Goal: Task Accomplishment & Management: Use online tool/utility

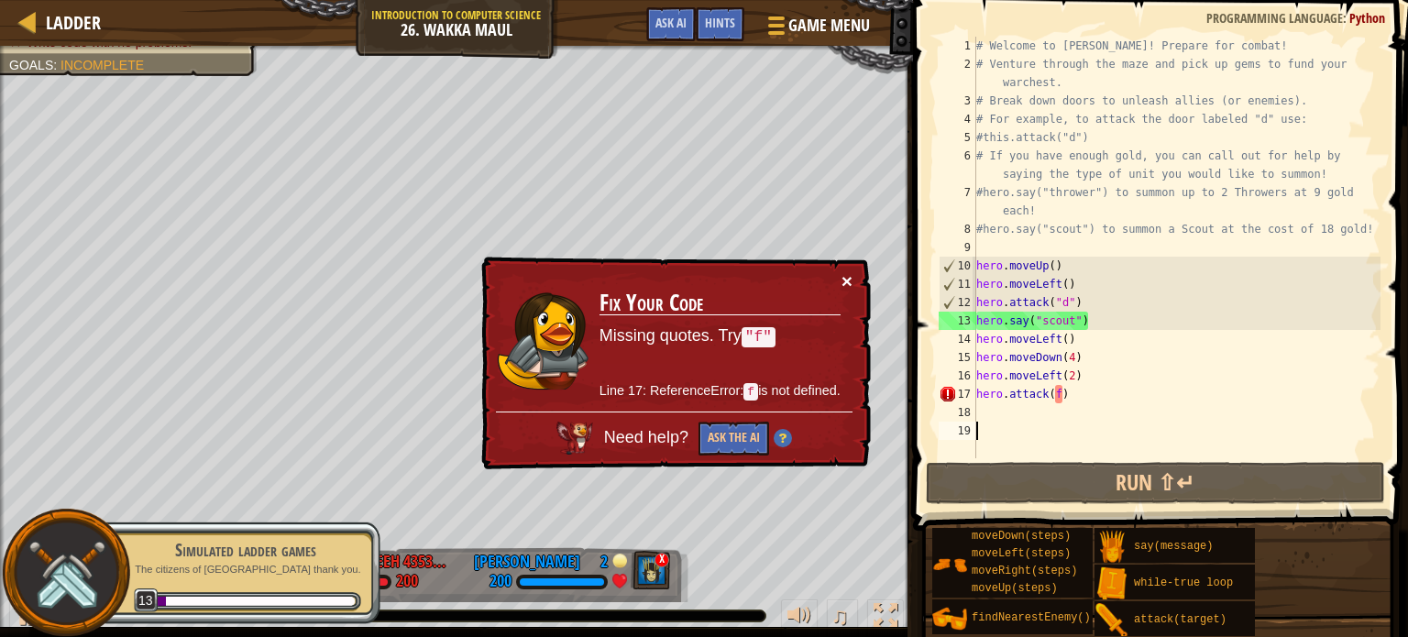
click at [844, 276] on button "×" at bounding box center [847, 280] width 11 height 19
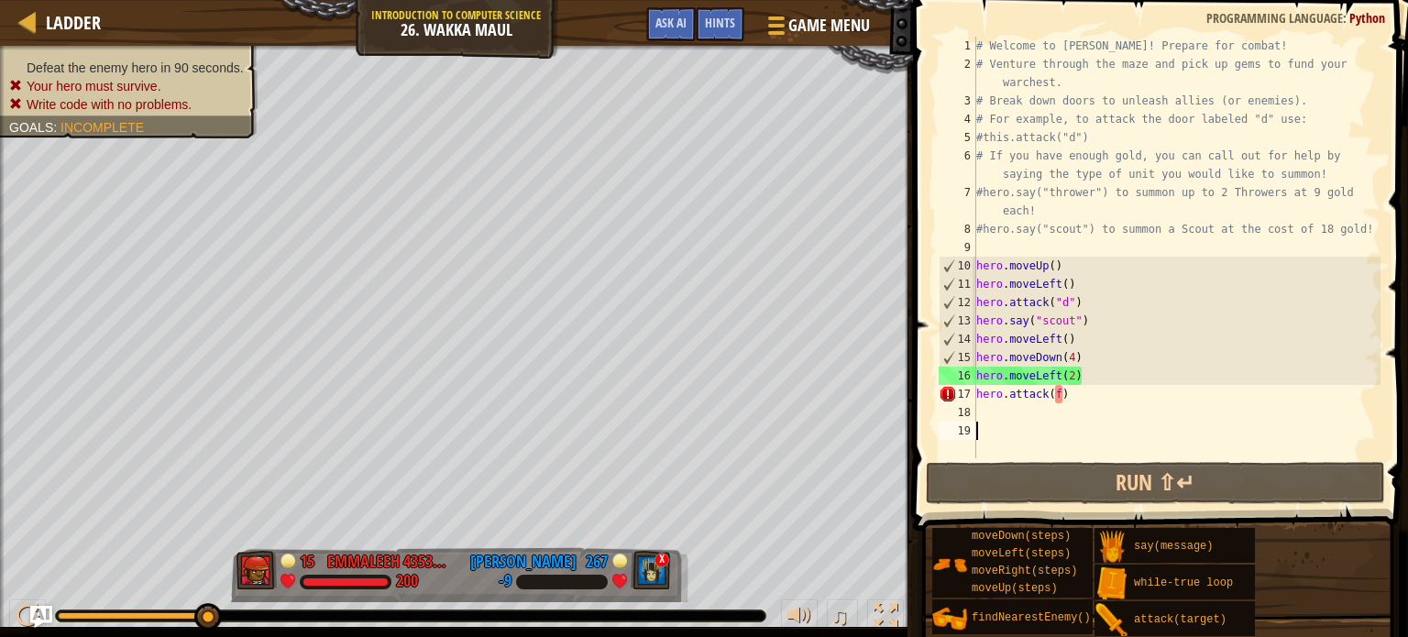
click at [1082, 396] on div "# Welcome to [PERSON_NAME]! Prepare for combat! # Venture through the maze and …" at bounding box center [1177, 266] width 408 height 458
click at [1063, 391] on div "# Welcome to [PERSON_NAME]! Prepare for combat! # Venture through the maze and …" at bounding box center [1177, 266] width 408 height 458
click at [1081, 391] on div "# Welcome to [PERSON_NAME]! Prepare for combat! # Venture through the maze and …" at bounding box center [1177, 266] width 408 height 458
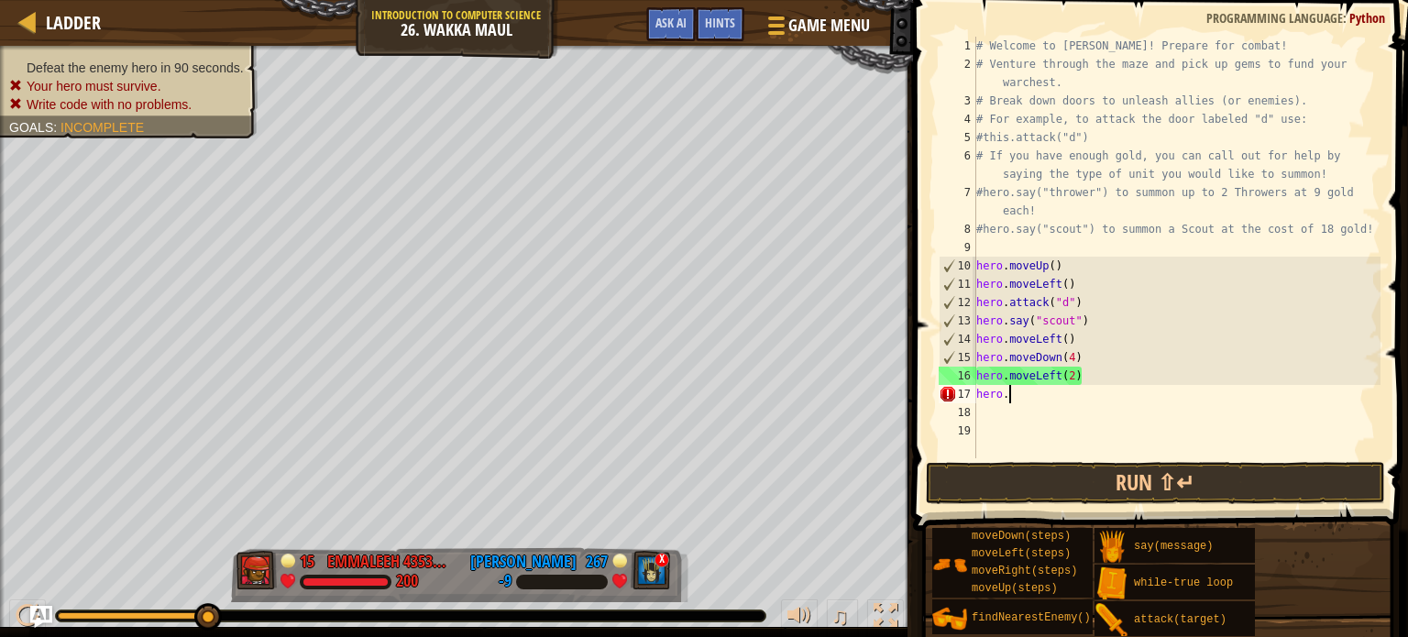
type textarea "hero"
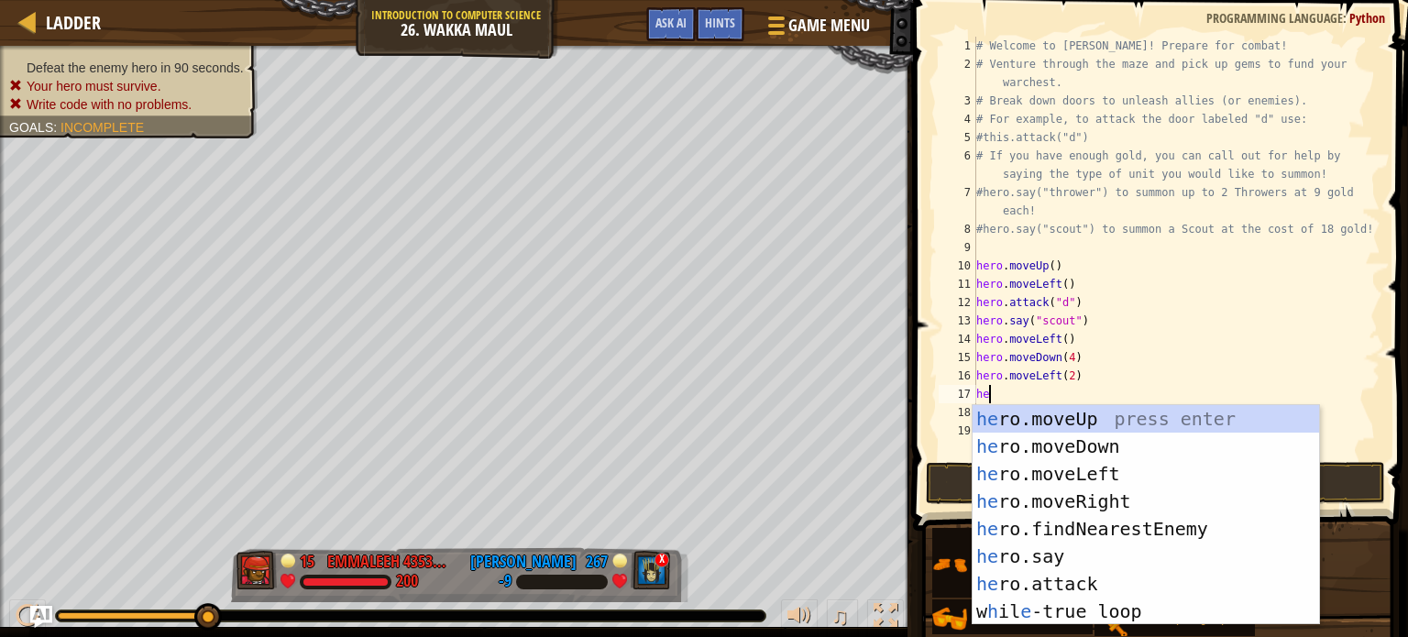
type textarea "her"
click at [1094, 522] on div "her o.moveUp press enter her o.moveDown press enter her o.moveLeft press enter …" at bounding box center [1146, 542] width 347 height 275
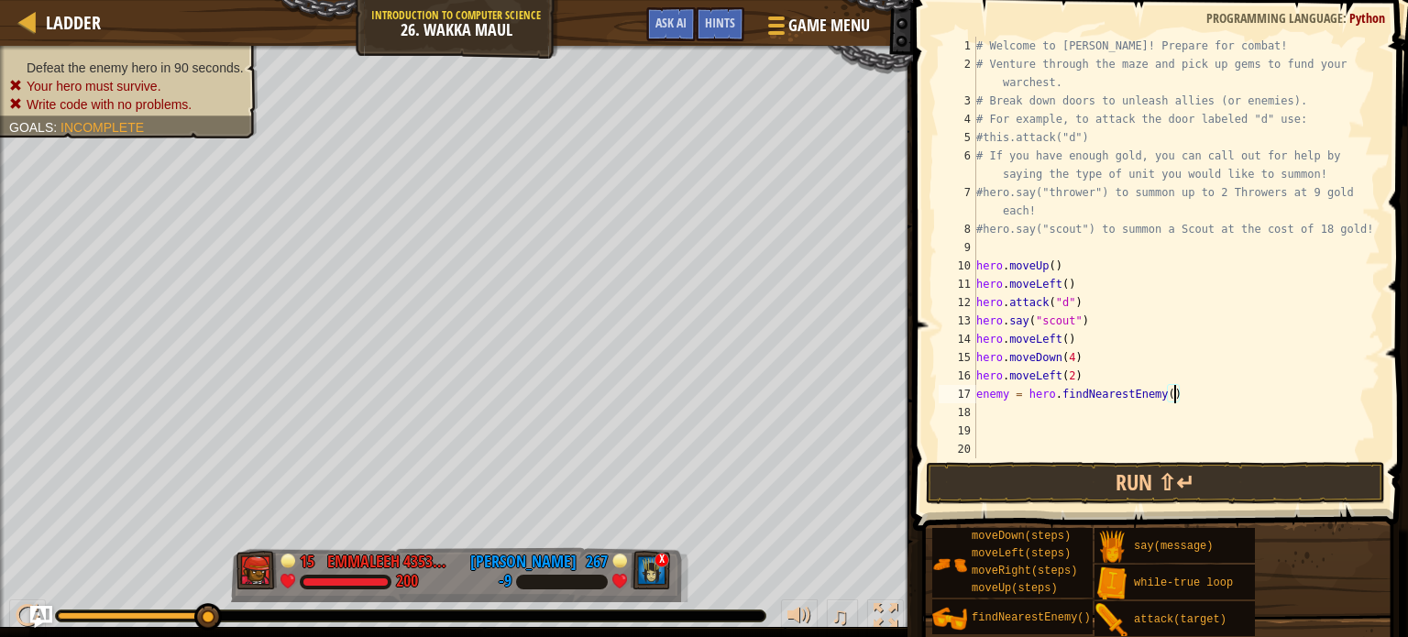
click at [1173, 401] on div "# Welcome to [PERSON_NAME]! Prepare for combat! # Venture through the maze and …" at bounding box center [1177, 266] width 408 height 458
type textarea "enemy = hero.findNearestEnemy()"
click at [1160, 412] on div "# Welcome to [PERSON_NAME]! Prepare for combat! # Venture through the maze and …" at bounding box center [1177, 266] width 408 height 458
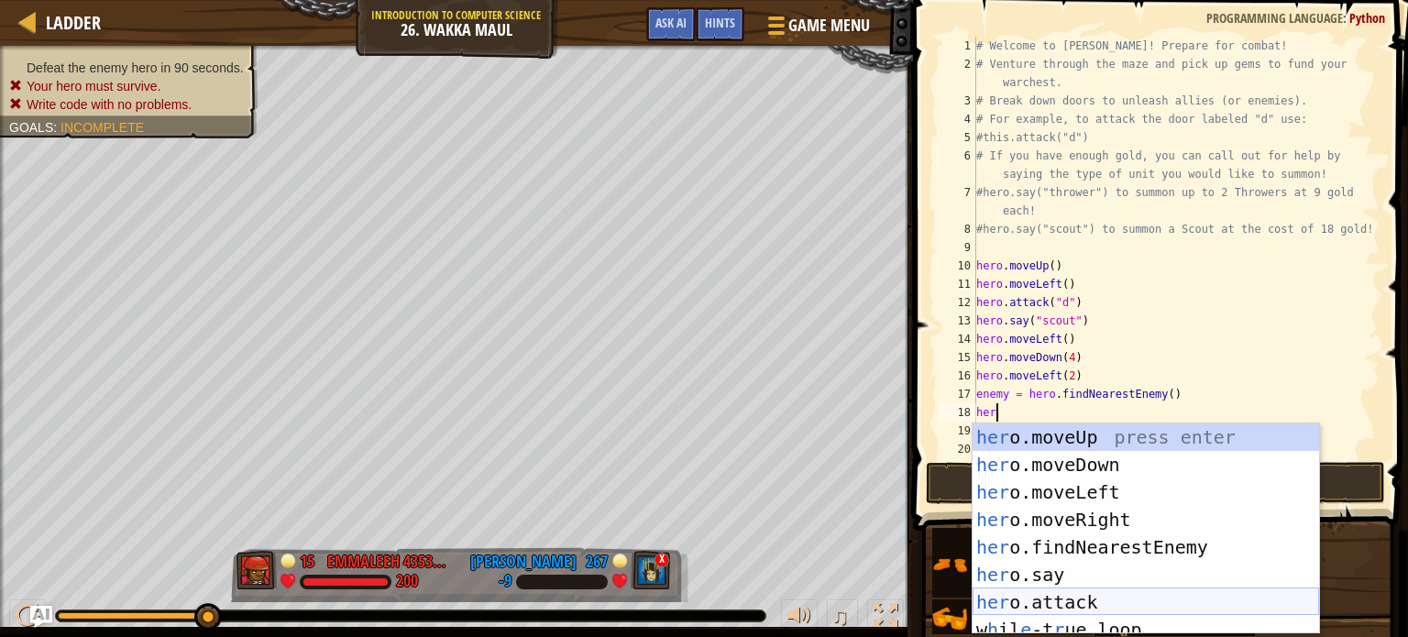
click at [1130, 591] on div "her o.moveUp press enter her o.moveDown press enter her o.moveLeft press enter …" at bounding box center [1146, 557] width 347 height 266
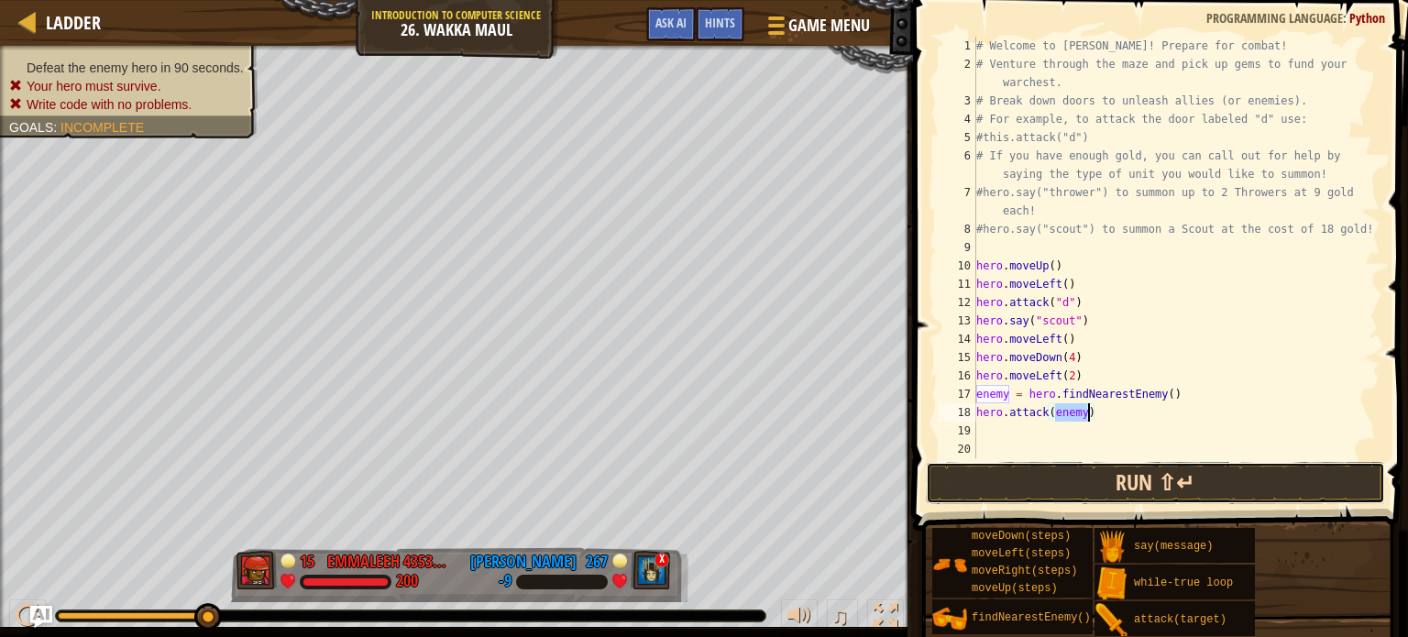
click at [1185, 477] on button "Run ⇧↵" at bounding box center [1155, 483] width 459 height 42
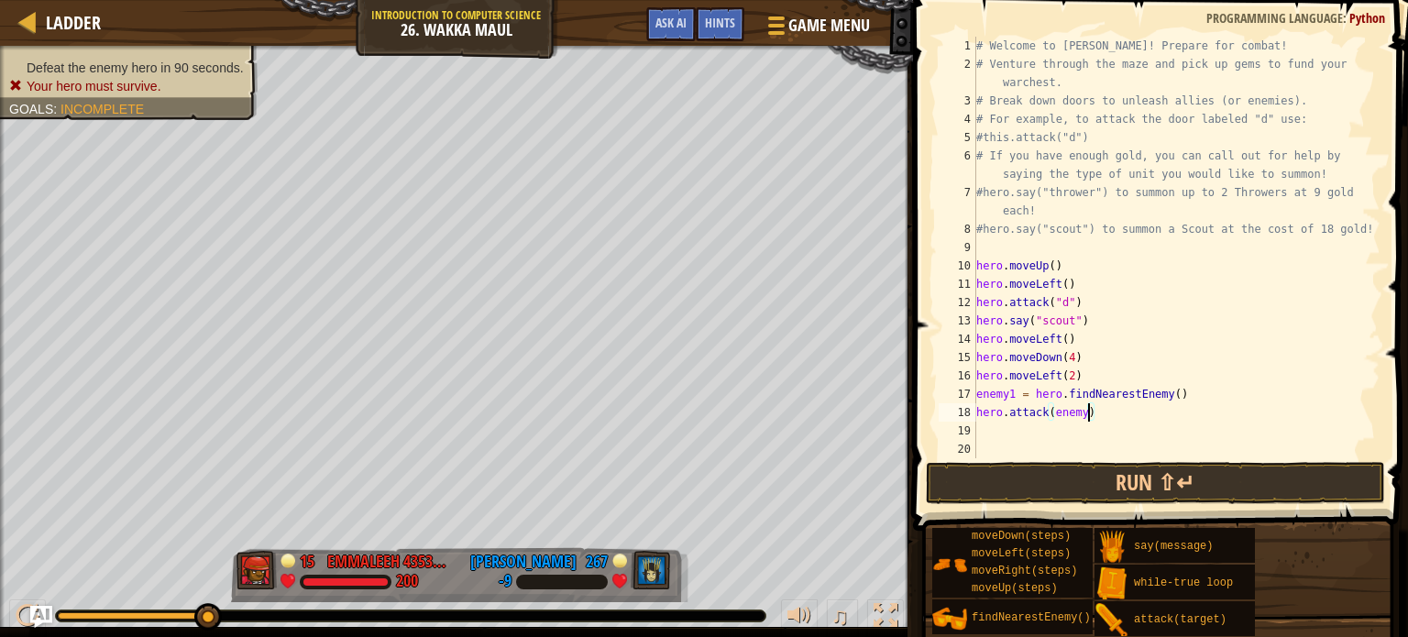
scroll to position [8, 9]
click at [1086, 485] on button "Run ⇧↵" at bounding box center [1155, 483] width 459 height 42
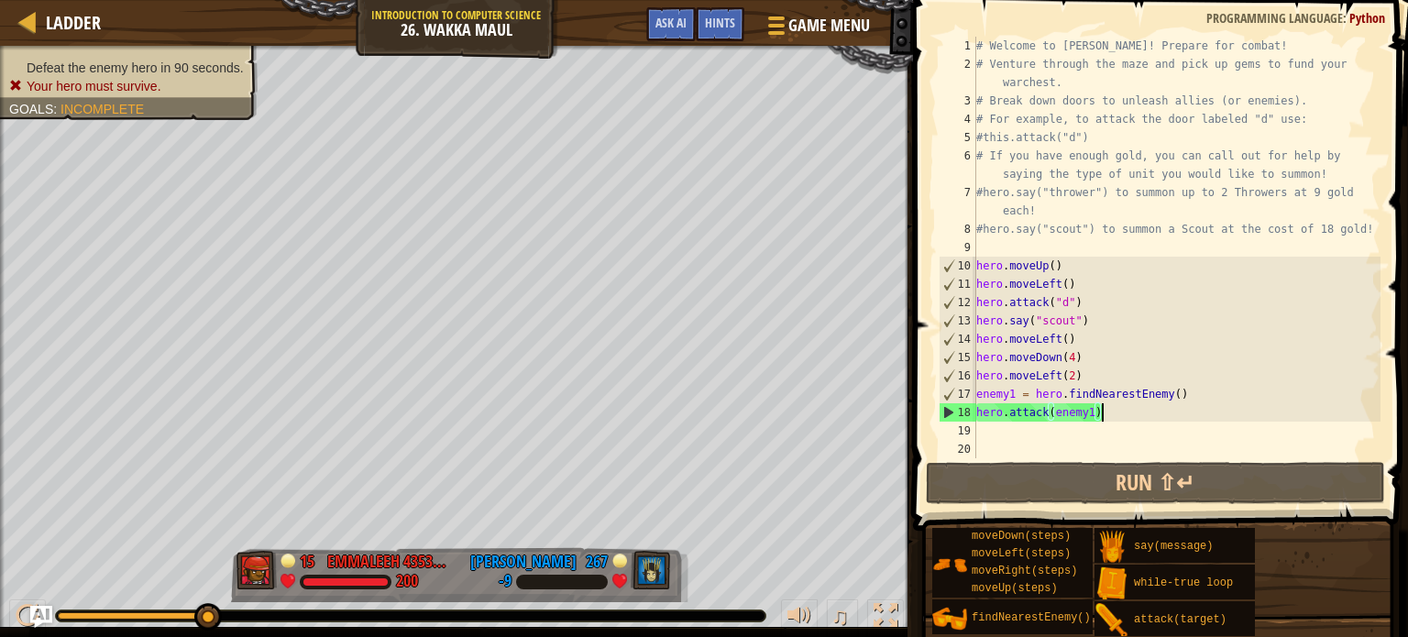
click at [1155, 415] on div "# Welcome to [PERSON_NAME]! Prepare for combat! # Venture through the maze and …" at bounding box center [1177, 266] width 408 height 458
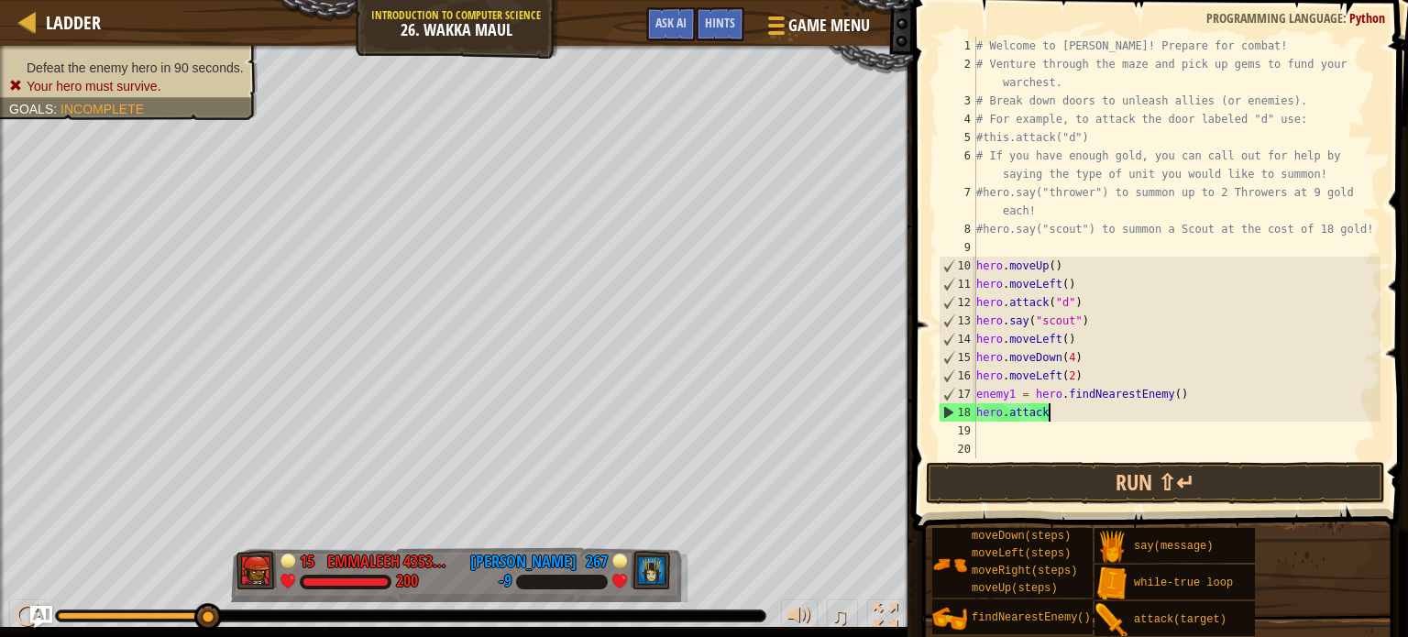
scroll to position [8, 1]
type textarea "hero"
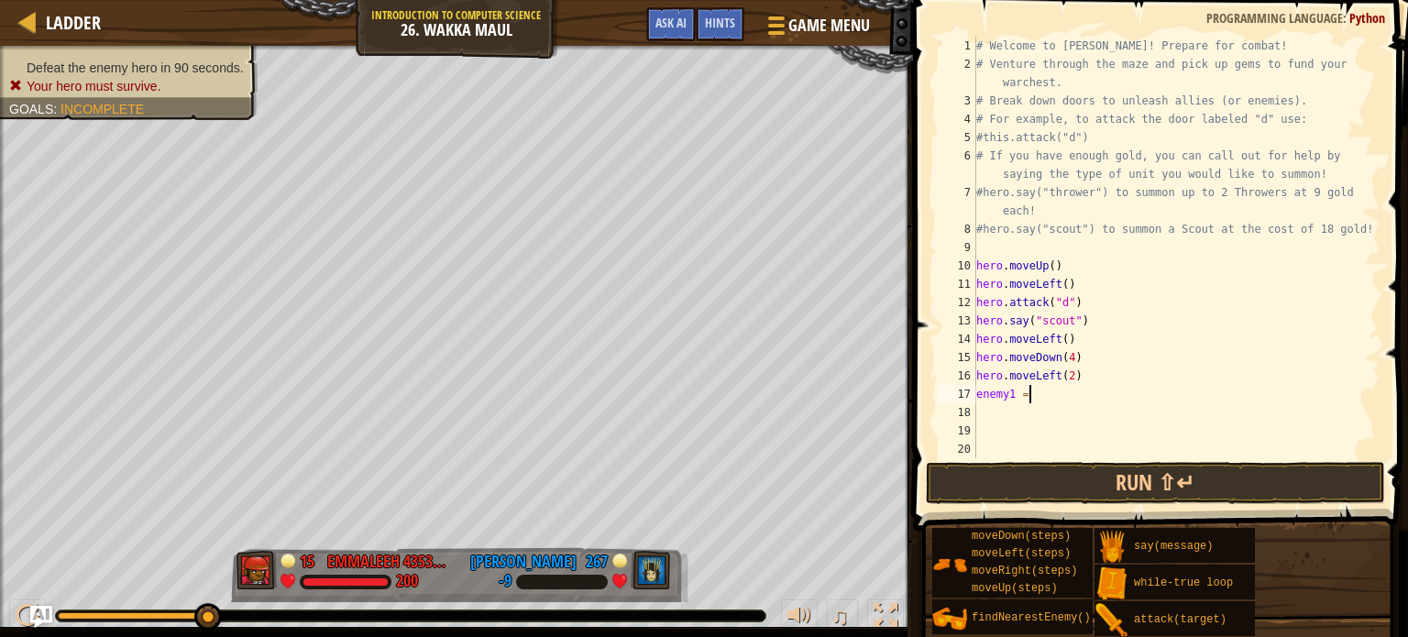
type textarea "enemy1"
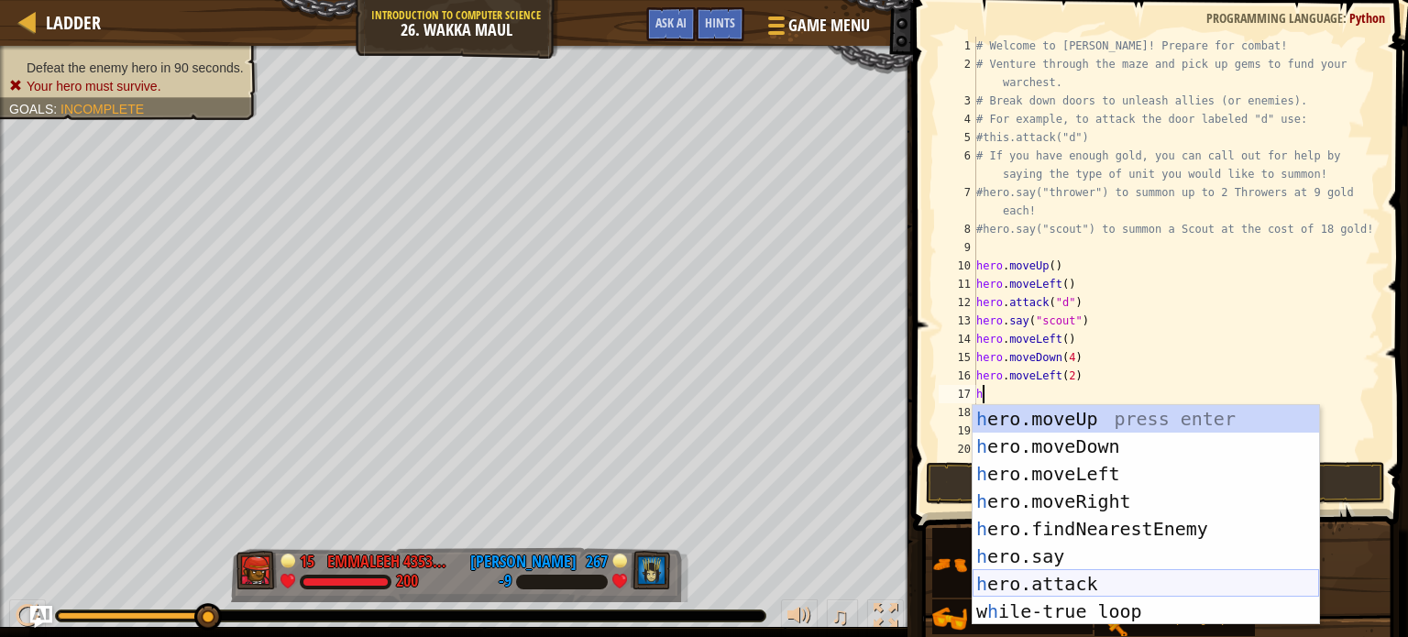
click at [1121, 586] on div "h ero.moveUp press enter h ero.moveDown press enter h ero.moveLeft press enter …" at bounding box center [1146, 542] width 347 height 275
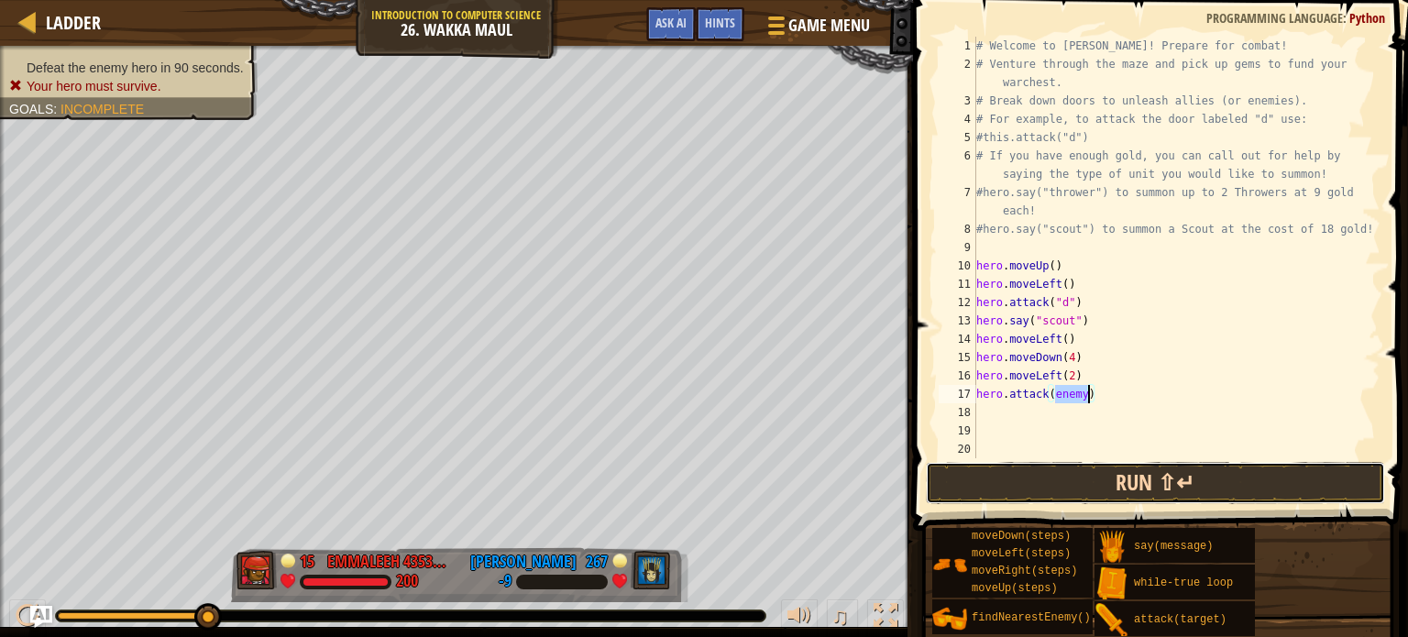
click at [1152, 482] on button "Run ⇧↵" at bounding box center [1155, 483] width 459 height 42
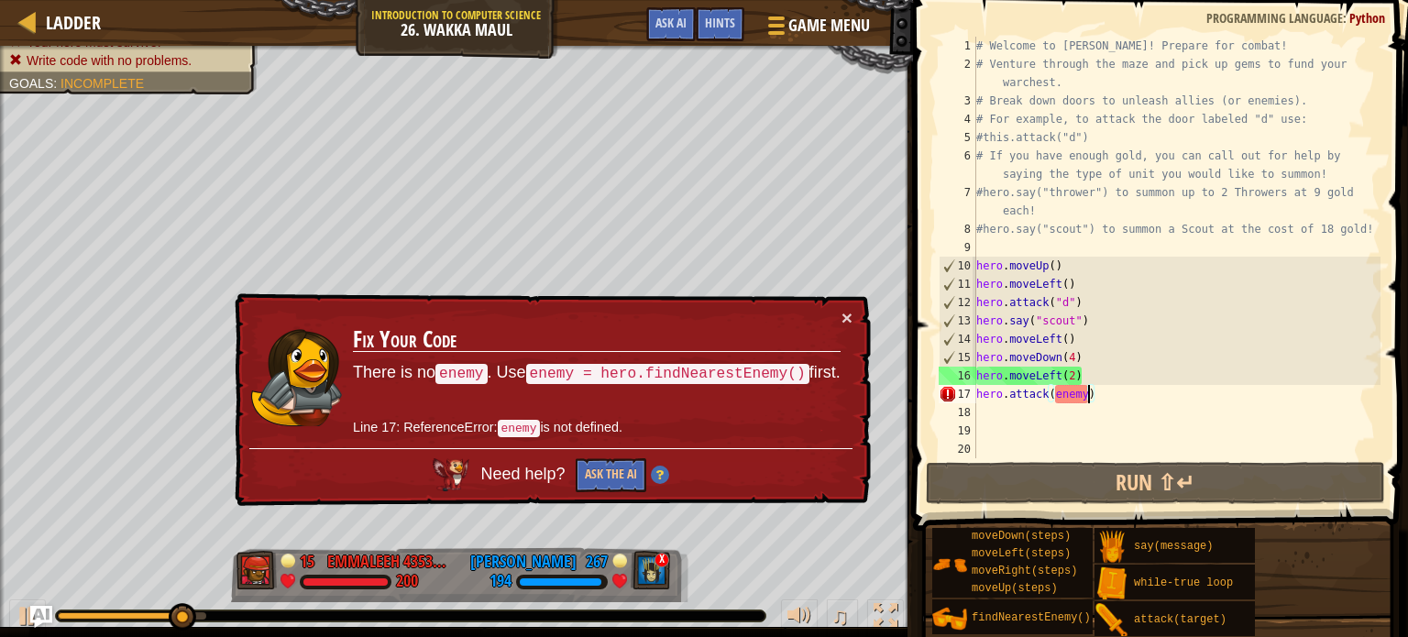
click at [1106, 380] on div "# Welcome to [PERSON_NAME]! Prepare for combat! # Venture through the maze and …" at bounding box center [1177, 266] width 408 height 458
type textarea "hero.moveLeft(2)"
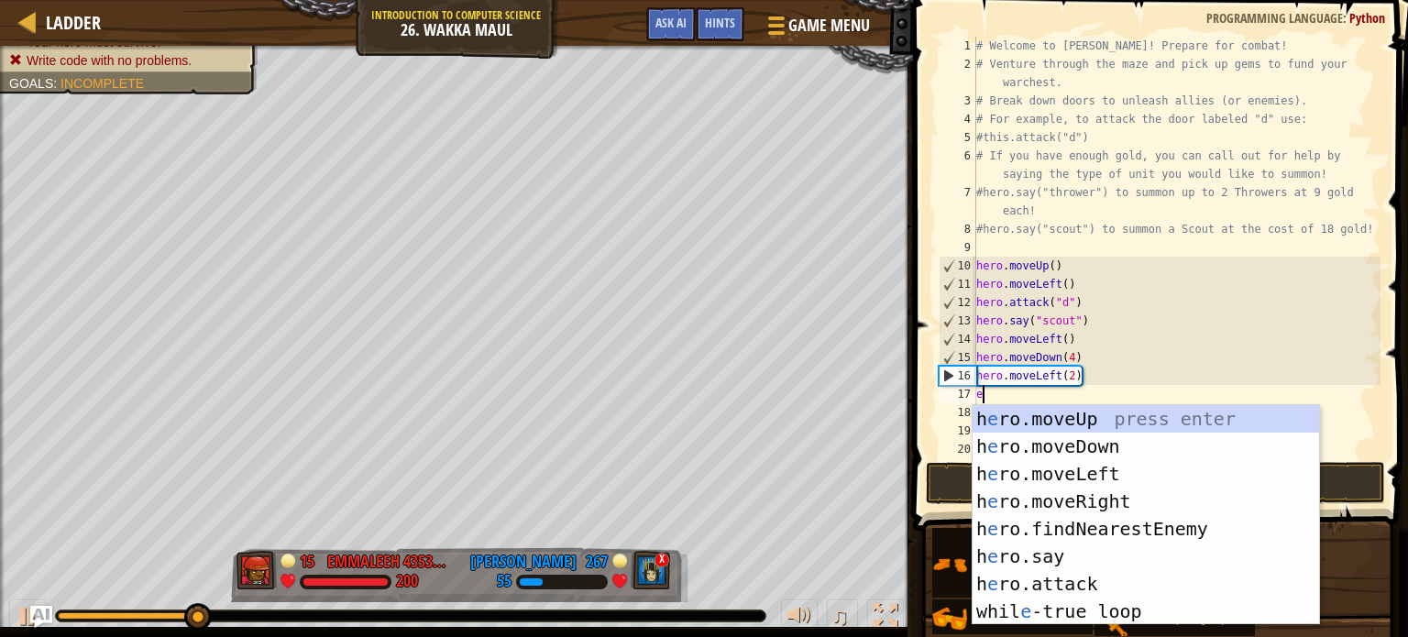
type textarea "en"
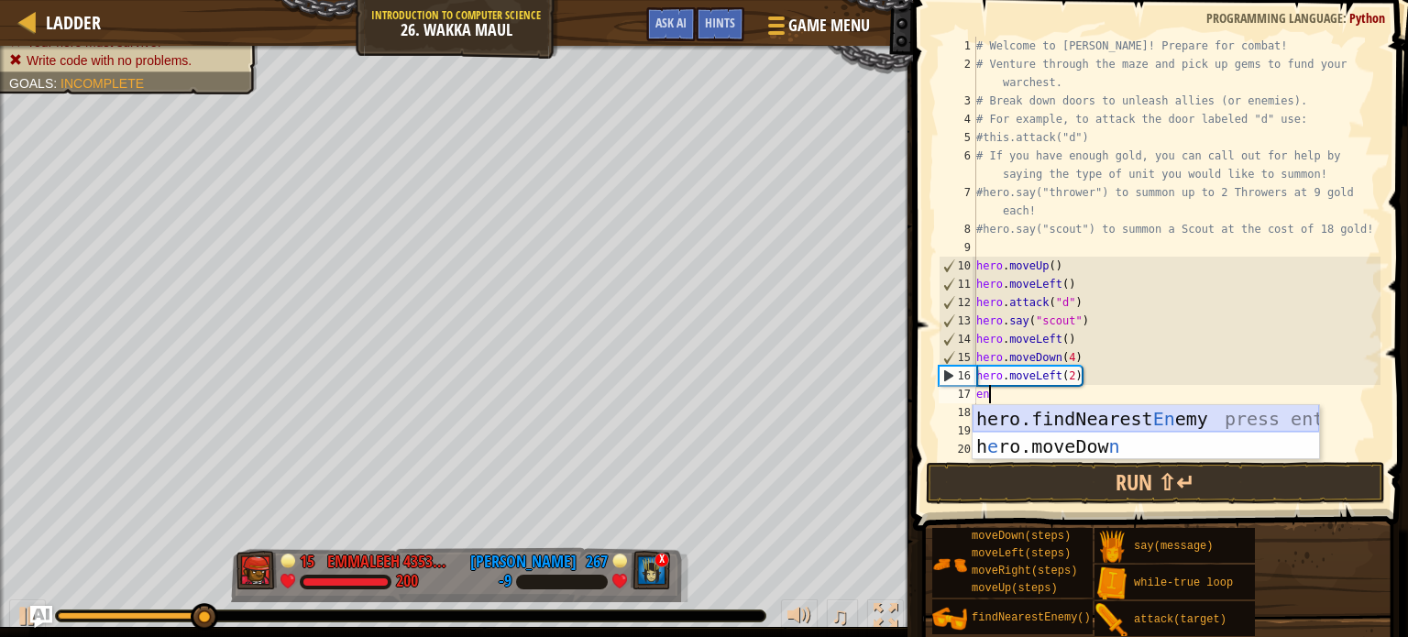
click at [1128, 422] on div "hero.findNearest En emy press enter h e ro.moveDow n press enter" at bounding box center [1146, 460] width 347 height 110
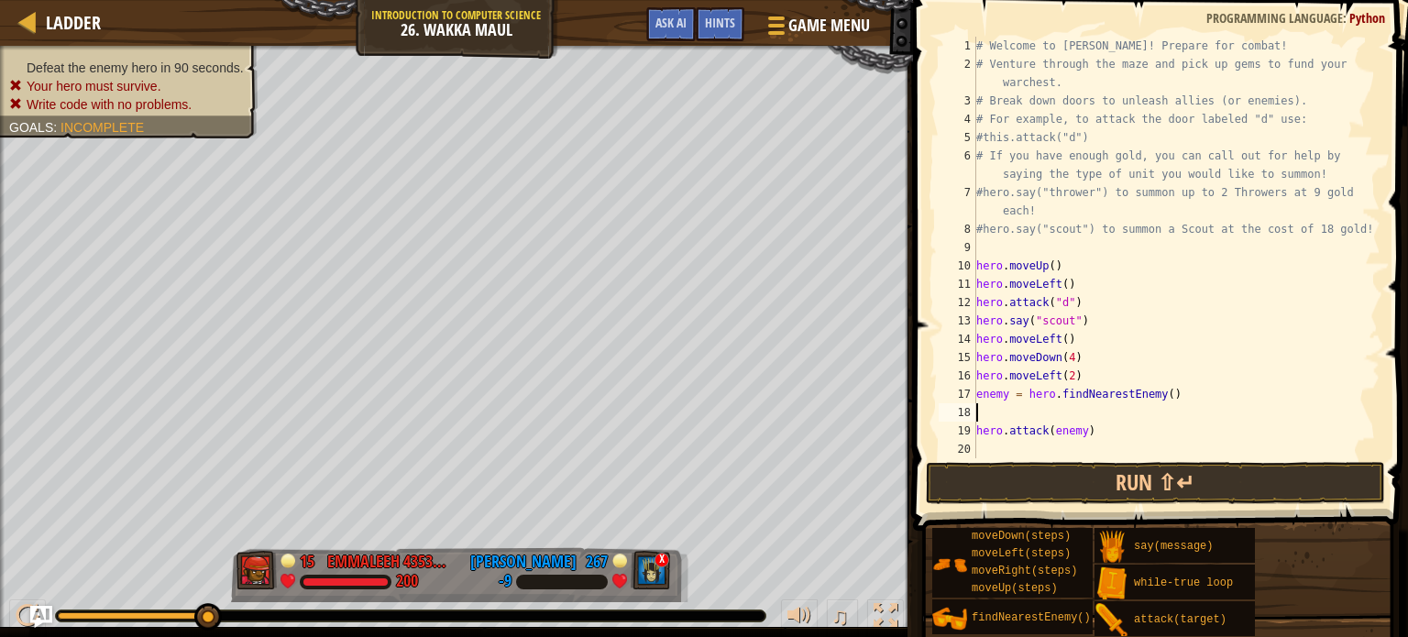
click at [1115, 414] on div "# Welcome to [PERSON_NAME]! Prepare for combat! # Venture through the maze and …" at bounding box center [1177, 266] width 408 height 458
click at [1114, 502] on button "Run ⇧↵" at bounding box center [1155, 483] width 459 height 42
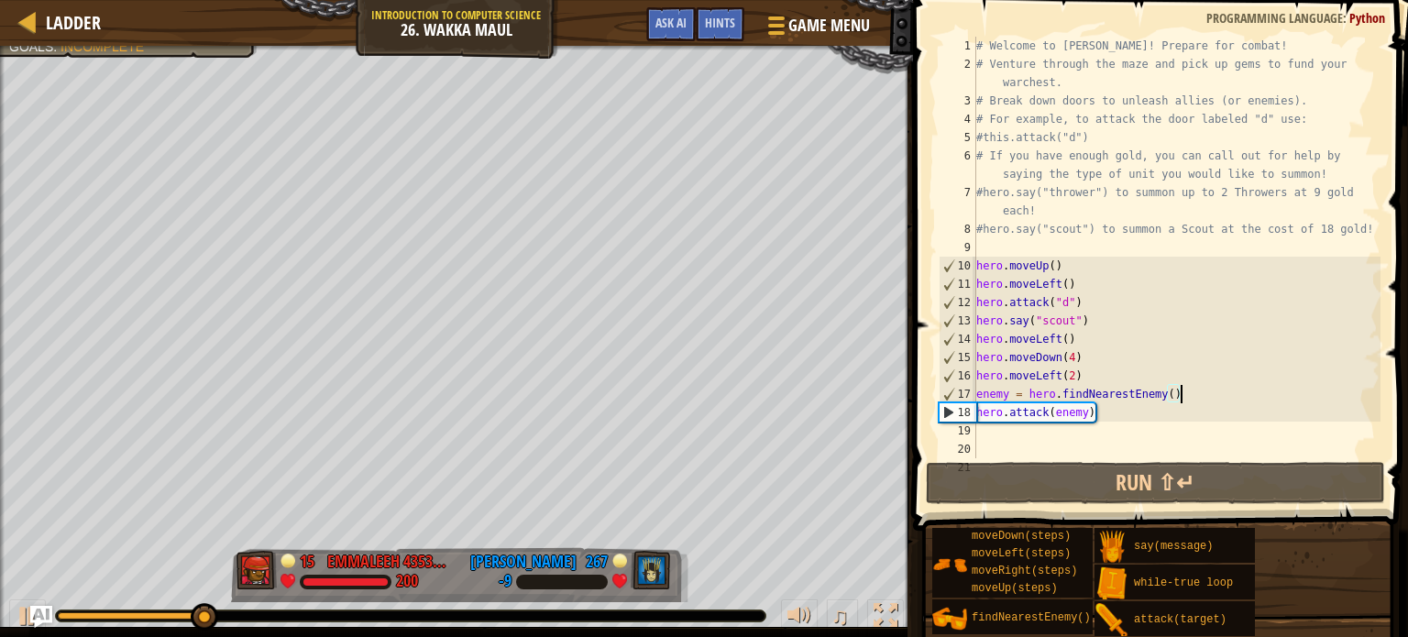
type textarea "hero.moveLeft(2)"
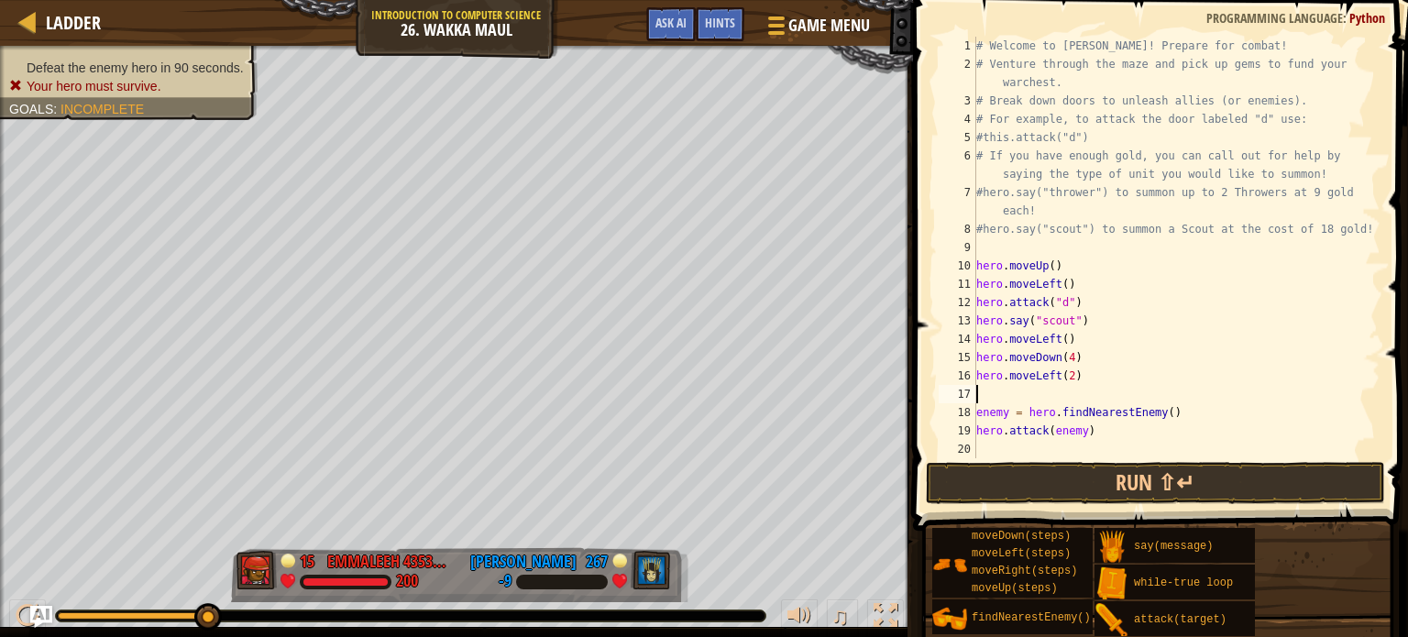
type textarea "W"
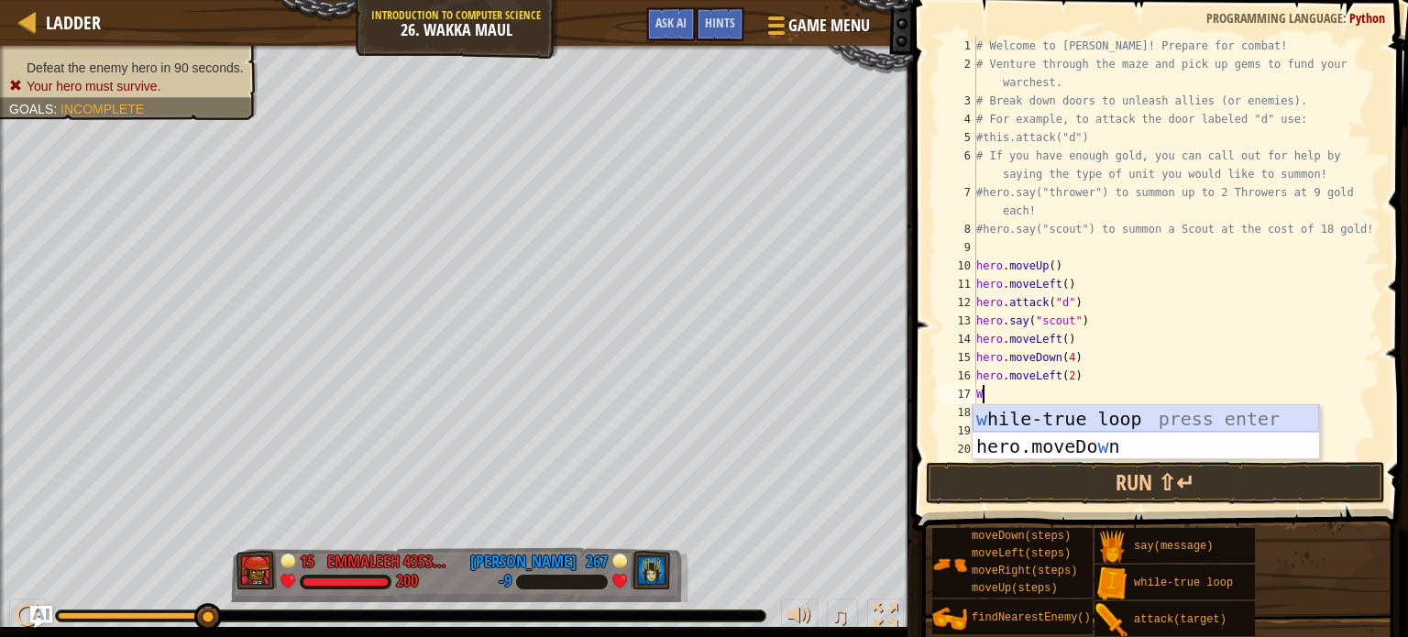
click at [1263, 418] on div "w [PERSON_NAME]-true loop press enter hero.moveDo w n press enter" at bounding box center [1146, 460] width 347 height 110
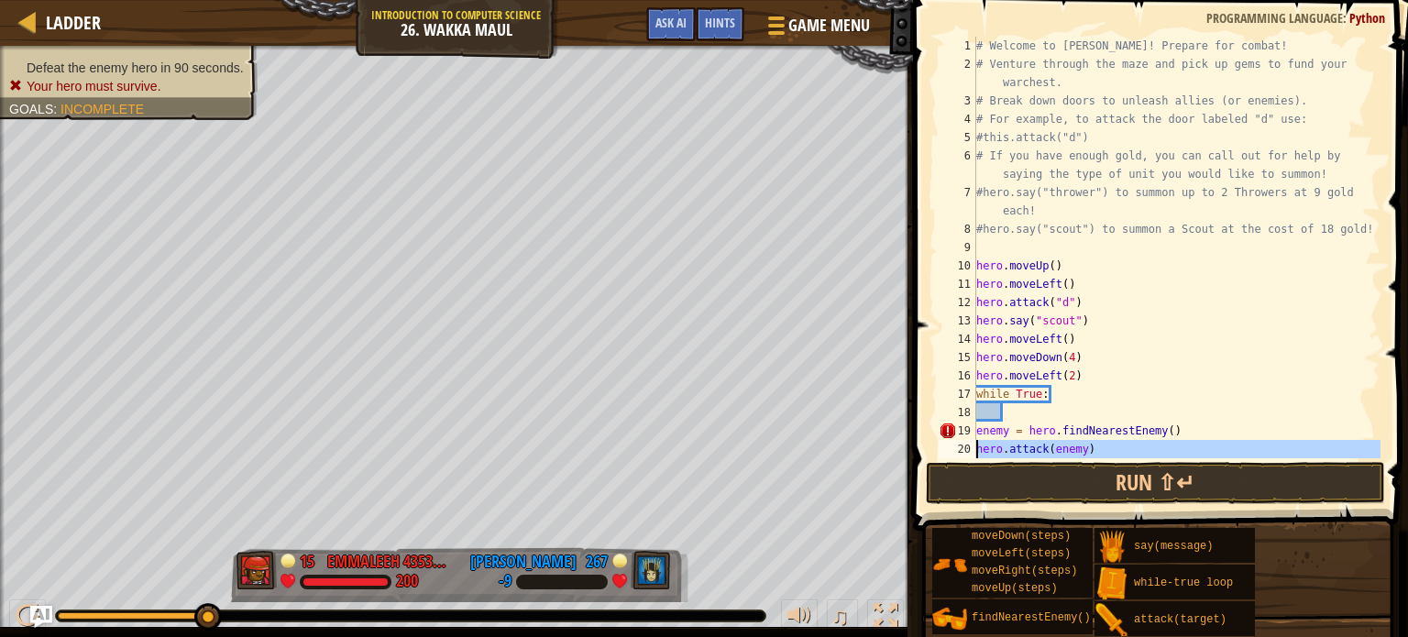
click at [975, 441] on div "20" at bounding box center [958, 449] width 38 height 18
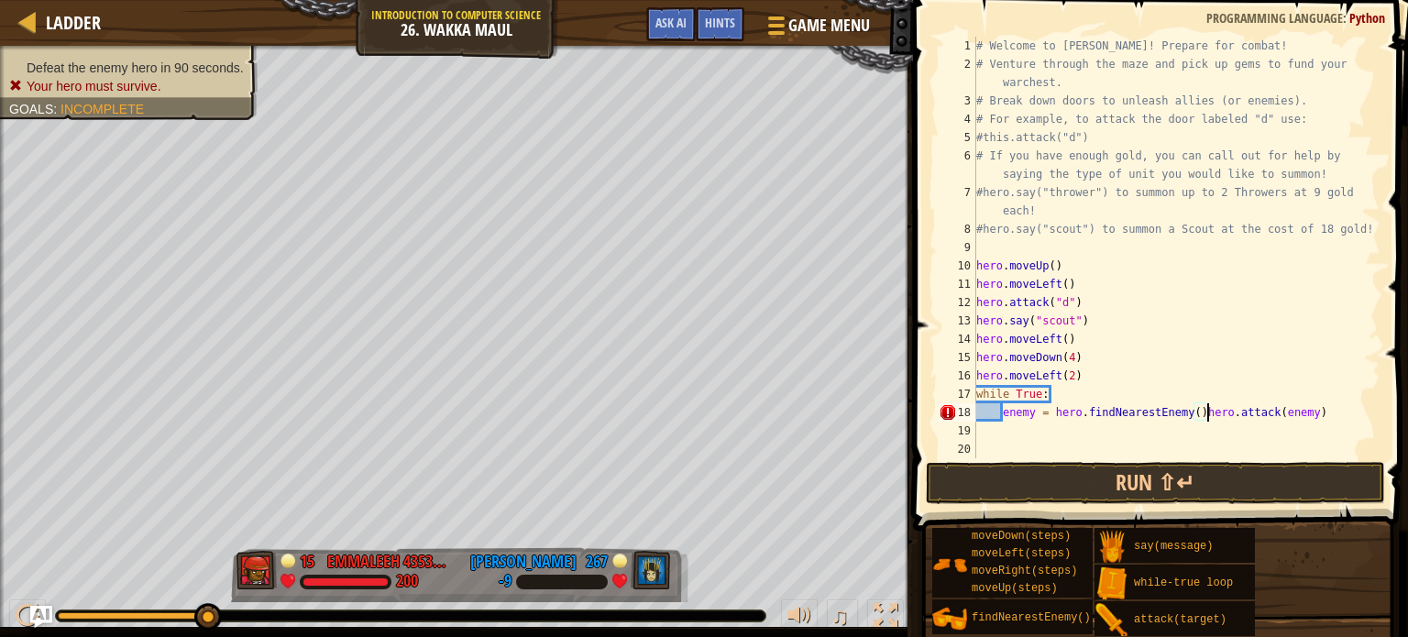
scroll to position [8, 11]
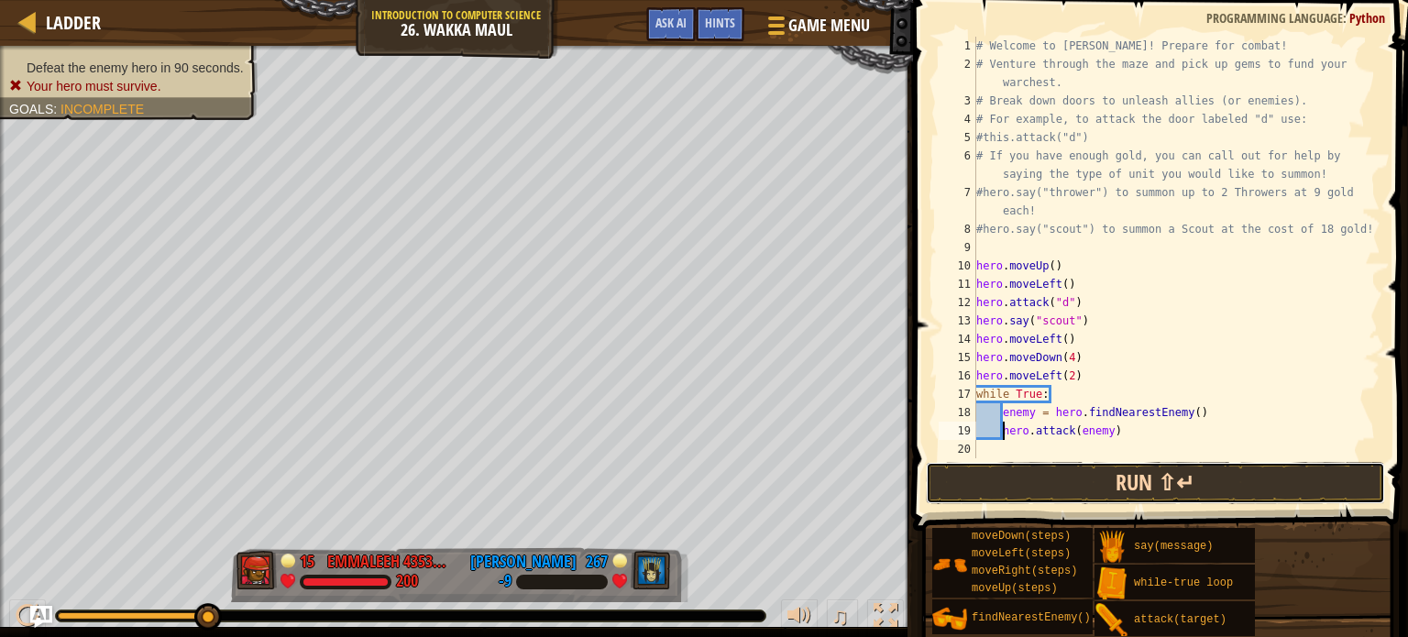
click at [1173, 489] on button "Run ⇧↵" at bounding box center [1155, 483] width 459 height 42
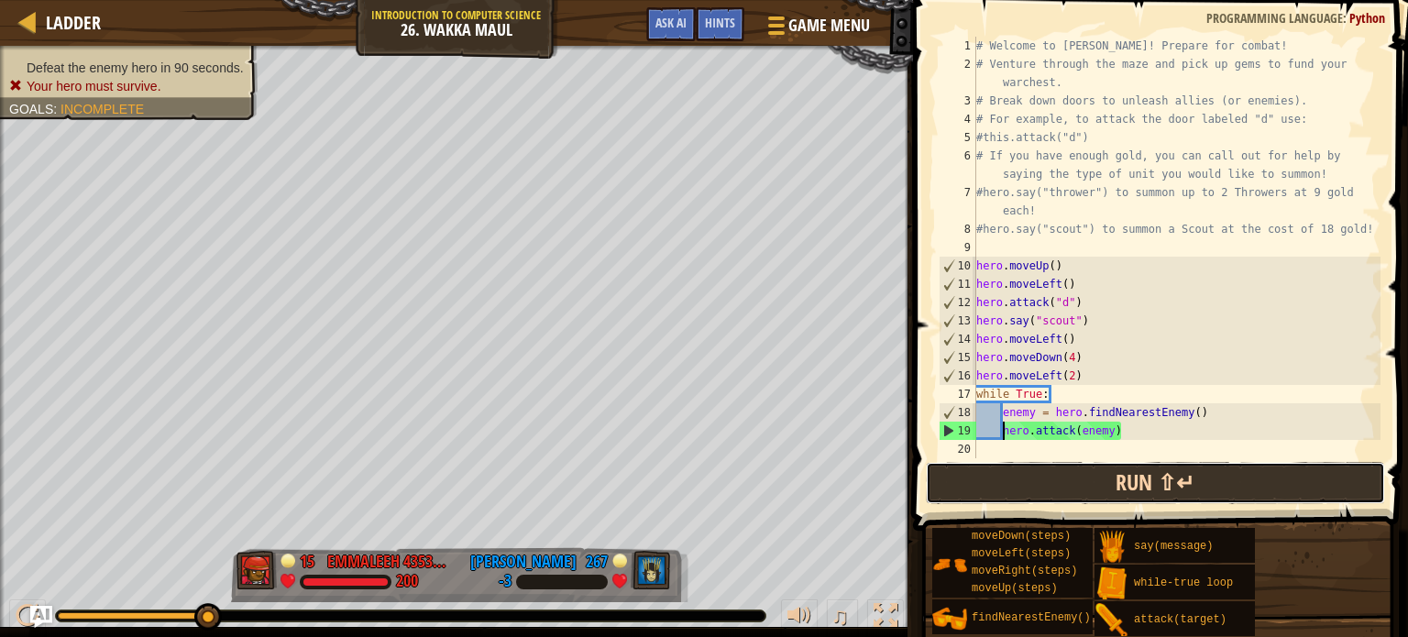
click at [1129, 474] on button "Run ⇧↵" at bounding box center [1155, 483] width 459 height 42
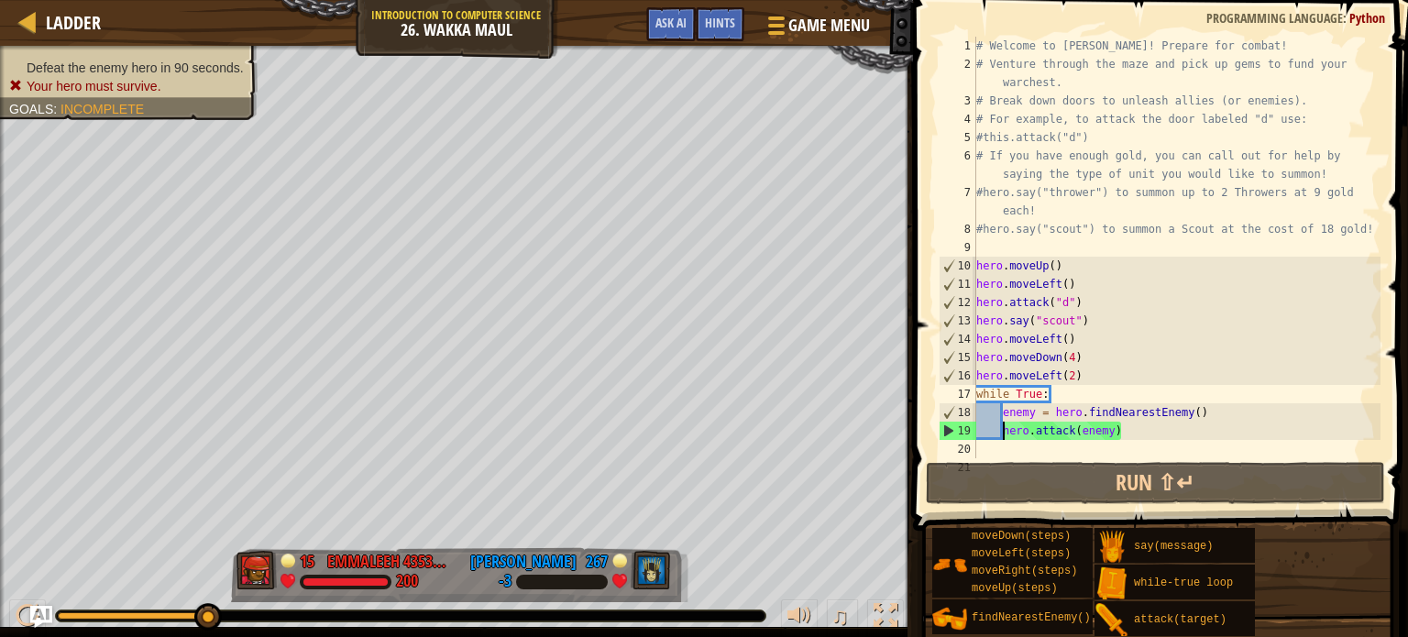
click at [1098, 385] on div "# Welcome to [PERSON_NAME]! Prepare for combat! # Venture through the maze and …" at bounding box center [1177, 266] width 408 height 458
click at [1097, 378] on div "# Welcome to [PERSON_NAME]! Prepare for combat! # Venture through the maze and …" at bounding box center [1177, 266] width 408 height 458
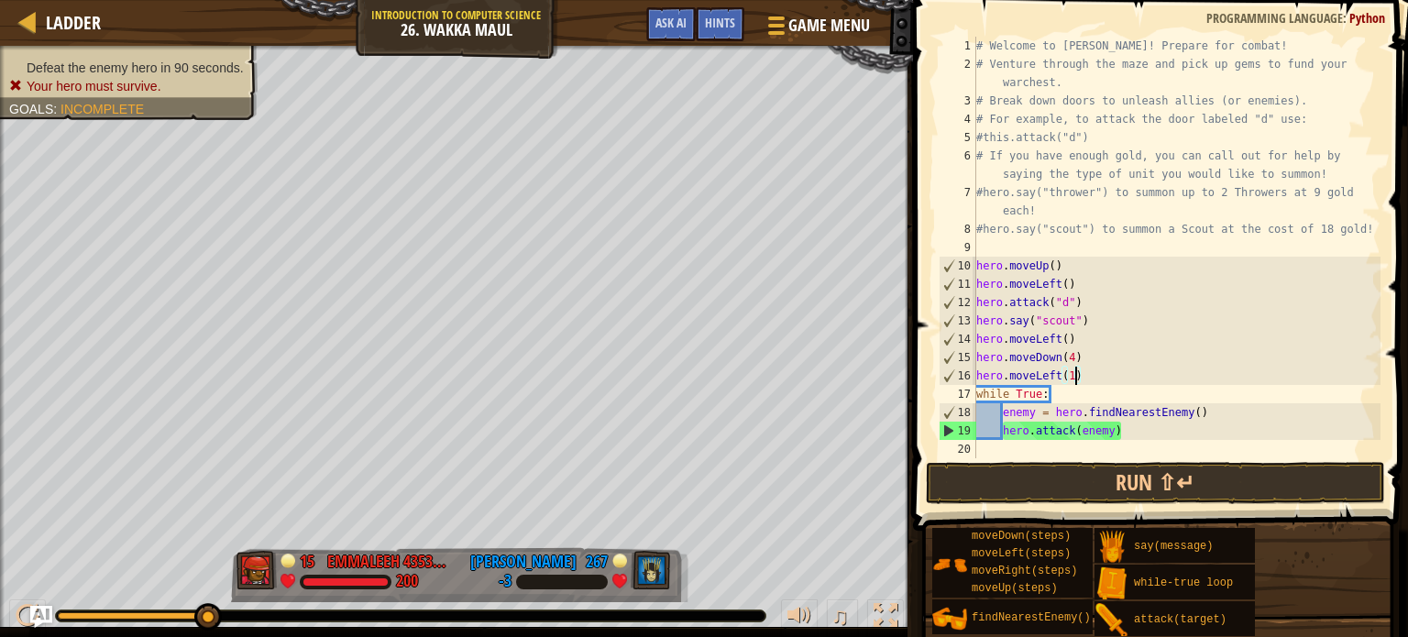
scroll to position [8, 7]
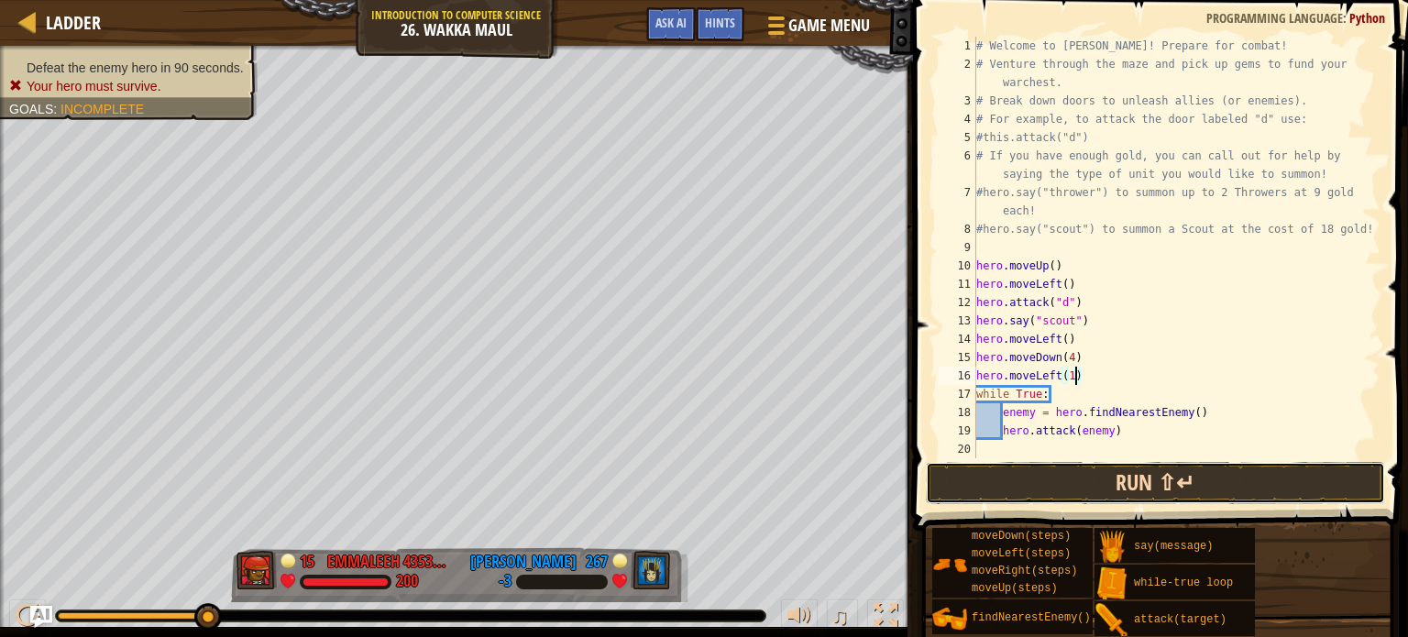
click at [1107, 483] on button "Run ⇧↵" at bounding box center [1155, 483] width 459 height 42
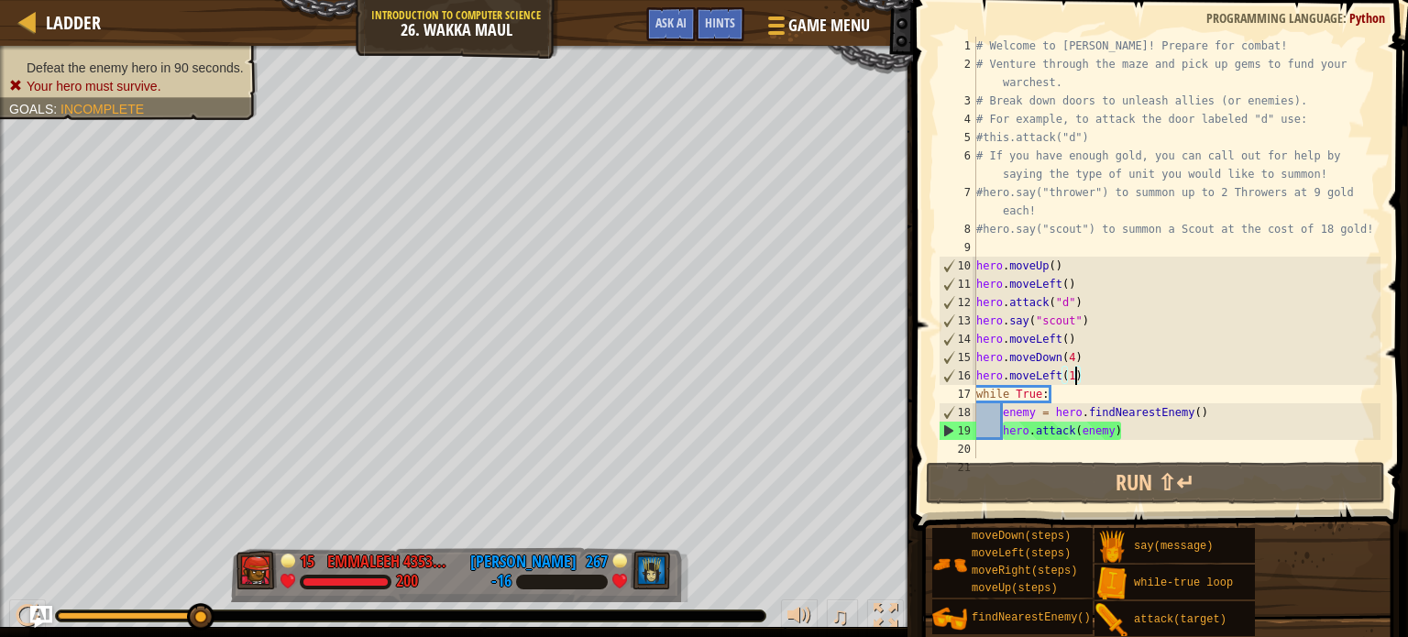
click at [1193, 436] on div "# Welcome to [PERSON_NAME]! Prepare for combat! # Venture through the maze and …" at bounding box center [1177, 266] width 408 height 458
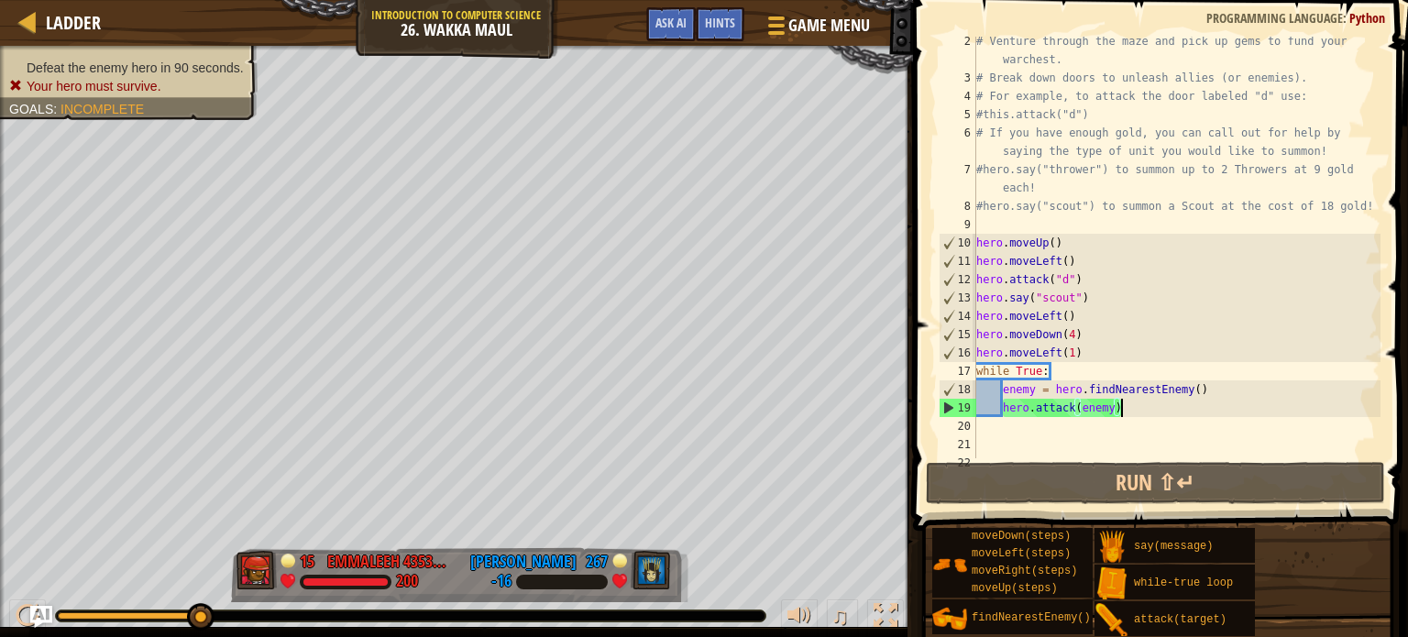
scroll to position [22, 0]
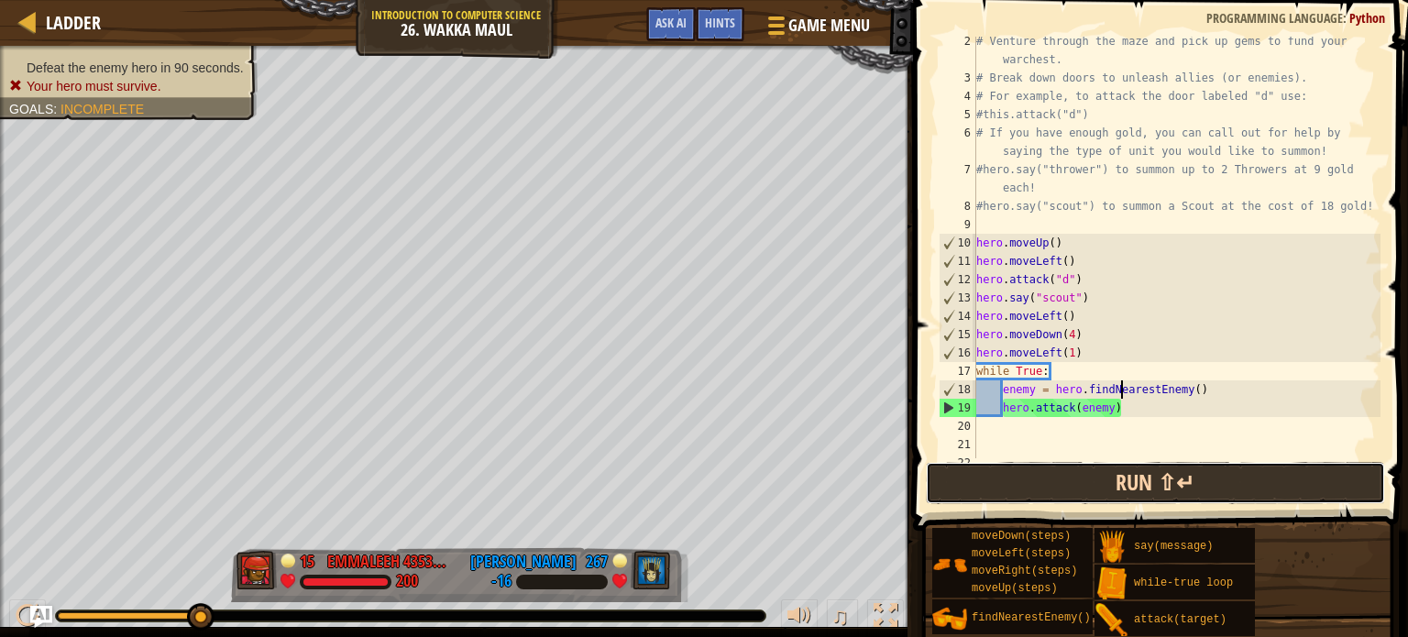
click at [1208, 475] on button "Run ⇧↵" at bounding box center [1155, 483] width 459 height 42
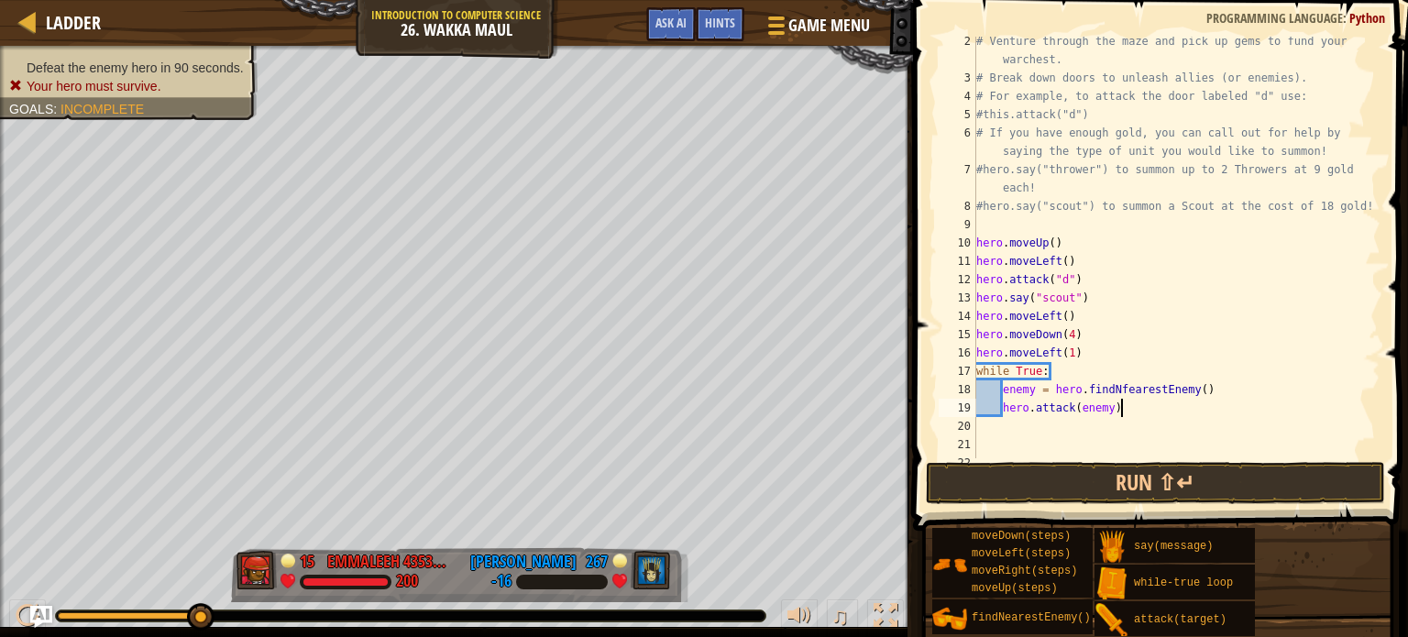
click at [1151, 406] on div "# Venture through the maze and pick up gems to fund your warchest. # Break down…" at bounding box center [1177, 270] width 408 height 477
click at [1157, 355] on div "# Venture through the maze and pick up gems to fund your warchest. # Break down…" at bounding box center [1177, 270] width 408 height 477
click at [1120, 366] on div "# Venture through the maze and pick up gems to fund your warchest. # Break down…" at bounding box center [1177, 270] width 408 height 477
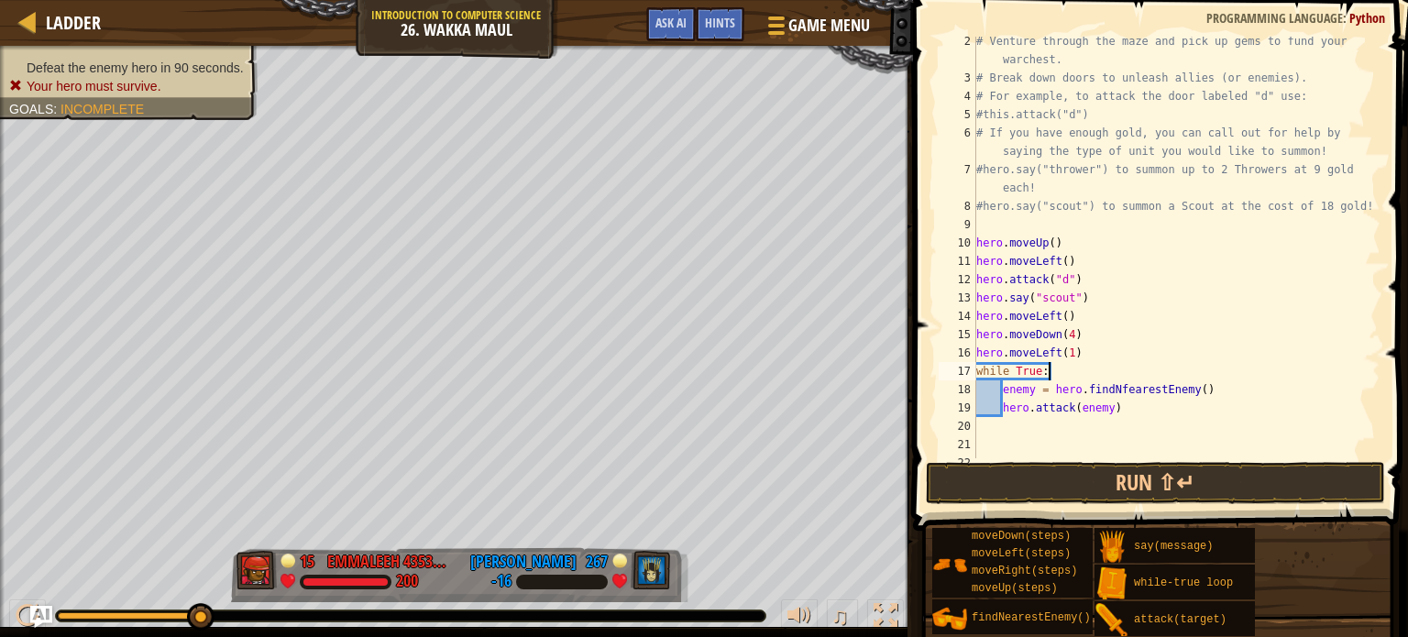
scroll to position [8, 5]
click at [1116, 358] on div "# Venture through the maze and pick up gems to fund your warchest. # Break down…" at bounding box center [1177, 270] width 408 height 477
type textarea "hero.moveLeft(2)"
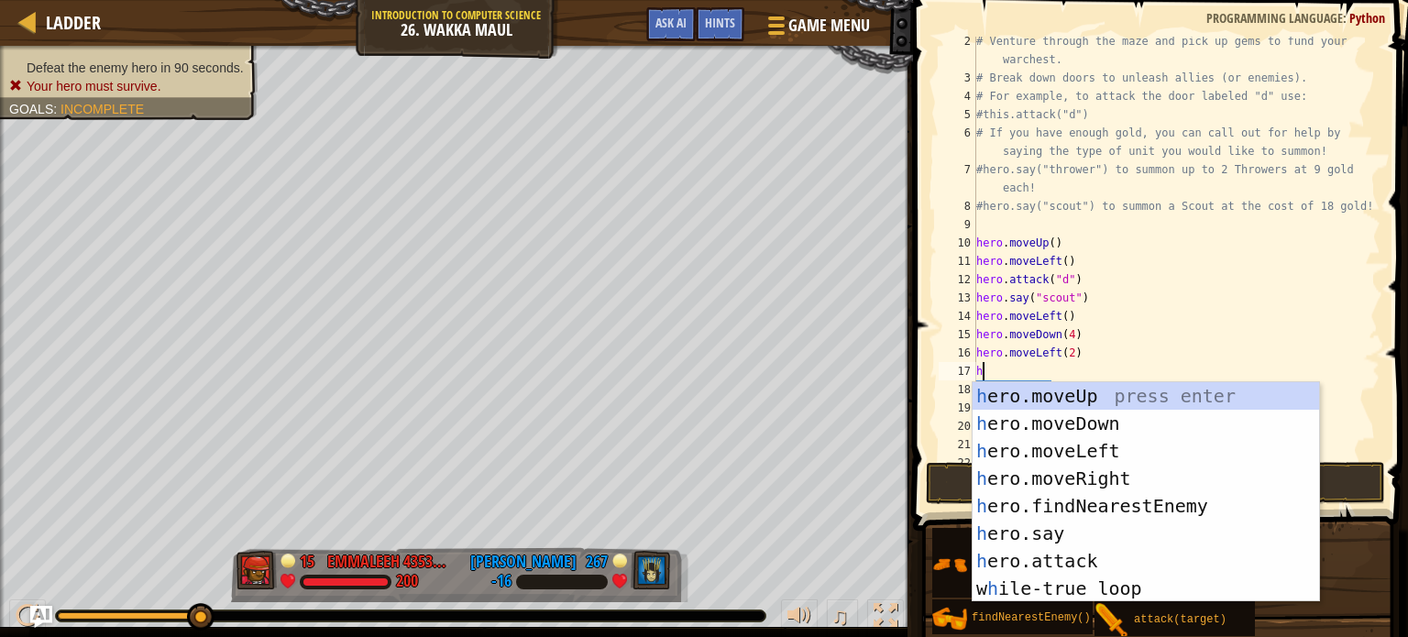
type textarea "he"
click at [1125, 399] on div "he ro.moveUp press enter he ro.moveDown press enter he ro.moveLeft press enter …" at bounding box center [1146, 519] width 347 height 275
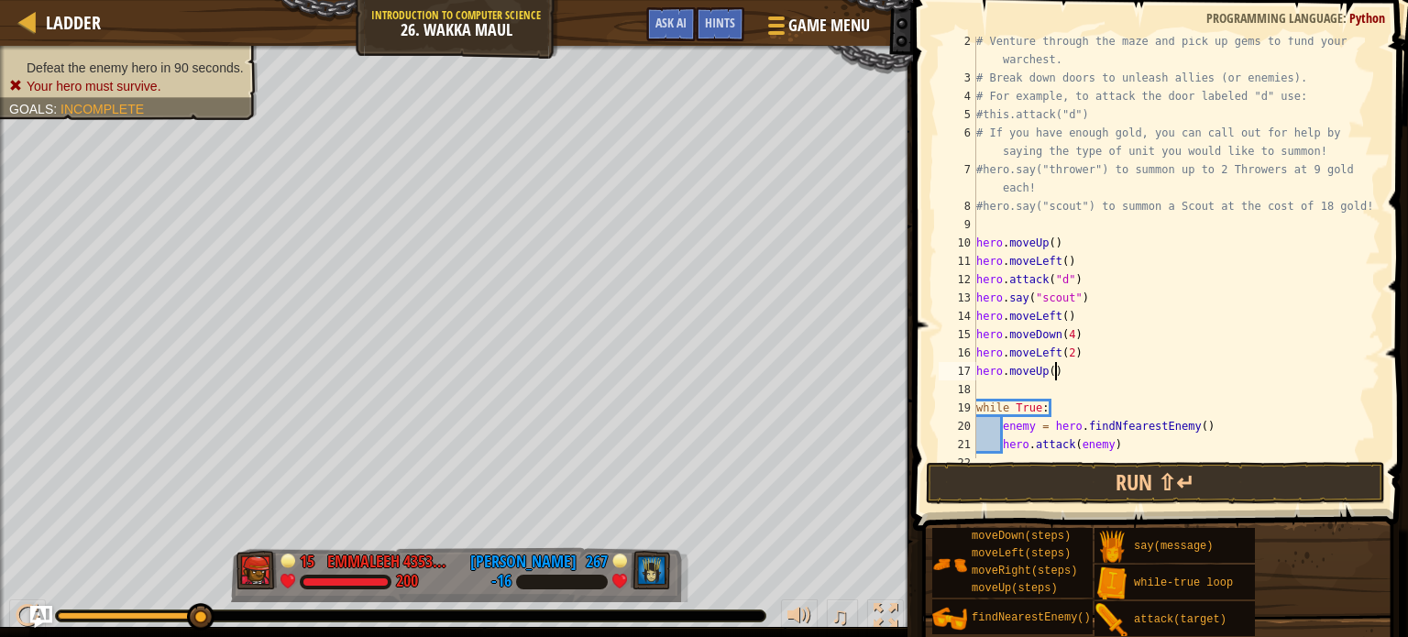
click at [1058, 370] on div "# Venture through the maze and pick up gems to fund your warchest. # Break down…" at bounding box center [1177, 270] width 408 height 477
type textarea "hero.moveUp(4)"
click at [1143, 384] on div "# Venture through the maze and pick up gems to fund your warchest. # Break down…" at bounding box center [1177, 270] width 408 height 477
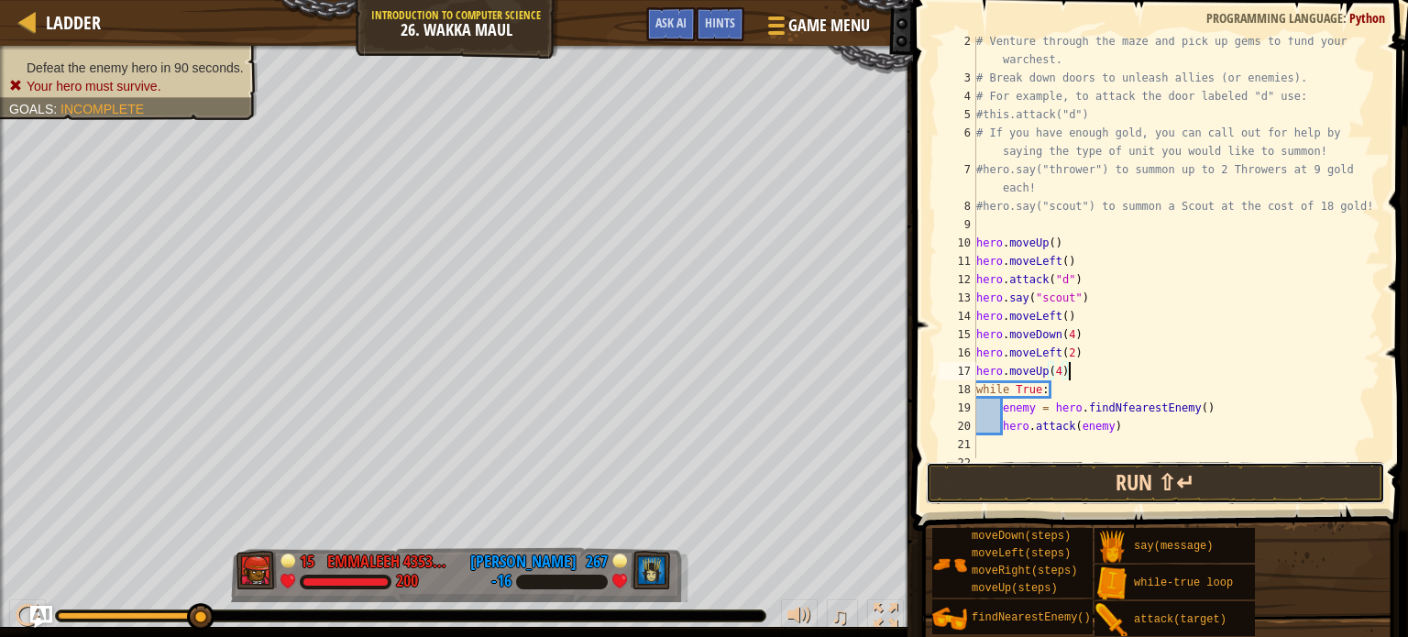
click at [1107, 464] on button "Run ⇧↵" at bounding box center [1155, 483] width 459 height 42
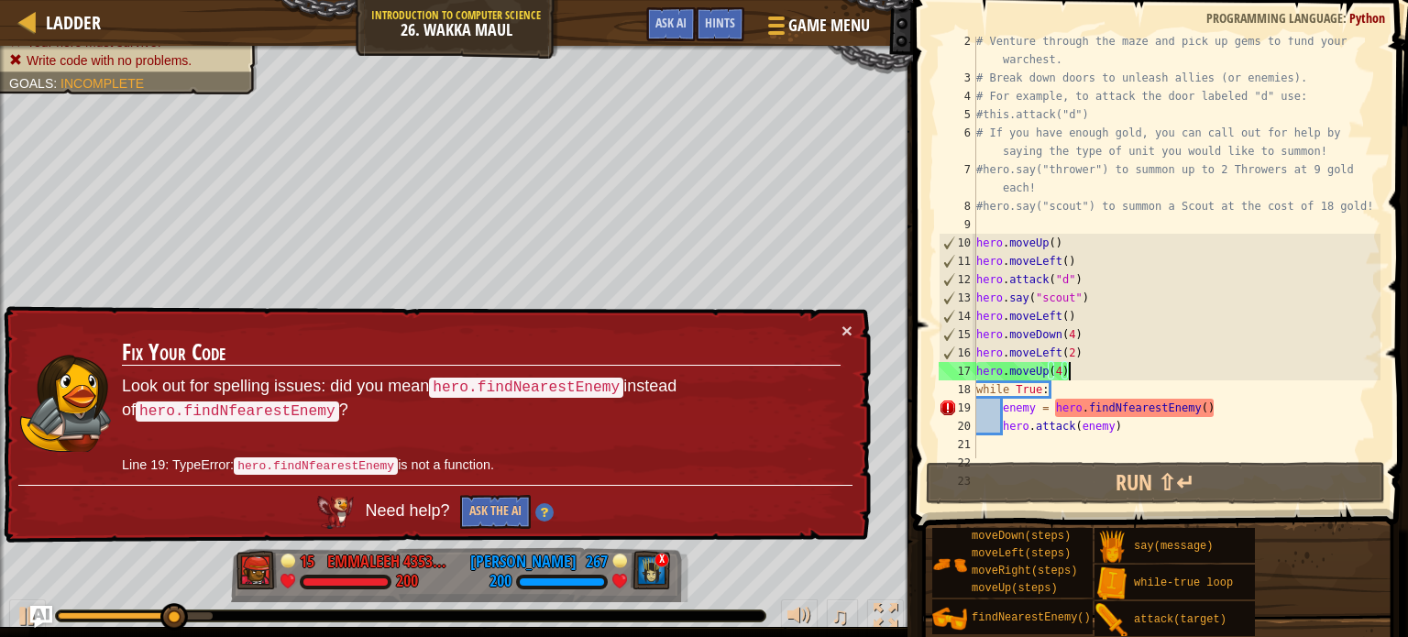
click at [1131, 403] on div "# Venture through the maze and pick up gems to fund your warchest. # Break down…" at bounding box center [1177, 270] width 408 height 477
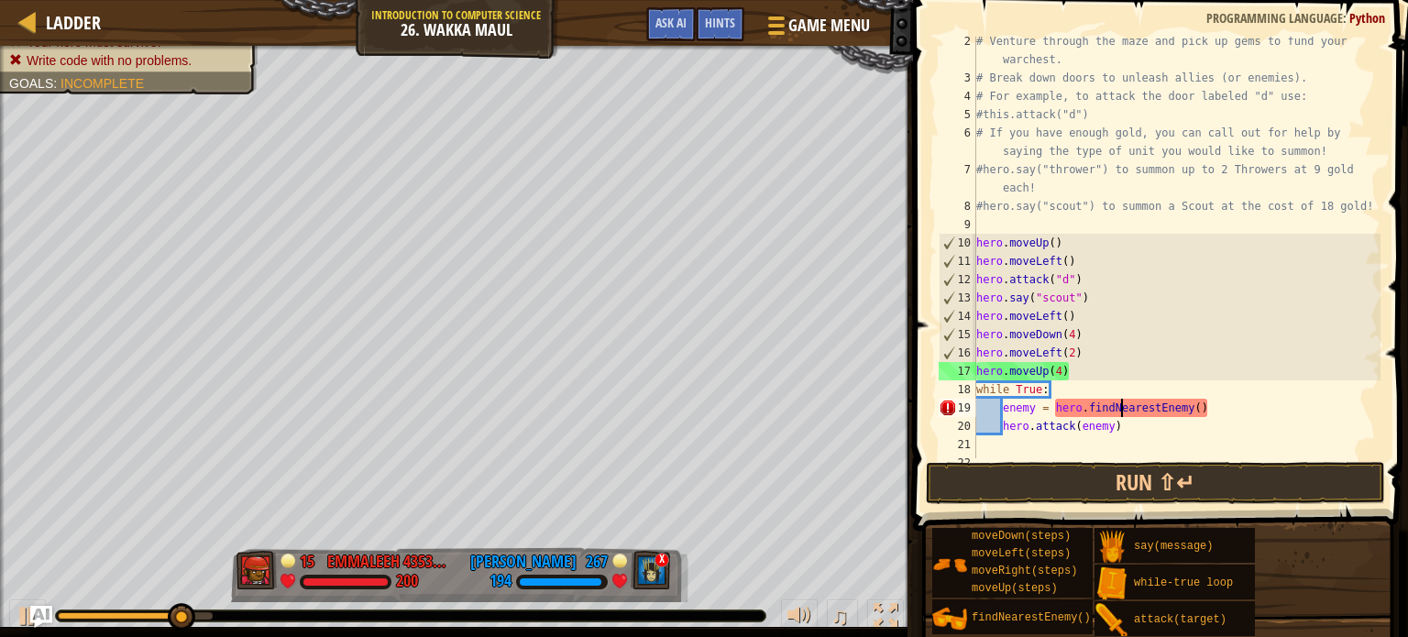
scroll to position [8, 12]
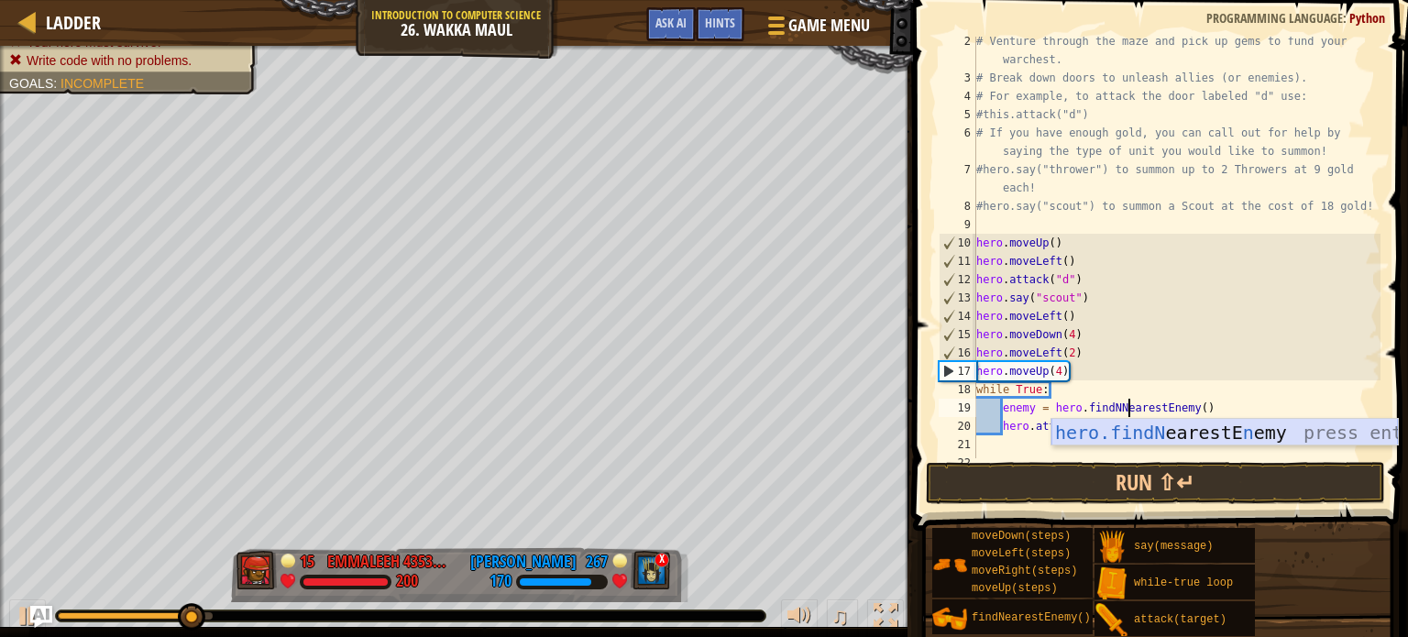
click at [1194, 438] on div "hero.findN earestE n emy press enter" at bounding box center [1225, 460] width 347 height 83
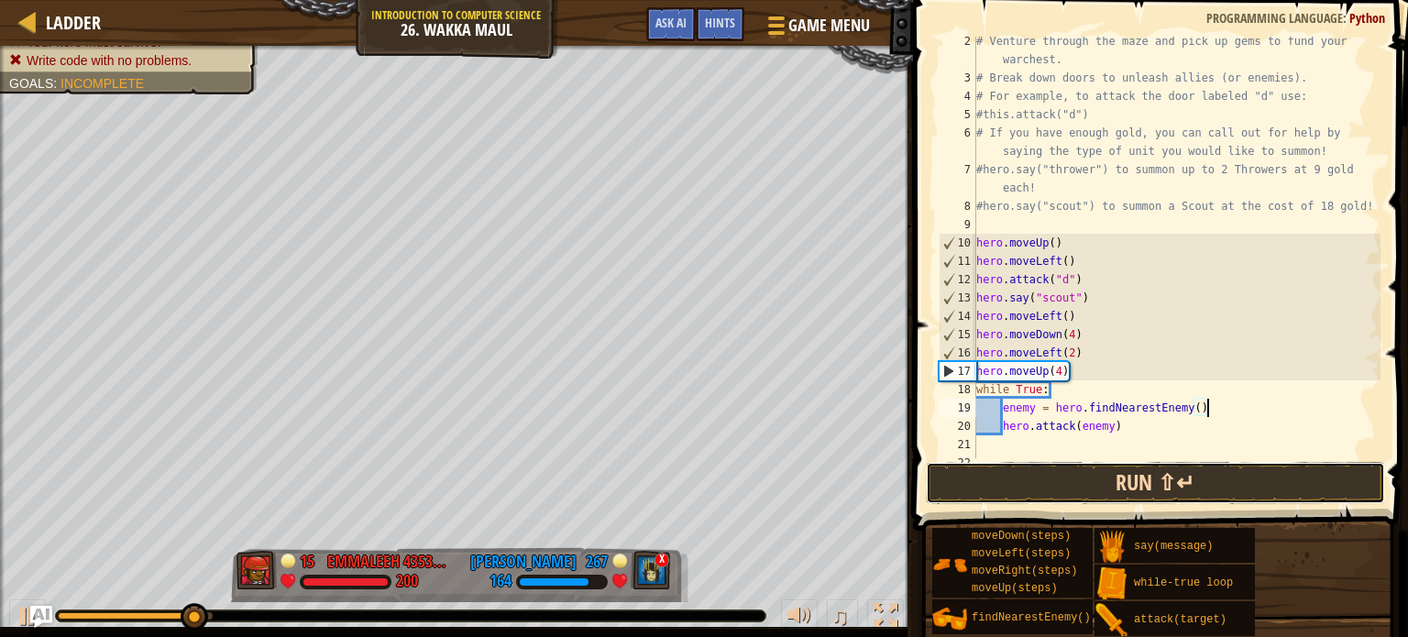
click at [1209, 471] on button "Run ⇧↵" at bounding box center [1155, 483] width 459 height 42
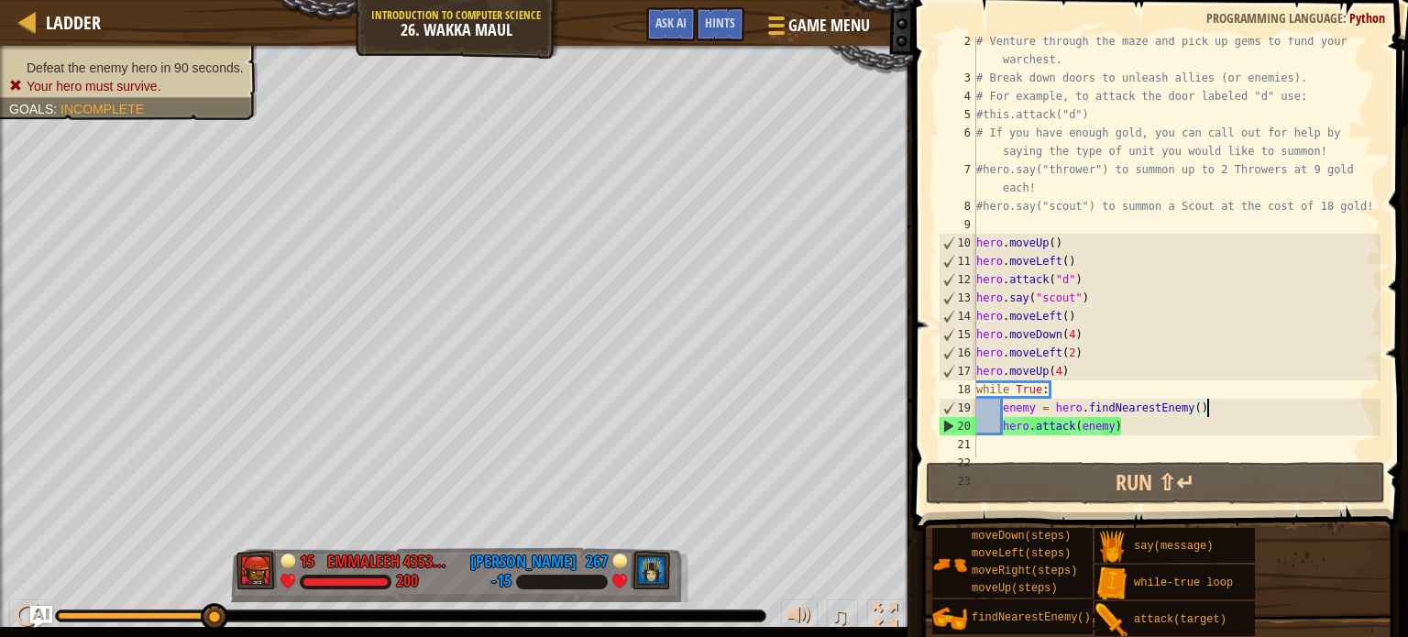
click at [1073, 358] on div "# Venture through the maze and pick up gems to fund your warchest. # Break down…" at bounding box center [1177, 270] width 408 height 477
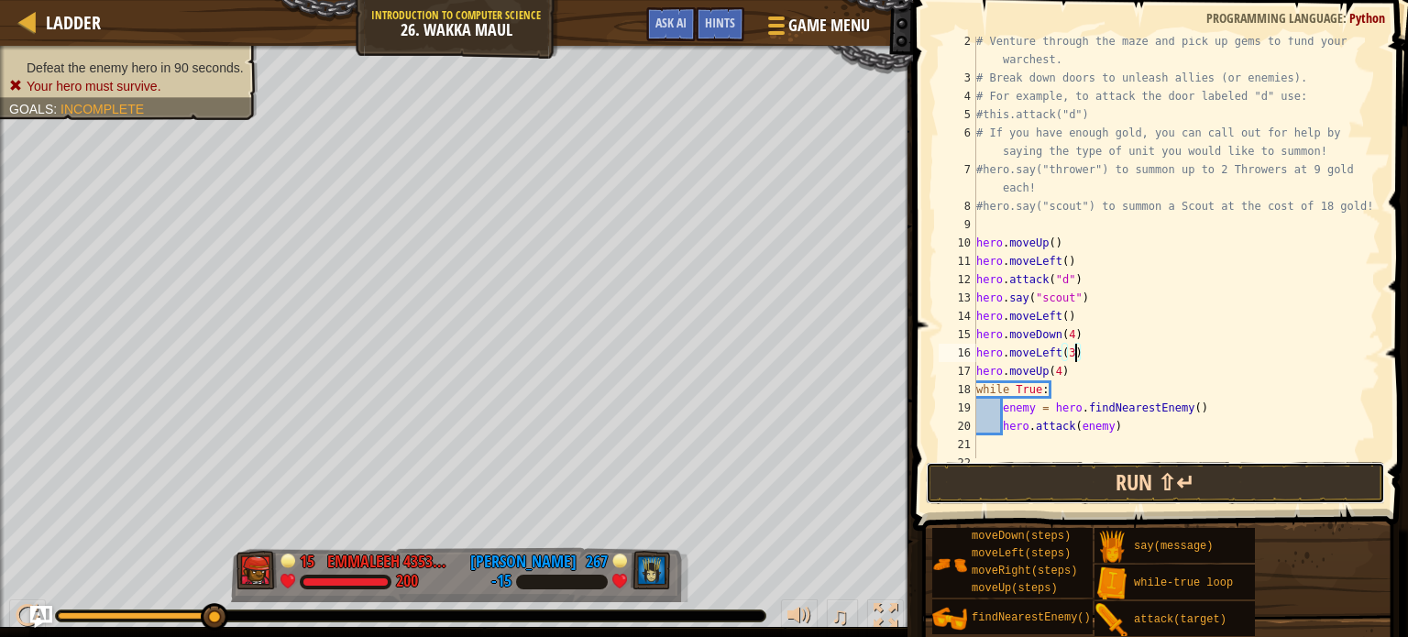
click at [1244, 489] on button "Run ⇧↵" at bounding box center [1155, 483] width 459 height 42
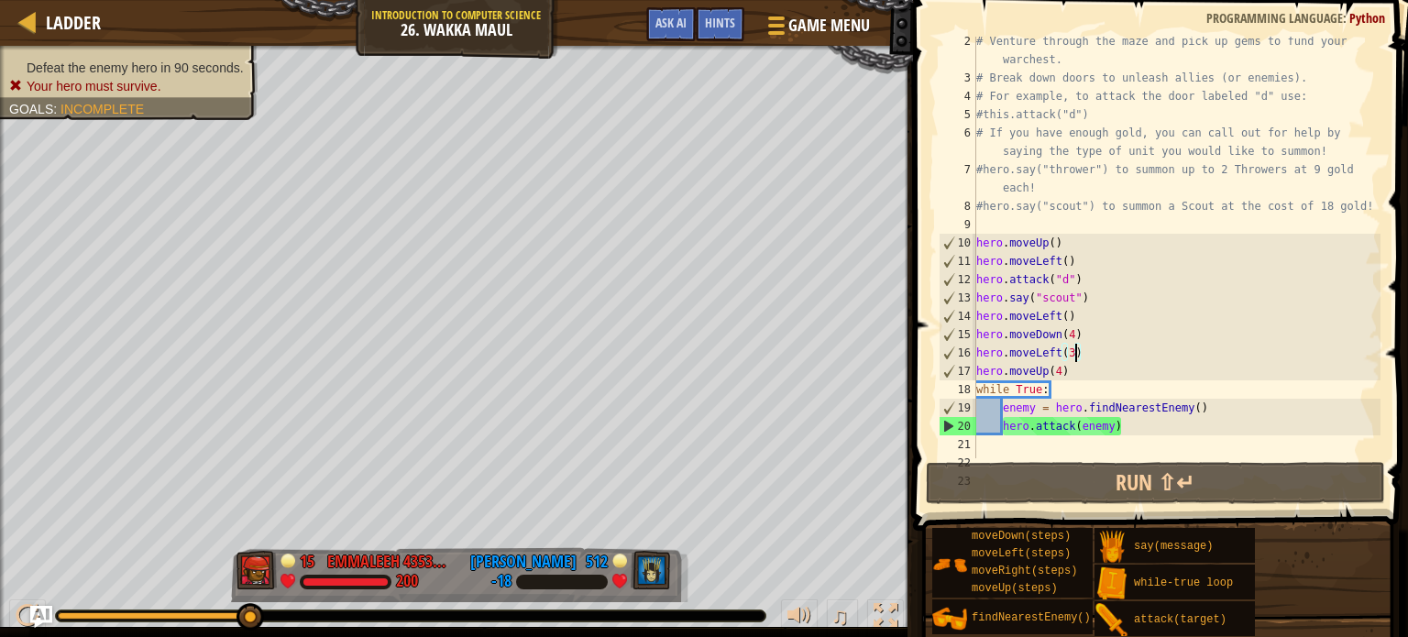
click at [1112, 376] on div "# Venture through the maze and pick up gems to fund your warchest. # Break down…" at bounding box center [1177, 270] width 408 height 477
click at [1064, 371] on div "# Venture through the maze and pick up gems to fund your warchest. # Break down…" at bounding box center [1177, 270] width 408 height 477
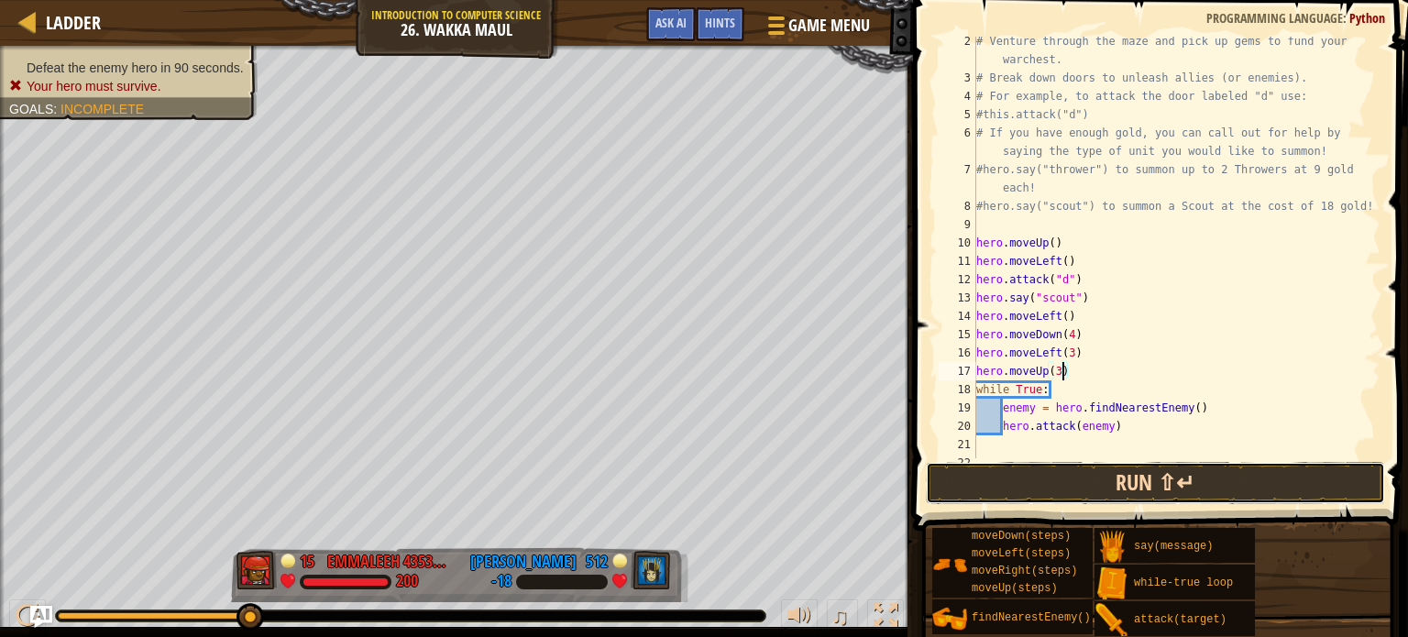
click at [1178, 470] on button "Run ⇧↵" at bounding box center [1155, 483] width 459 height 42
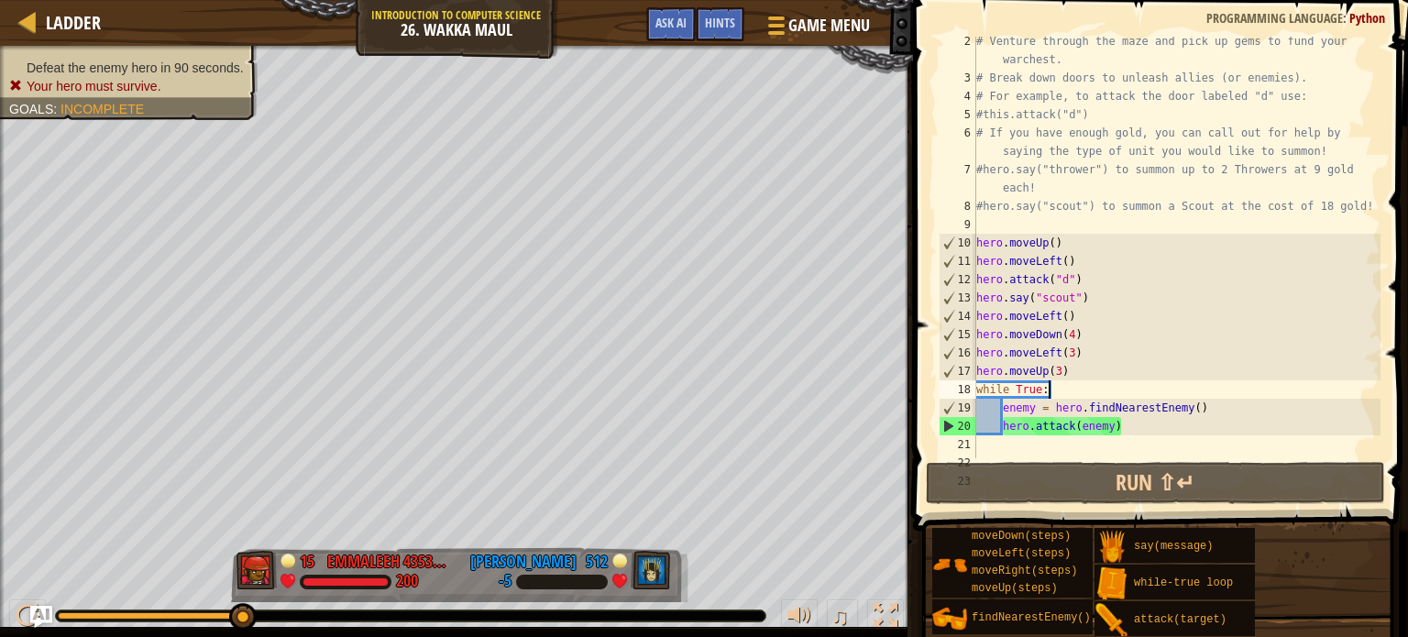
click at [1146, 392] on div "# Venture through the maze and pick up gems to fund your warchest. # Break down…" at bounding box center [1177, 270] width 408 height 477
click at [1140, 381] on div "# Venture through the maze and pick up gems to fund your warchest. # Break down…" at bounding box center [1177, 270] width 408 height 477
click at [1116, 369] on div "# Venture through the maze and pick up gems to fund your warchest. # Break down…" at bounding box center [1177, 270] width 408 height 477
click at [1127, 392] on div "# Venture through the maze and pick up gems to fund your warchest. # Break down…" at bounding box center [1177, 270] width 408 height 477
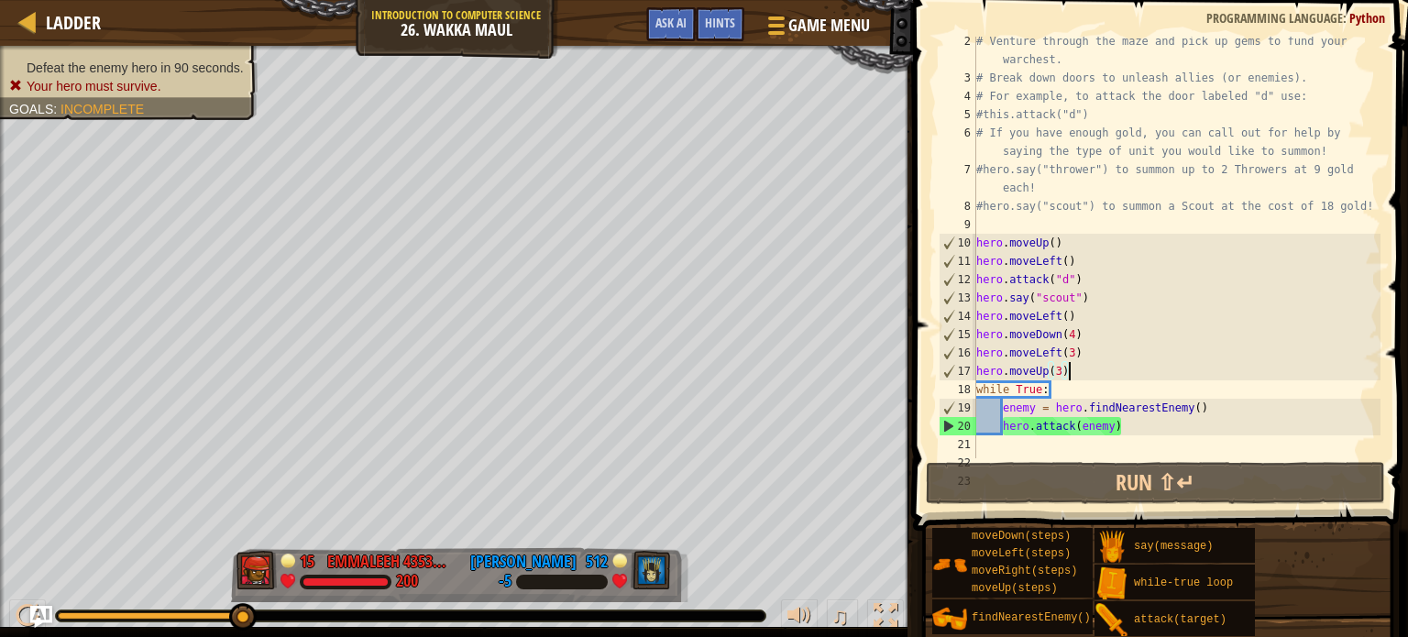
click at [1110, 372] on div "# Venture through the maze and pick up gems to fund your warchest. # Break down…" at bounding box center [1177, 270] width 408 height 477
type textarea "hero.moveUp(3)"
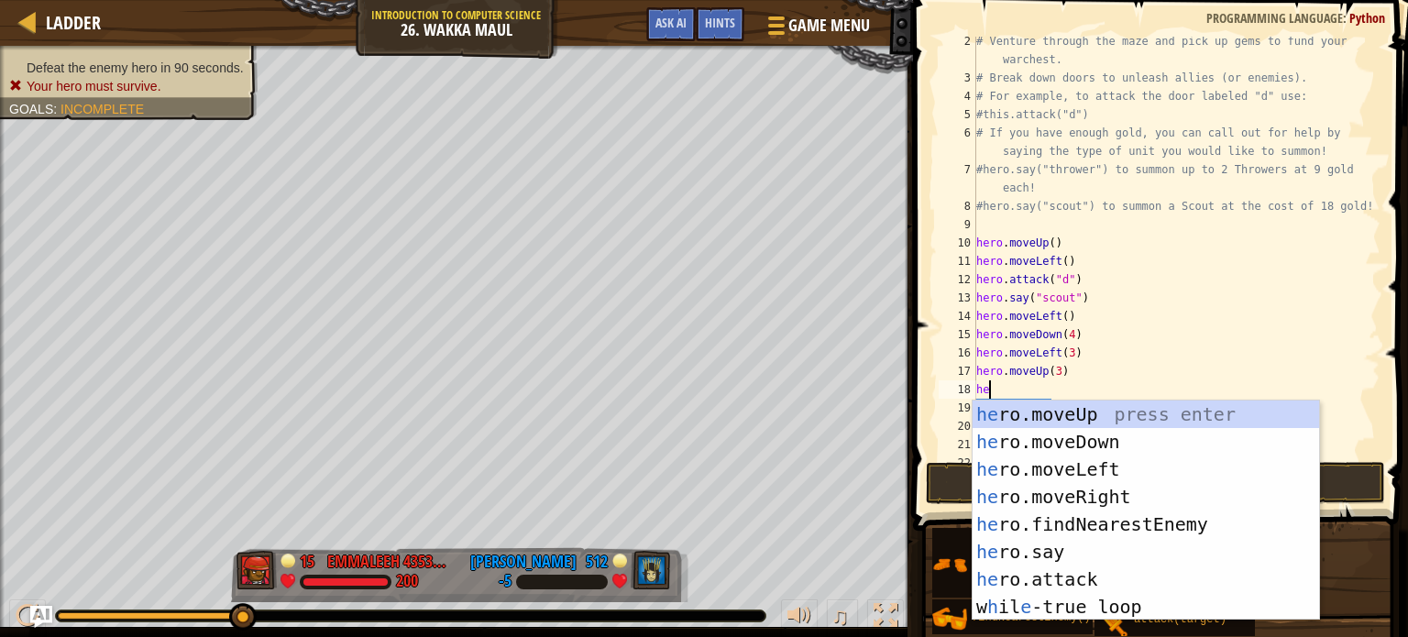
scroll to position [8, 0]
type textarea "hero"
click at [1129, 458] on div "hero .moveUp press enter hero .moveDown press enter hero .moveLeft press enter …" at bounding box center [1146, 538] width 347 height 275
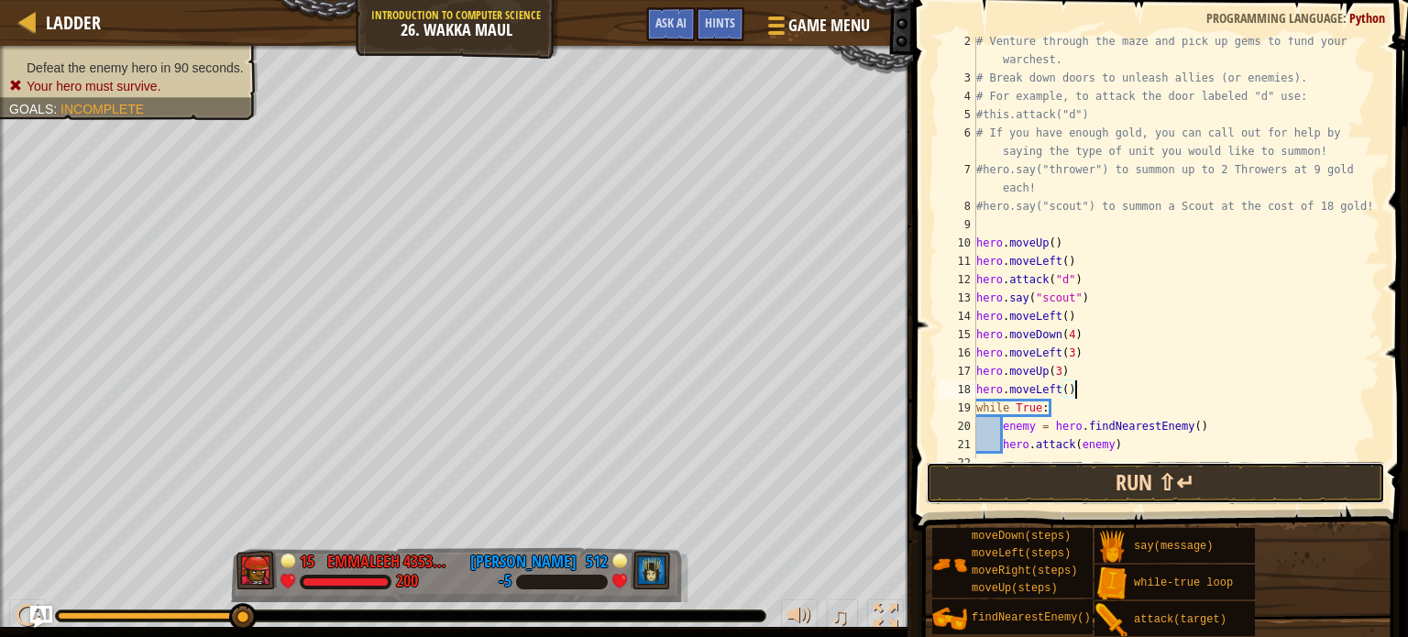
click at [1093, 482] on button "Run ⇧↵" at bounding box center [1155, 483] width 459 height 42
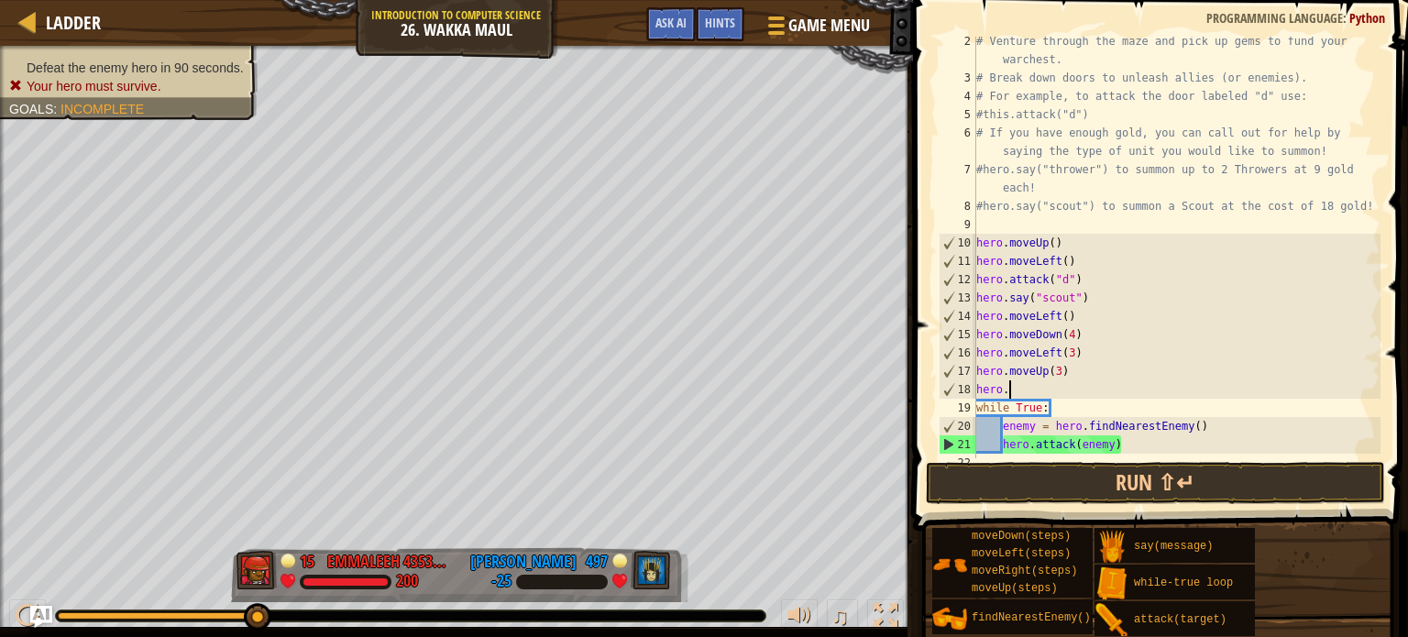
type textarea "hero"
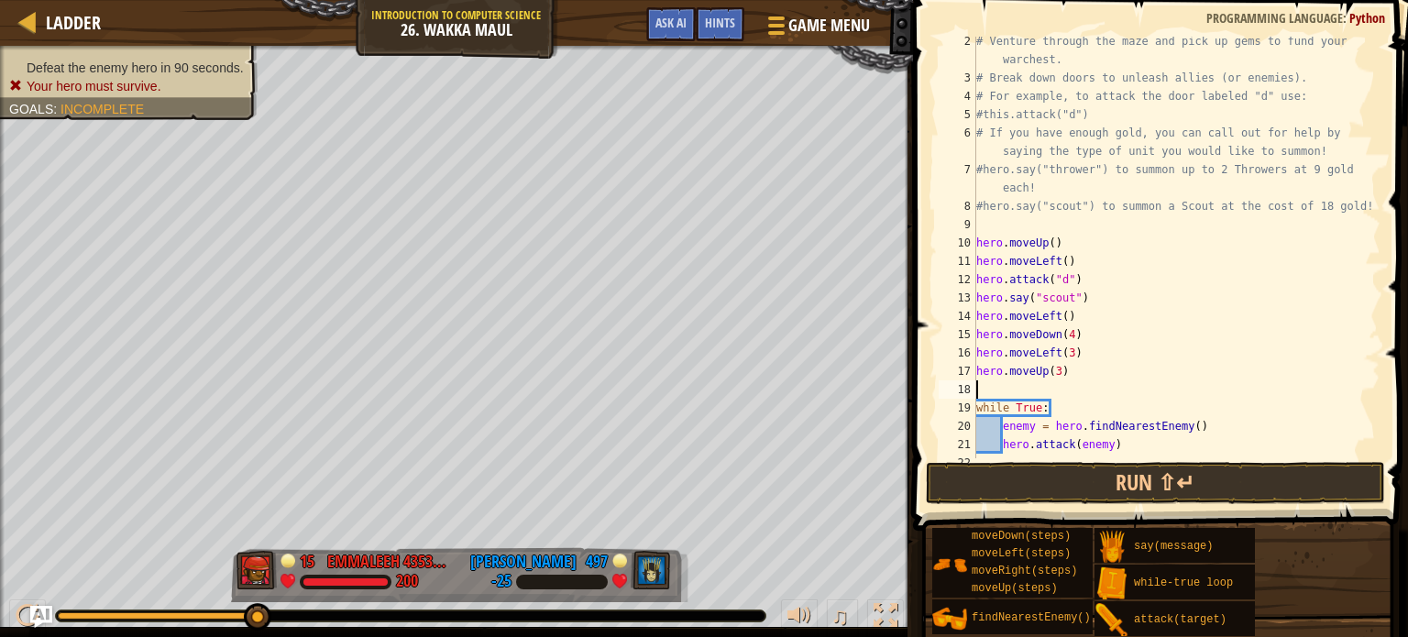
type textarea "hero.moveUp(3)"
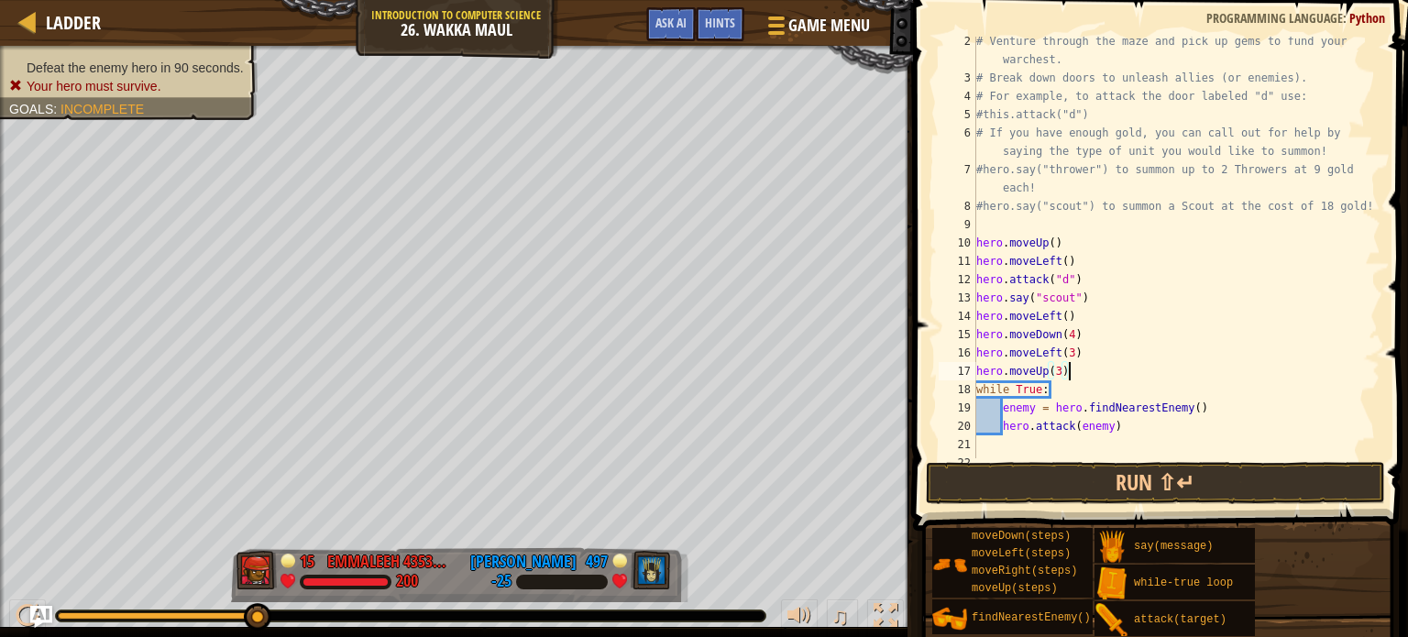
click at [1155, 437] on div "# Venture through the maze and pick up gems to fund your warchest. # Break down…" at bounding box center [1177, 270] width 408 height 477
click at [1147, 434] on div "# Venture through the maze and pick up gems to fund your warchest. # Break down…" at bounding box center [1177, 270] width 408 height 477
click at [1105, 368] on div "# Venture through the maze and pick up gems to fund your warchest. # Break down…" at bounding box center [1177, 270] width 408 height 477
click at [1180, 426] on div "# Venture through the maze and pick up gems to fund your warchest. # Break down…" at bounding box center [1177, 270] width 408 height 477
type textarea "hero.attack(enemy)"
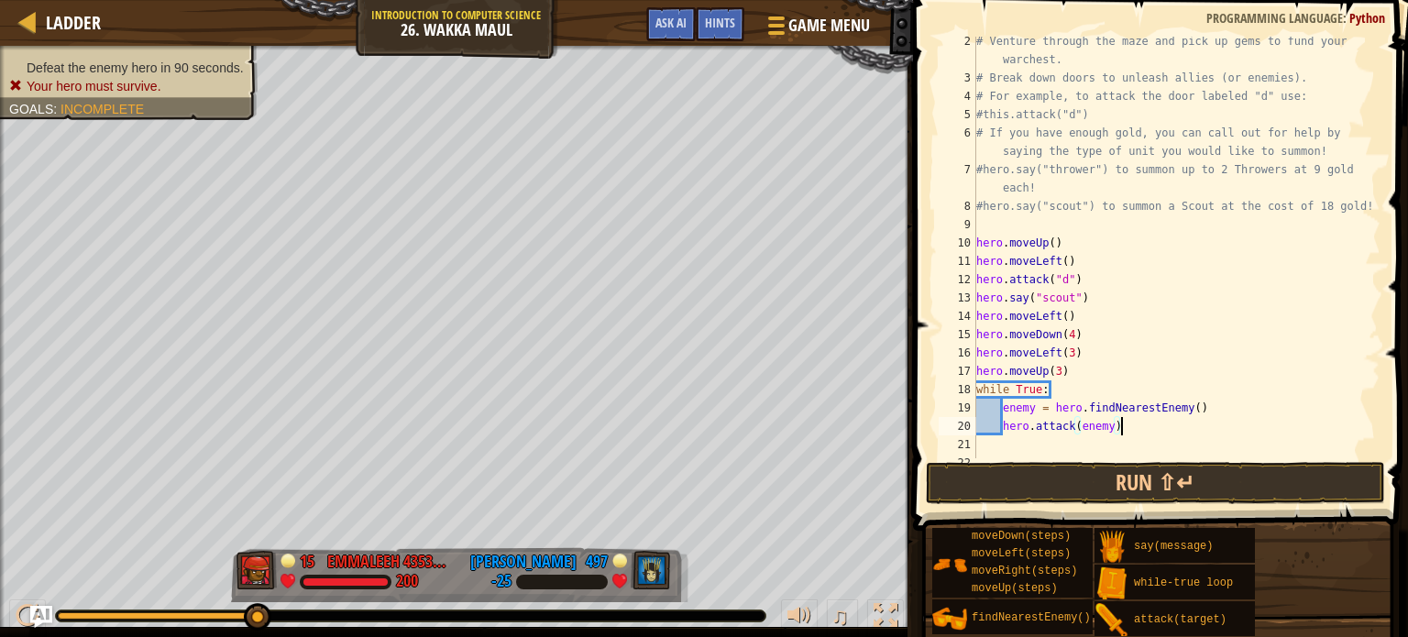
click at [1087, 224] on div "# Venture through the maze and pick up gems to fund your warchest. # Break down…" at bounding box center [1177, 270] width 408 height 477
type textarea "w"
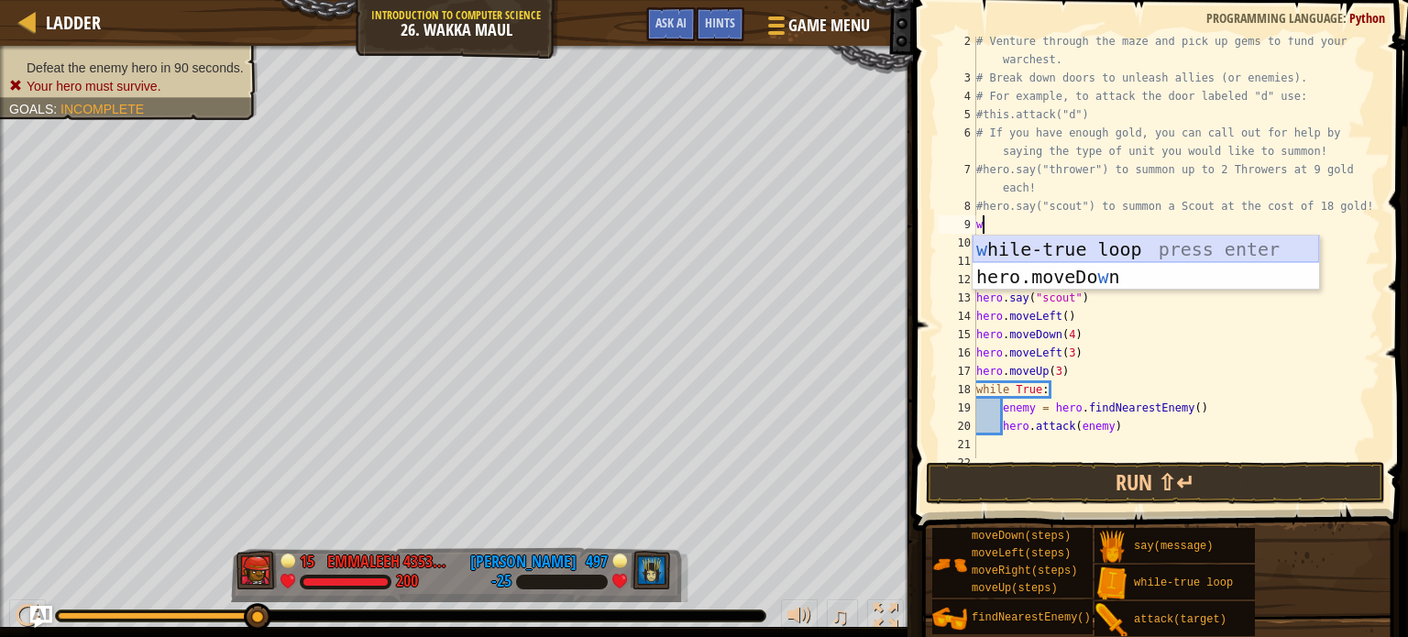
click at [1117, 250] on div "w [PERSON_NAME]-true loop press enter hero.moveDo w n press enter" at bounding box center [1146, 291] width 347 height 110
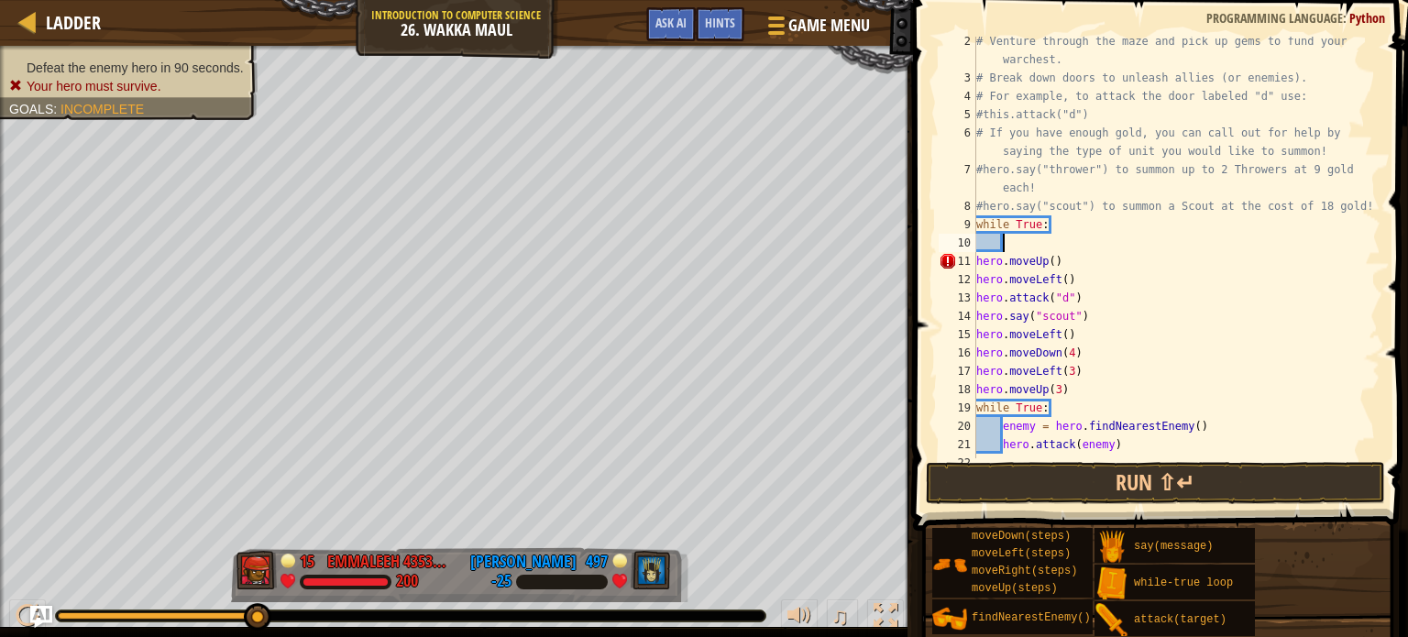
click at [1151, 442] on div "# Venture through the maze and pick up gems to fund your warchest. # Break down…" at bounding box center [1177, 270] width 408 height 477
type textarea "hero"
type textarea "enemy"
type textarea "while"
click at [1055, 237] on div "# Venture through the maze and pick up gems to fund your warchest. # Break down…" at bounding box center [1177, 270] width 408 height 477
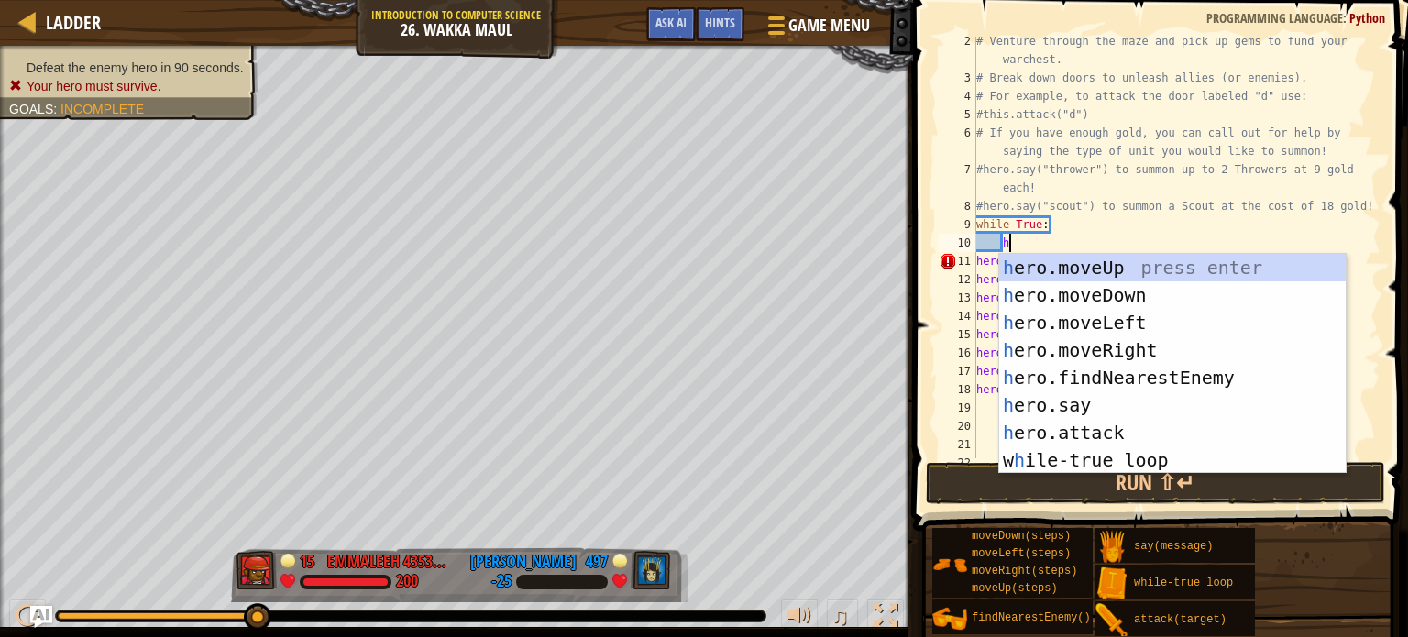
type textarea "he"
click at [1154, 381] on div "he ro.moveUp press enter he ro.moveDown press enter he ro.moveLeft press enter …" at bounding box center [1172, 391] width 347 height 275
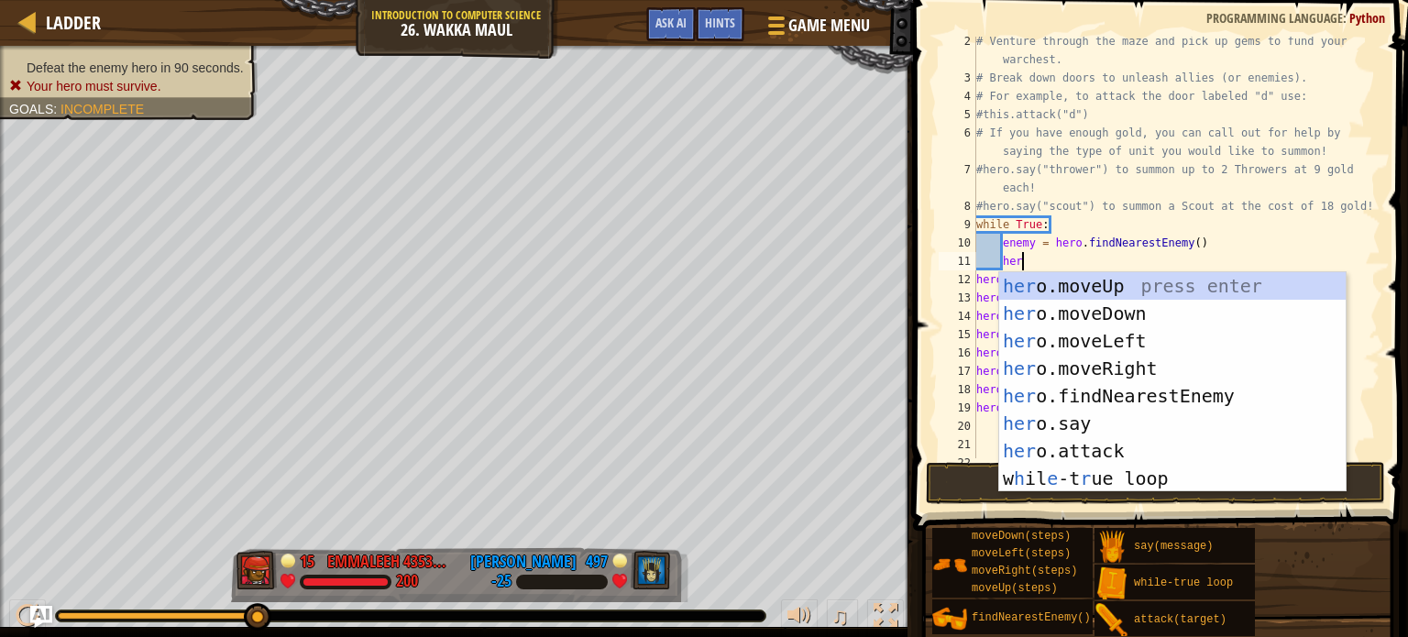
scroll to position [8, 3]
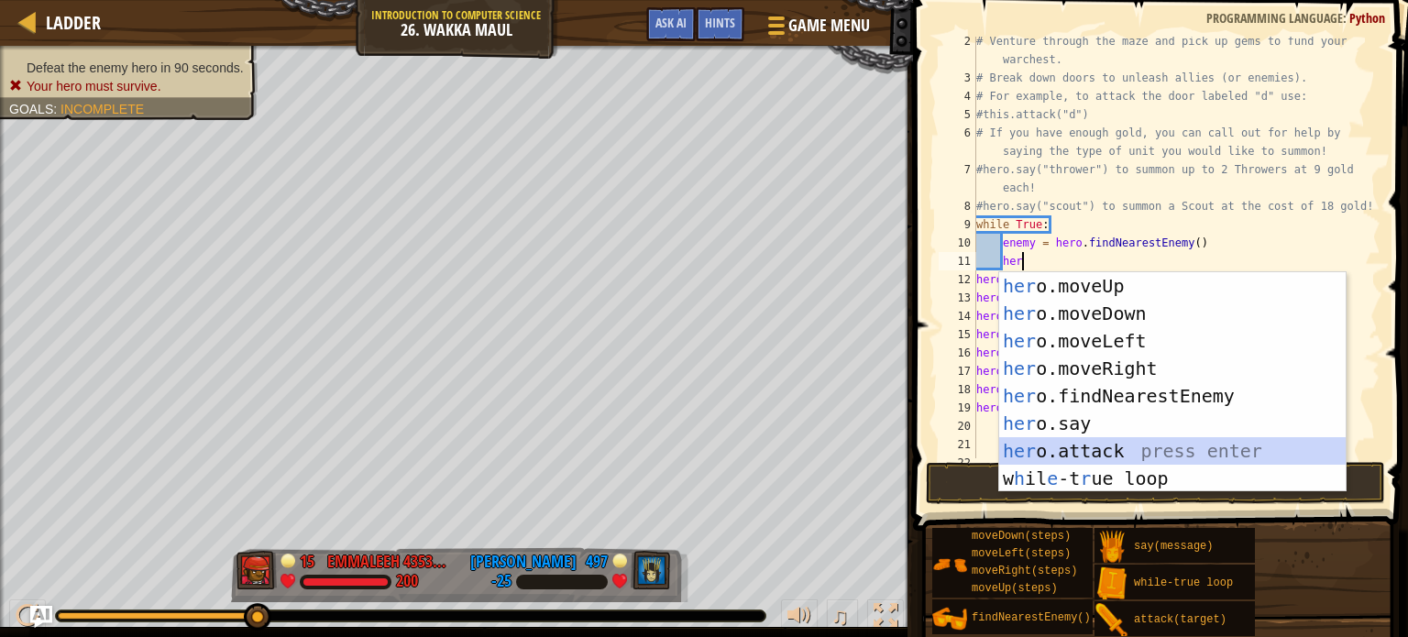
click at [1178, 452] on div "her o.moveUp press enter her o.moveDown press enter her o.moveLeft press enter …" at bounding box center [1172, 409] width 347 height 275
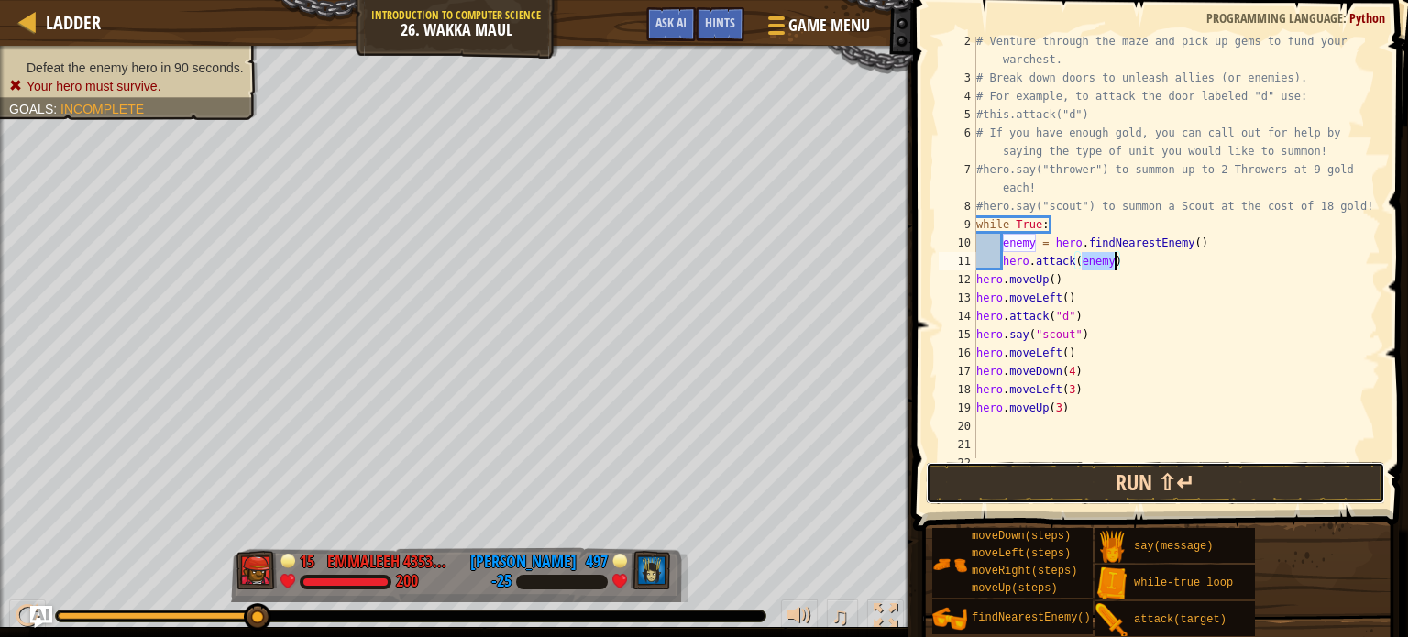
click at [1160, 476] on button "Run ⇧↵" at bounding box center [1155, 483] width 459 height 42
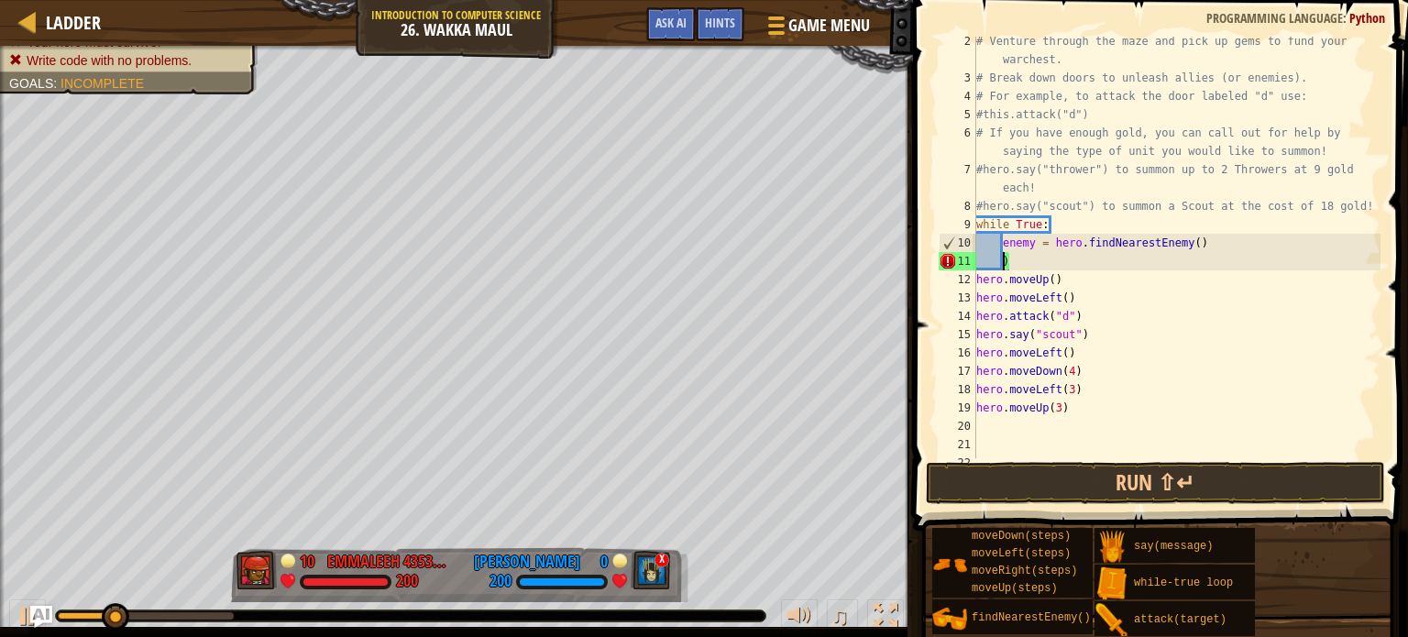
scroll to position [8, 0]
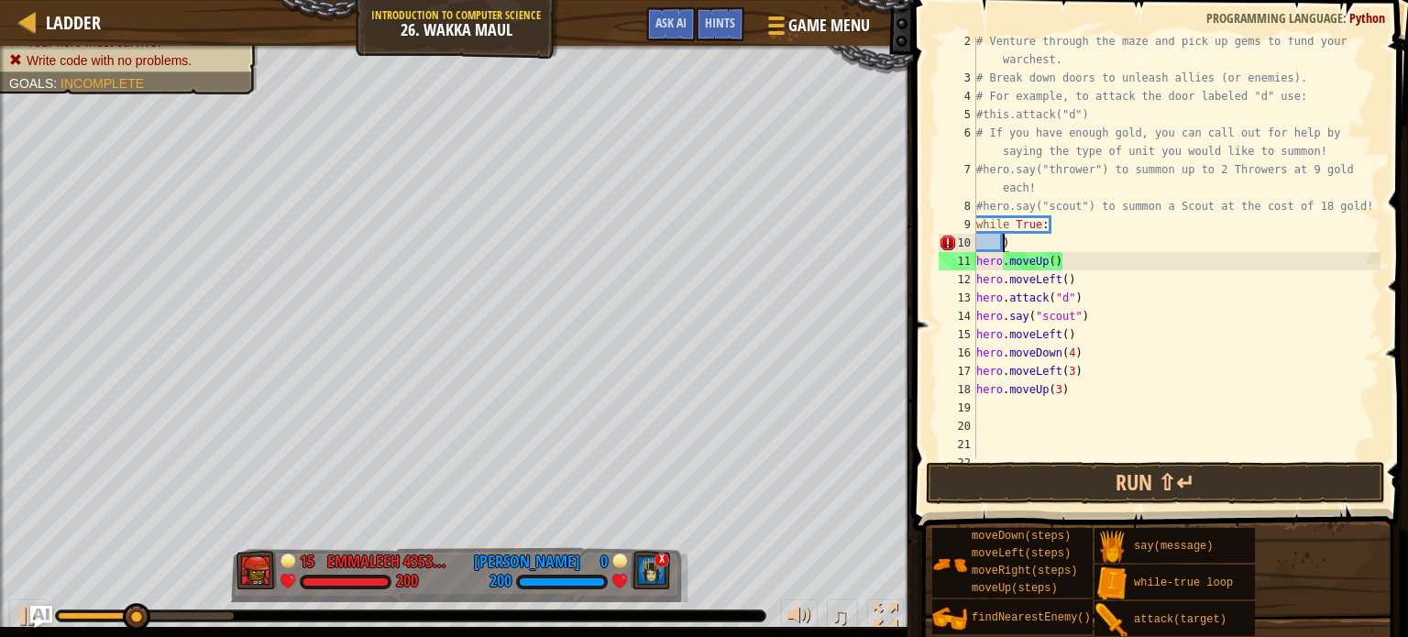
type textarea ")"
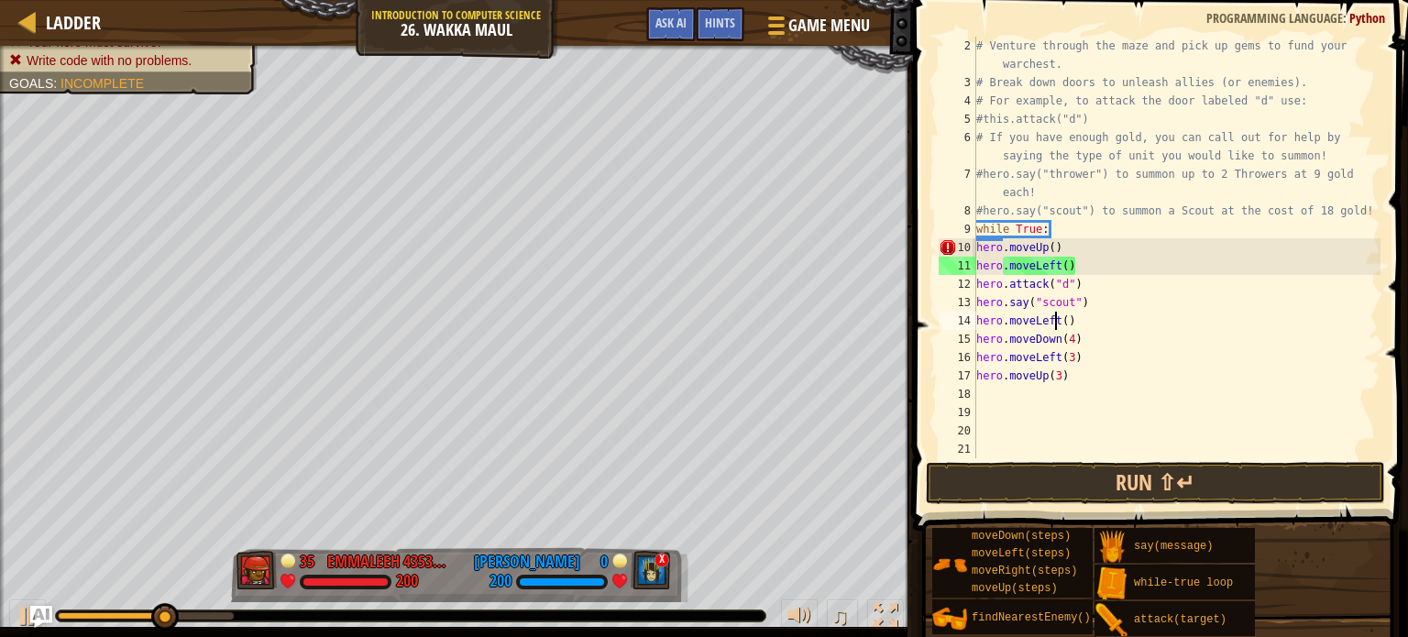
type textarea "hero.moveUp(3)"
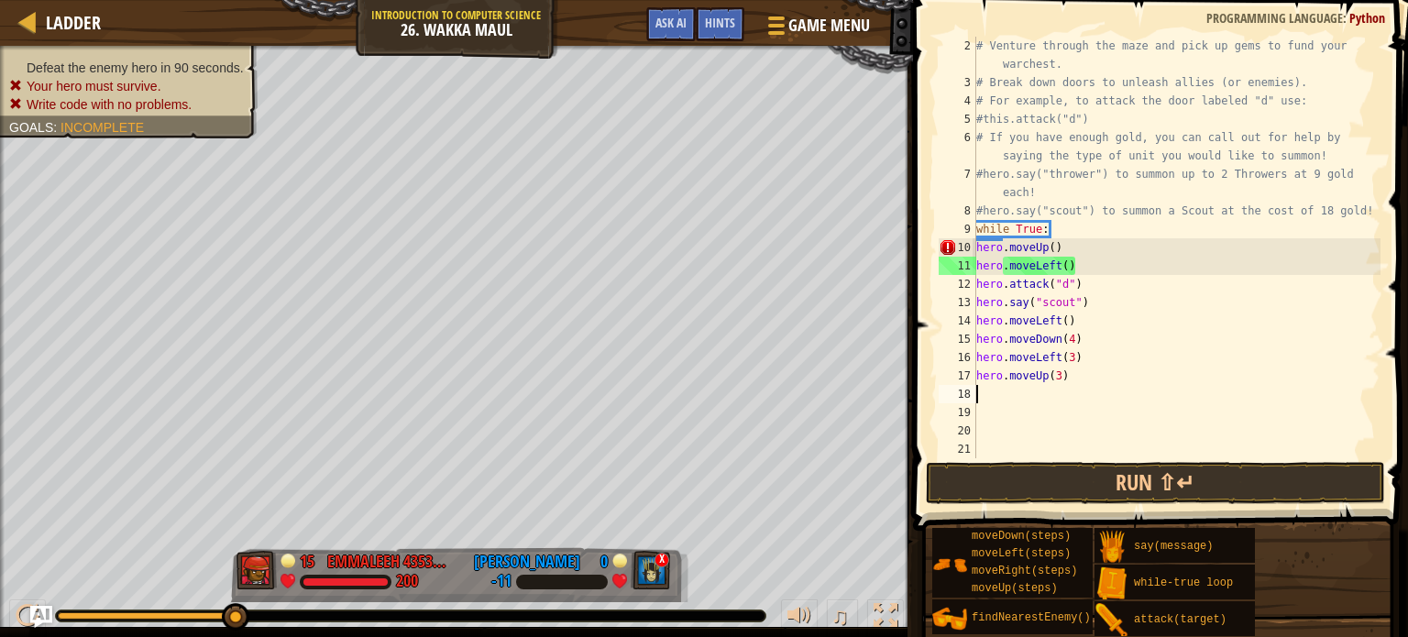
type textarea "hero.moveUp(3)"
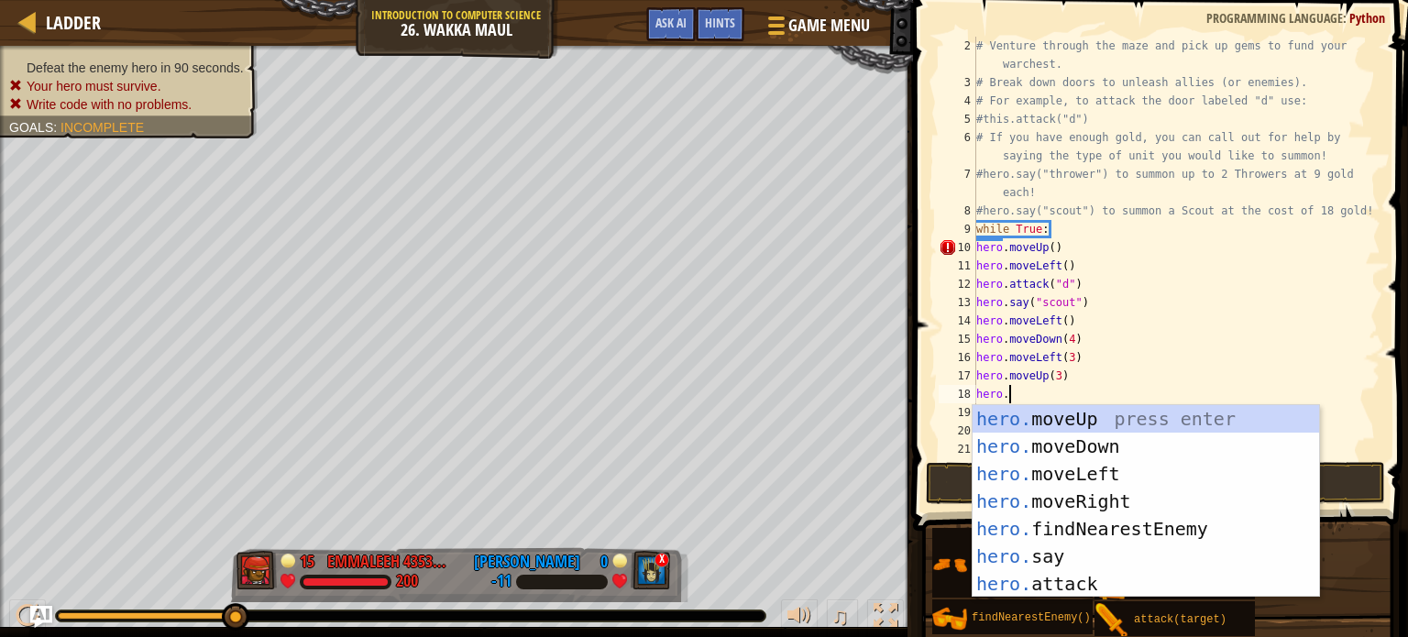
scroll to position [8, 1]
type textarea "hero"
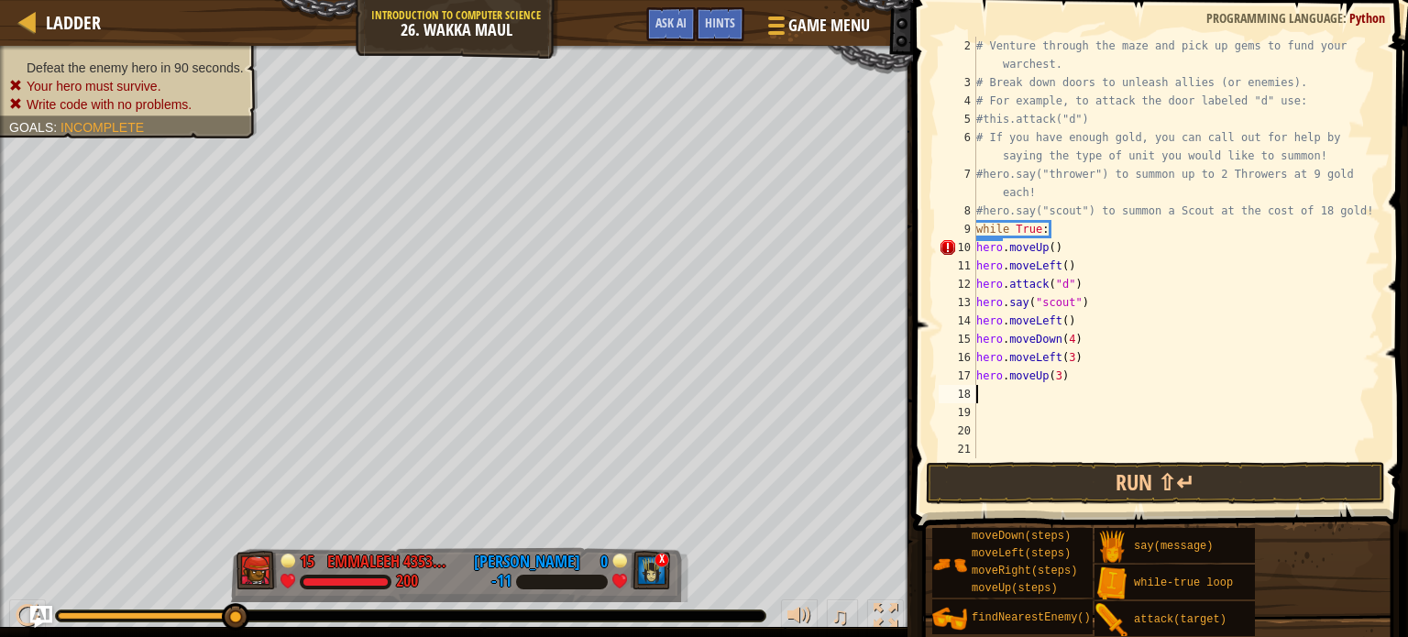
scroll to position [8, 0]
click at [1116, 237] on div "# Venture through the maze and pick up gems to fund your warchest. # Break down…" at bounding box center [1177, 275] width 408 height 477
type textarea "while"
type textarea "#hero.say("scout") to summon a Scout at the cost of 18 gold!"
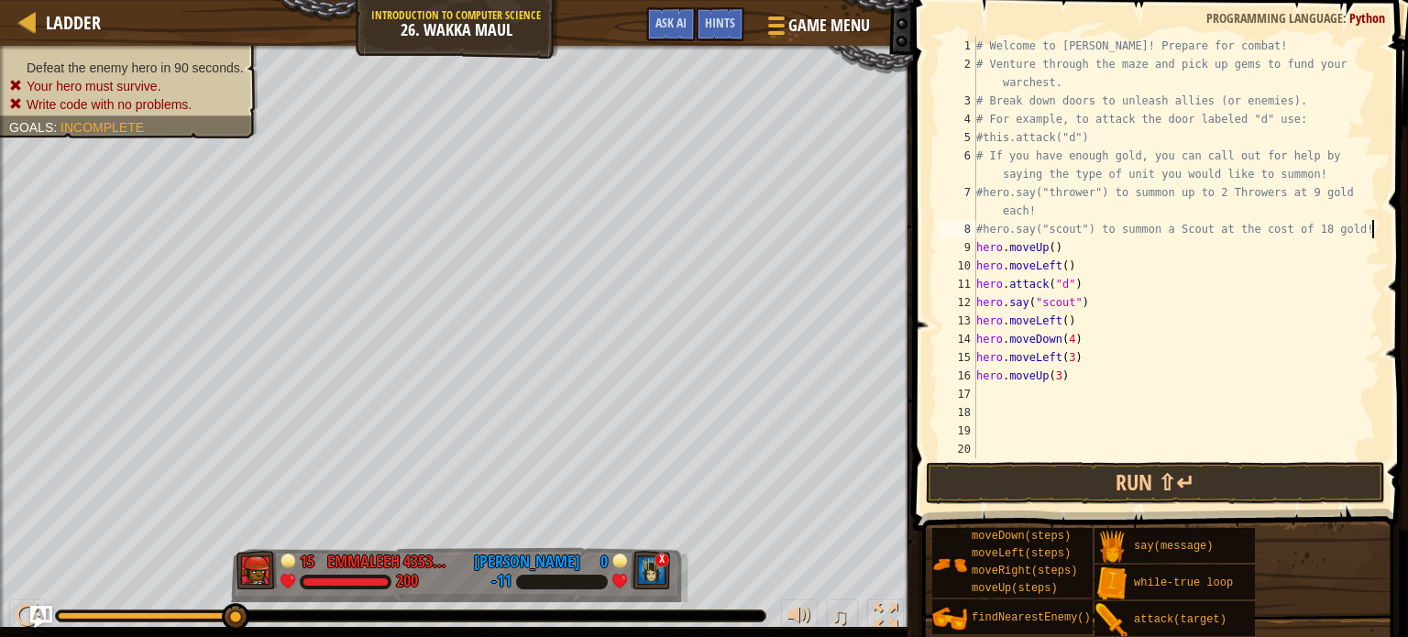
click at [1056, 391] on div "# Welcome to [PERSON_NAME]! Prepare for combat! # Venture through the maze and …" at bounding box center [1177, 266] width 408 height 458
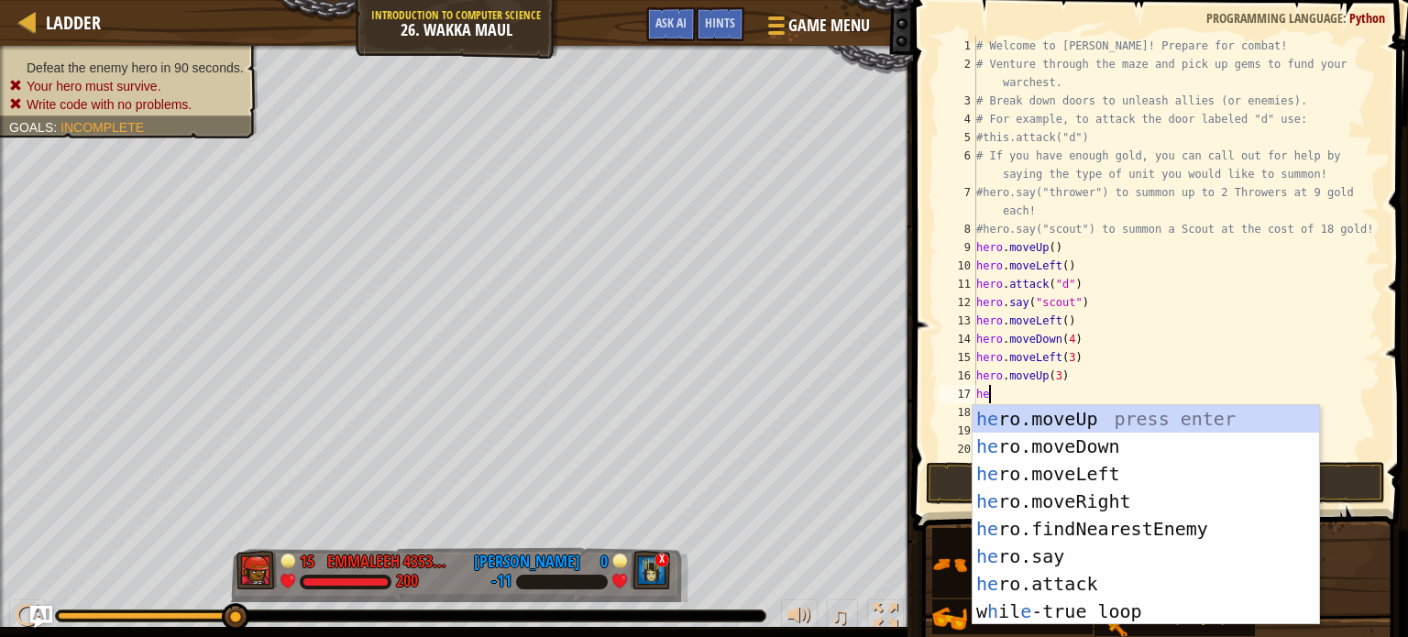
type textarea "h"
type textarea "w"
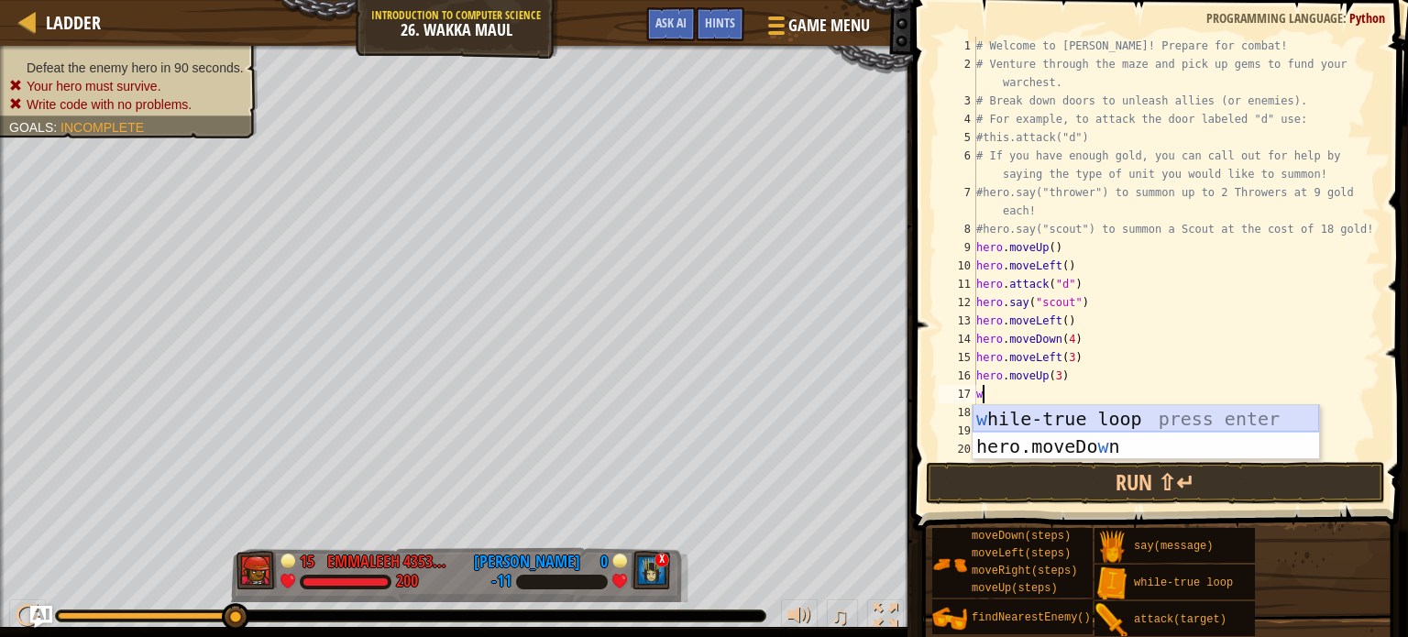
click at [1038, 417] on div "w [PERSON_NAME]-true loop press enter hero.moveDo w n press enter" at bounding box center [1146, 460] width 347 height 110
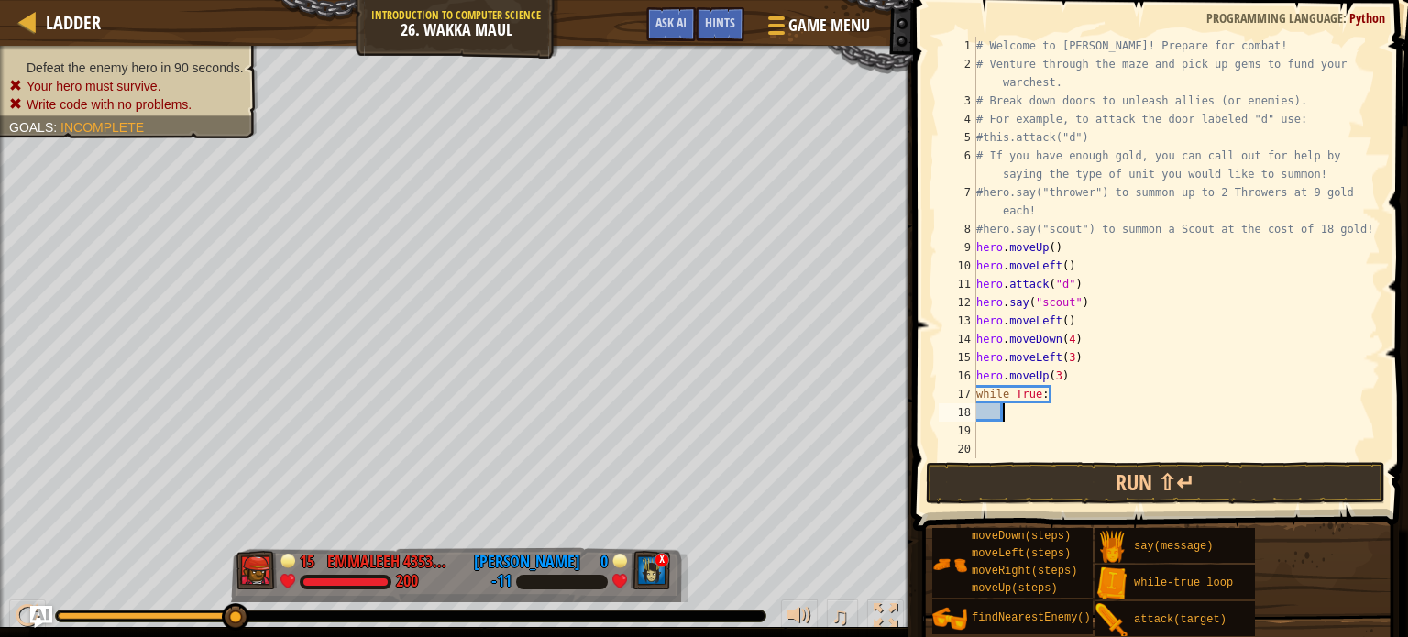
scroll to position [0, 0]
click at [1041, 414] on div "# Welcome to [PERSON_NAME]! Prepare for combat! # Venture through the maze and …" at bounding box center [1177, 266] width 408 height 458
click at [1041, 418] on div "# Welcome to [PERSON_NAME]! Prepare for combat! # Venture through the maze and …" at bounding box center [1177, 266] width 408 height 458
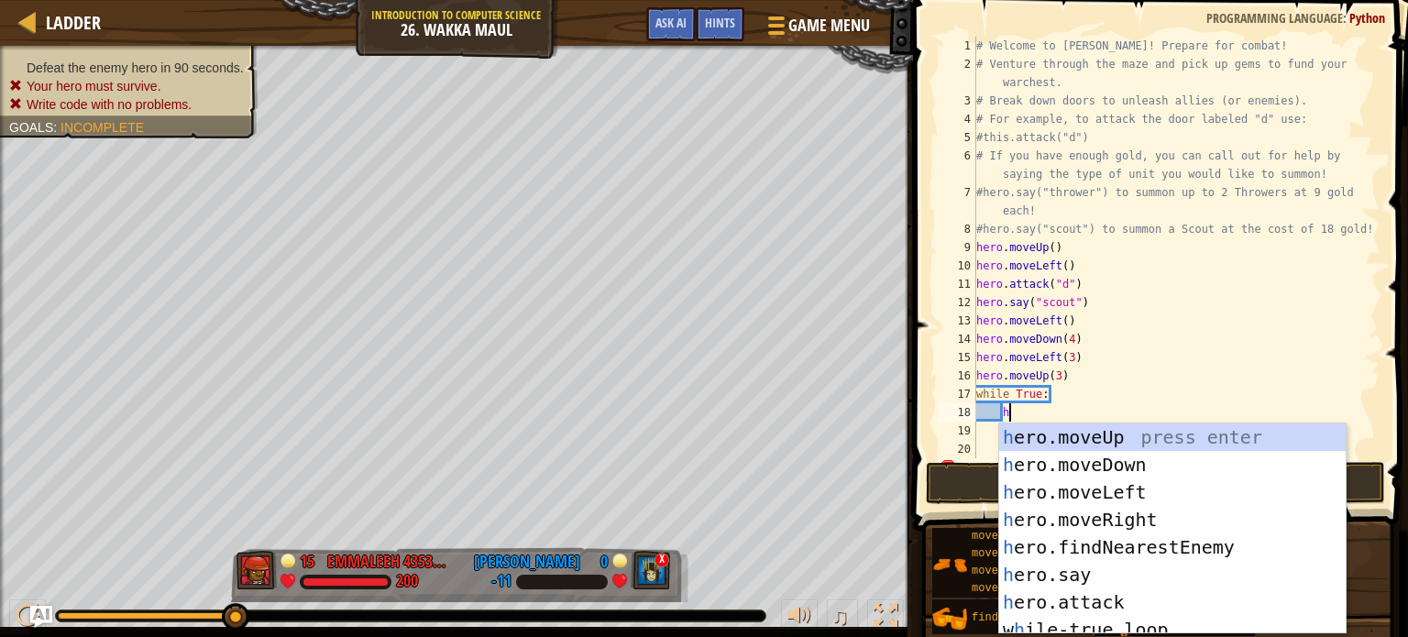
type textarea "he"
click at [1130, 541] on div "he ro.moveUp press enter he ro.moveDown press enter he ro.moveLeft press enter …" at bounding box center [1172, 557] width 347 height 266
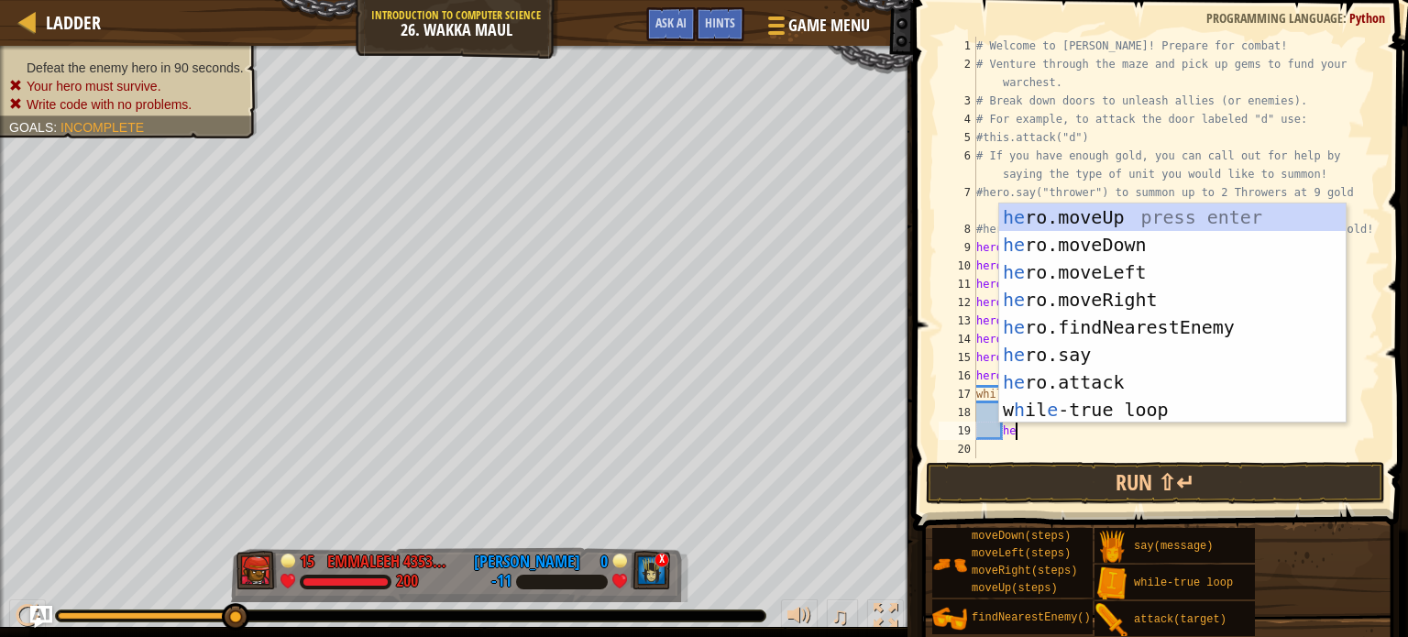
scroll to position [8, 3]
click at [1148, 375] on div "her o.moveUp press enter her o.moveDown press enter her o.moveLeft press enter …" at bounding box center [1172, 341] width 347 height 275
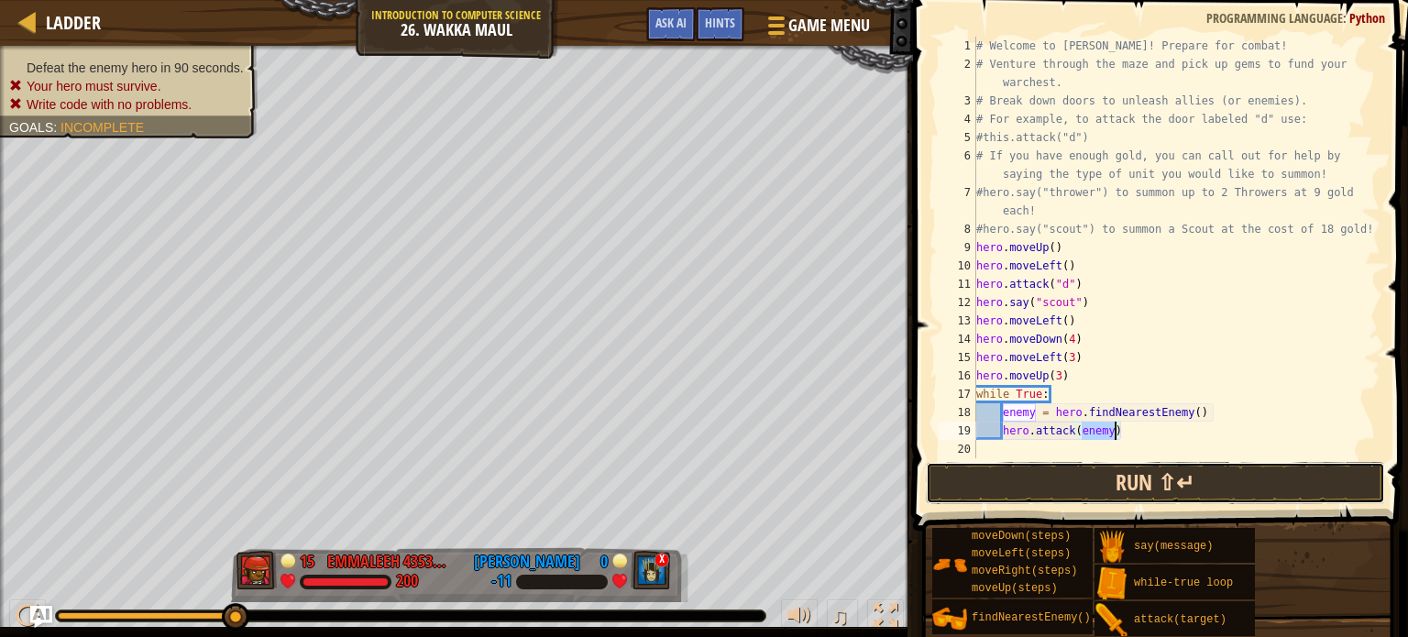
click at [1149, 479] on button "Run ⇧↵" at bounding box center [1155, 483] width 459 height 42
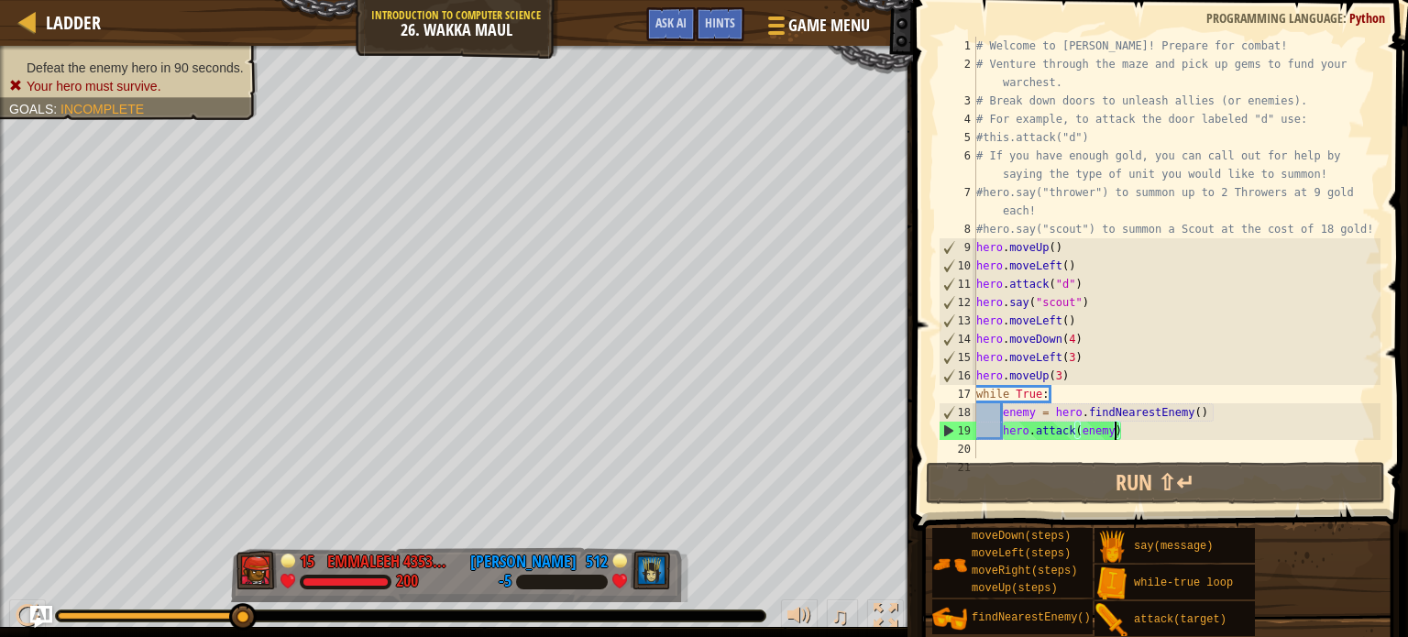
click at [1126, 391] on div "# Welcome to [PERSON_NAME]! Prepare for combat! # Venture through the maze and …" at bounding box center [1177, 266] width 408 height 458
click at [1110, 377] on div "# Welcome to [PERSON_NAME]! Prepare for combat! # Venture through the maze and …" at bounding box center [1177, 266] width 408 height 458
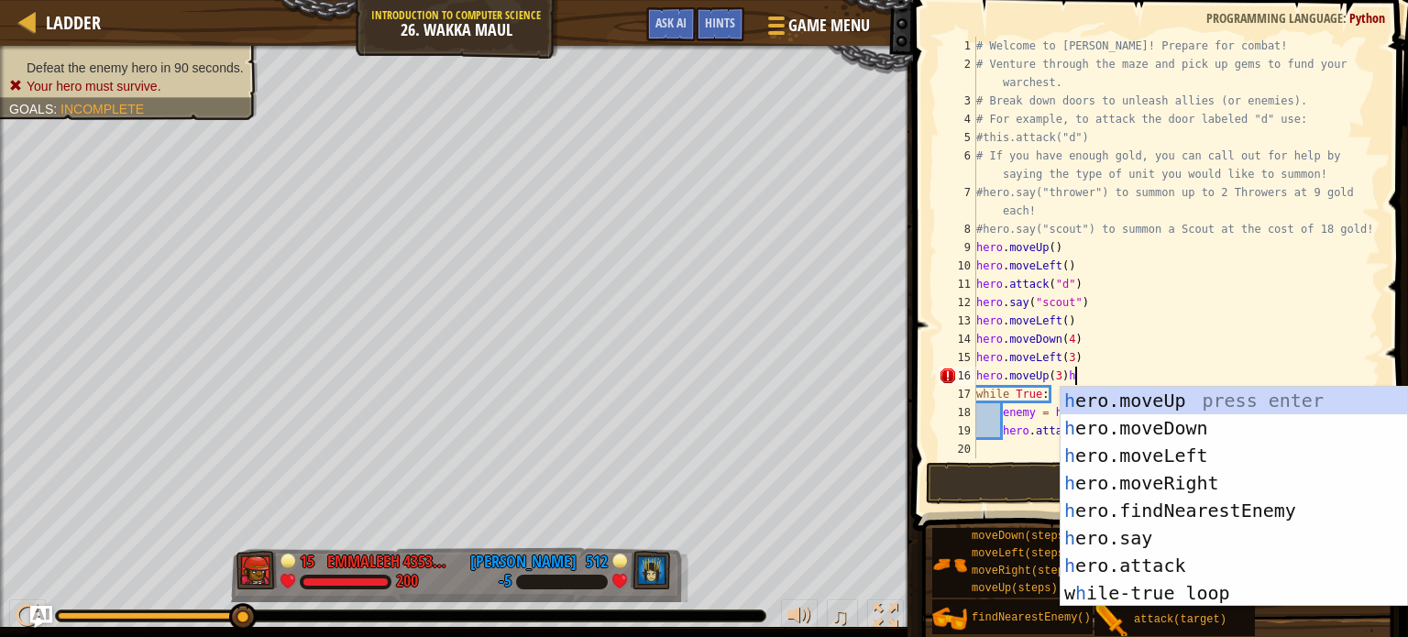
type textarea "hero.moveUp(3)"
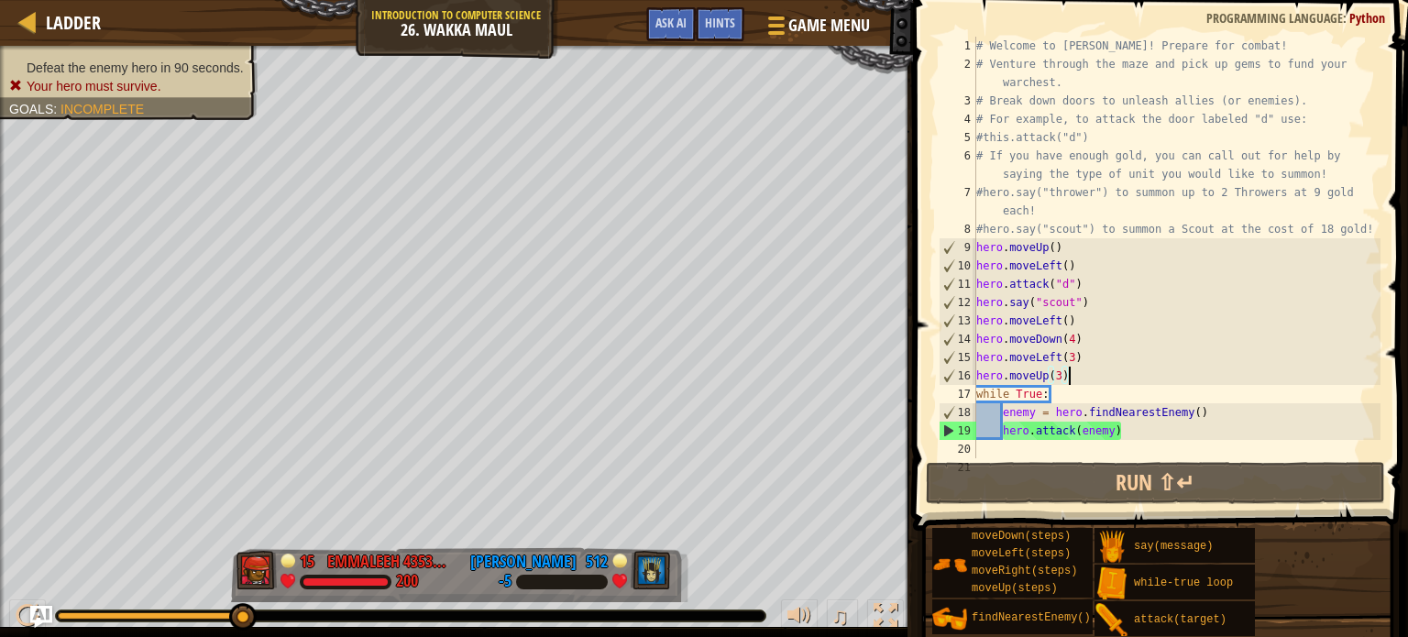
scroll to position [8, 0]
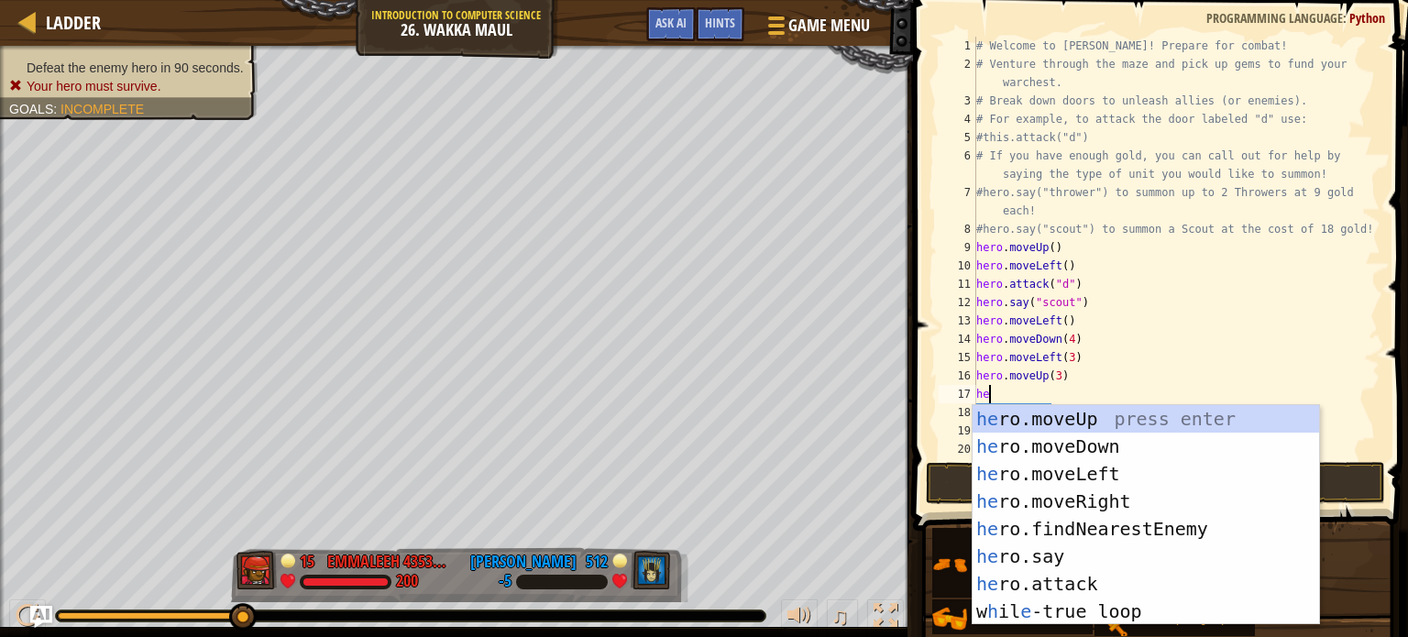
type textarea "her"
click at [1096, 417] on div "her o.moveUp press enter her o.moveDown press enter her o.moveLeft press enter …" at bounding box center [1146, 542] width 347 height 275
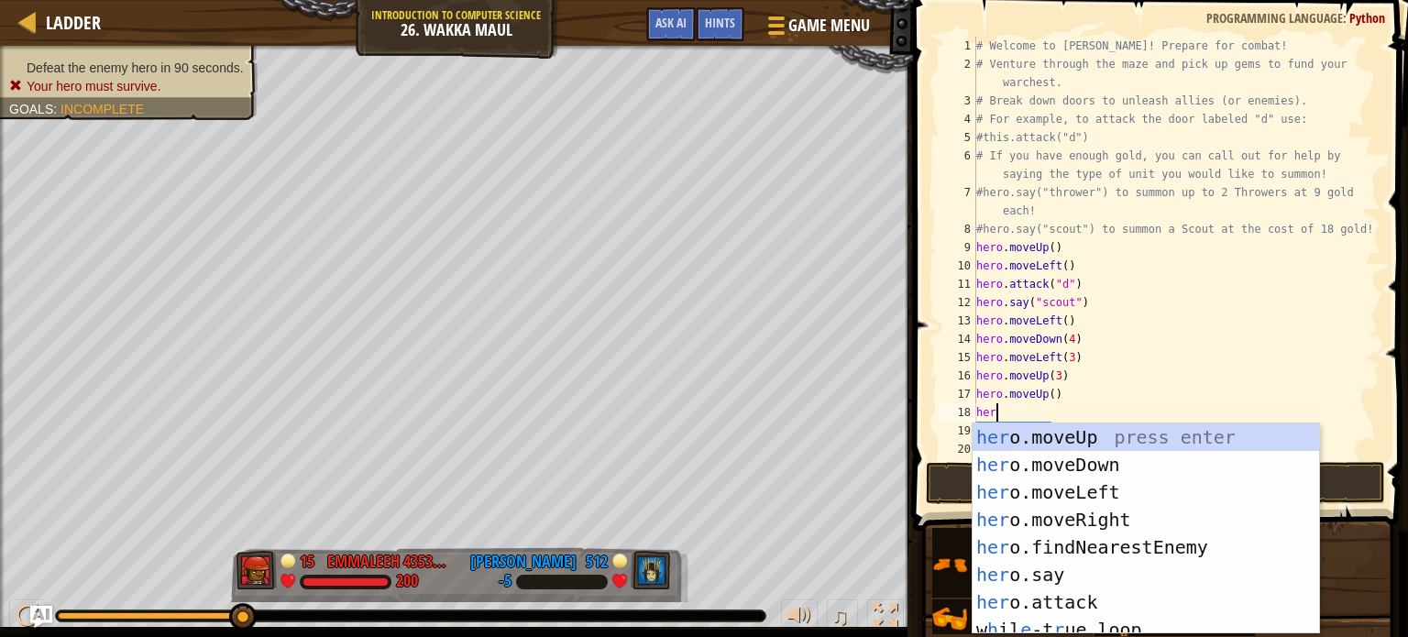
type textarea "hero"
click at [1124, 516] on div "hero .moveUp press enter hero .moveDown press enter hero .moveLeft press enter …" at bounding box center [1146, 557] width 347 height 266
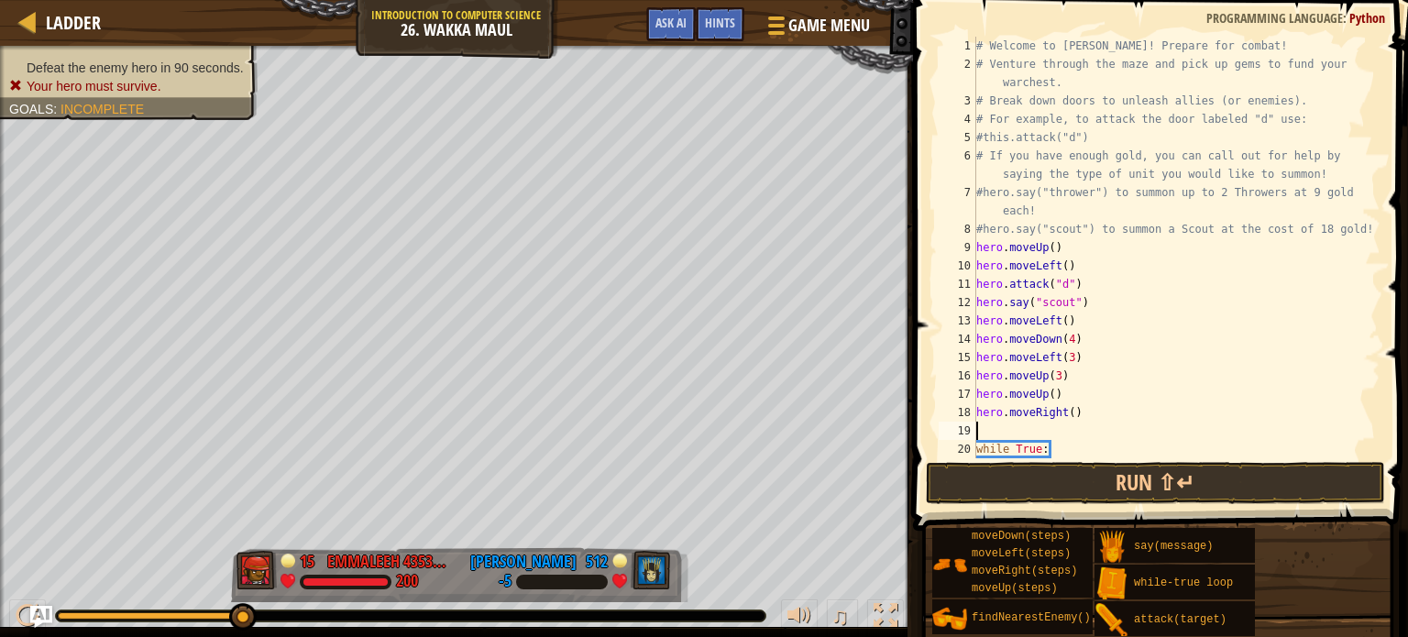
click at [1075, 418] on div "# Welcome to [PERSON_NAME]! Prepare for combat! # Venture through the maze and …" at bounding box center [1177, 266] width 408 height 458
type textarea "hero.moveRight(5)"
click at [1070, 425] on div "# Welcome to [PERSON_NAME]! Prepare for combat! # Venture through the maze and …" at bounding box center [1177, 266] width 408 height 458
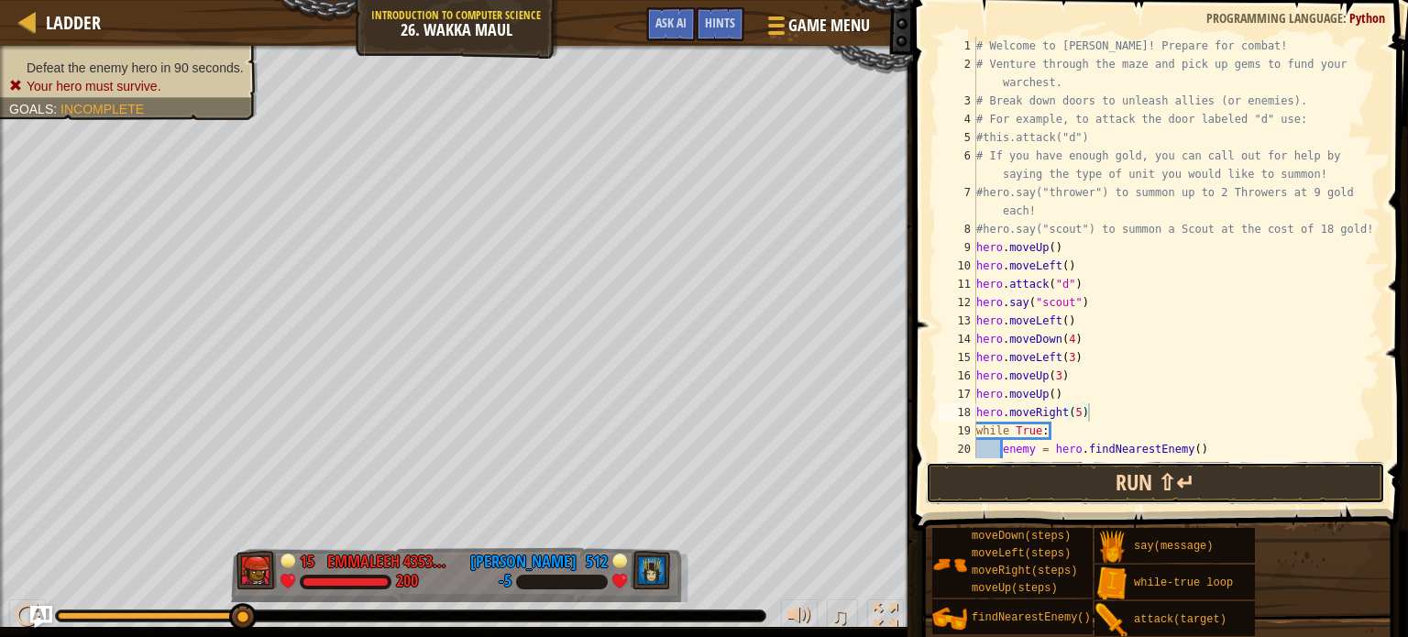
click at [1081, 466] on button "Run ⇧↵" at bounding box center [1155, 483] width 459 height 42
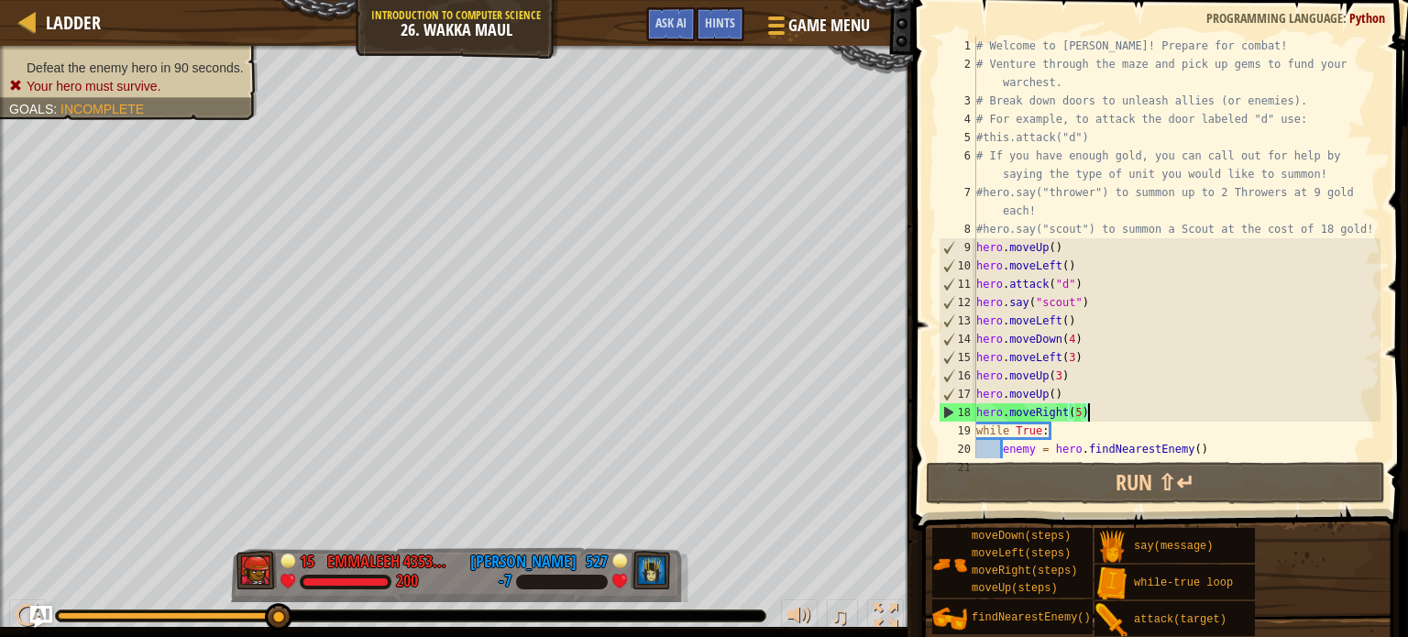
click at [1155, 422] on div "# Welcome to [PERSON_NAME]! Prepare for combat! # Venture through the maze and …" at bounding box center [1177, 266] width 408 height 458
click at [1106, 399] on div "# Welcome to [PERSON_NAME]! Prepare for combat! # Venture through the maze and …" at bounding box center [1177, 266] width 408 height 458
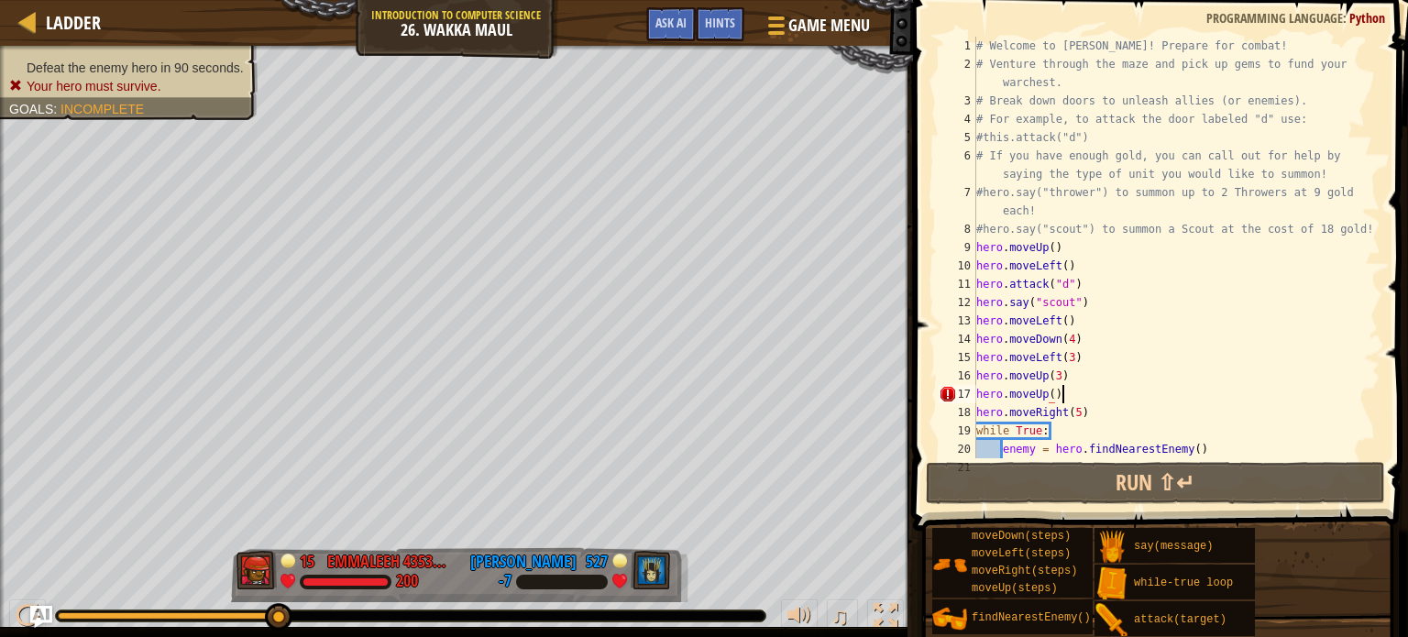
scroll to position [8, 6]
type textarea "hero.moveUp(3)"
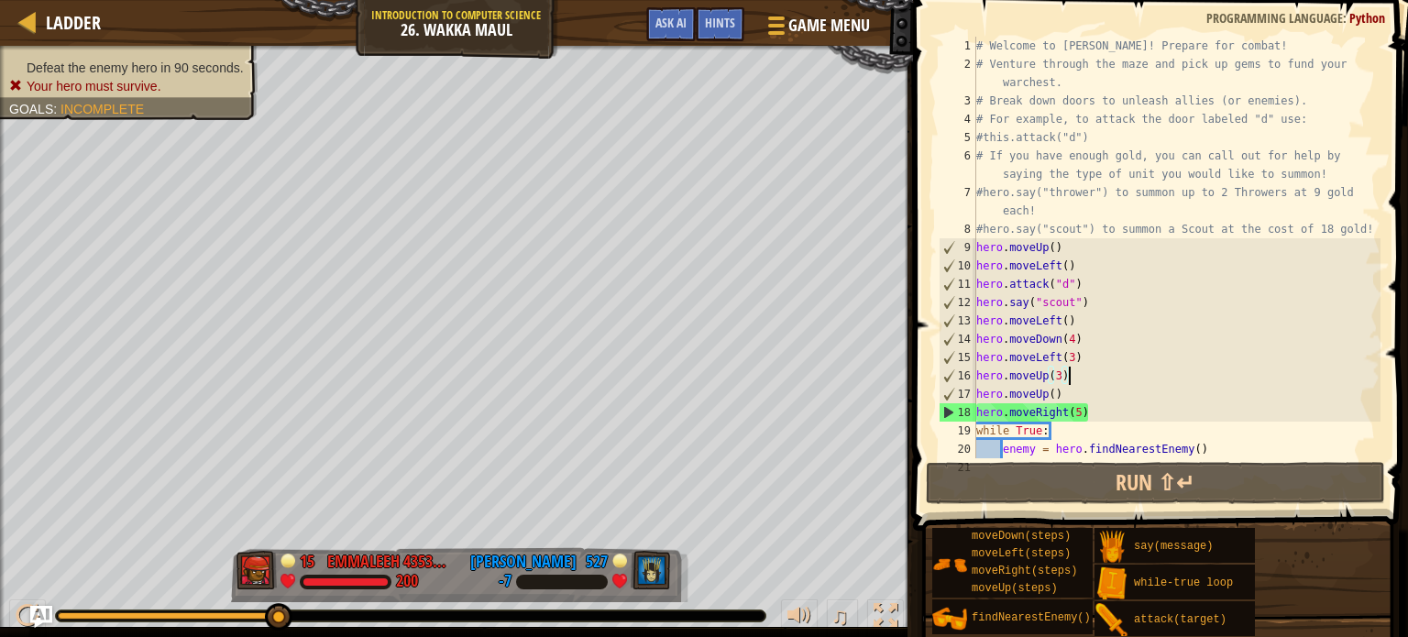
scroll to position [8, 0]
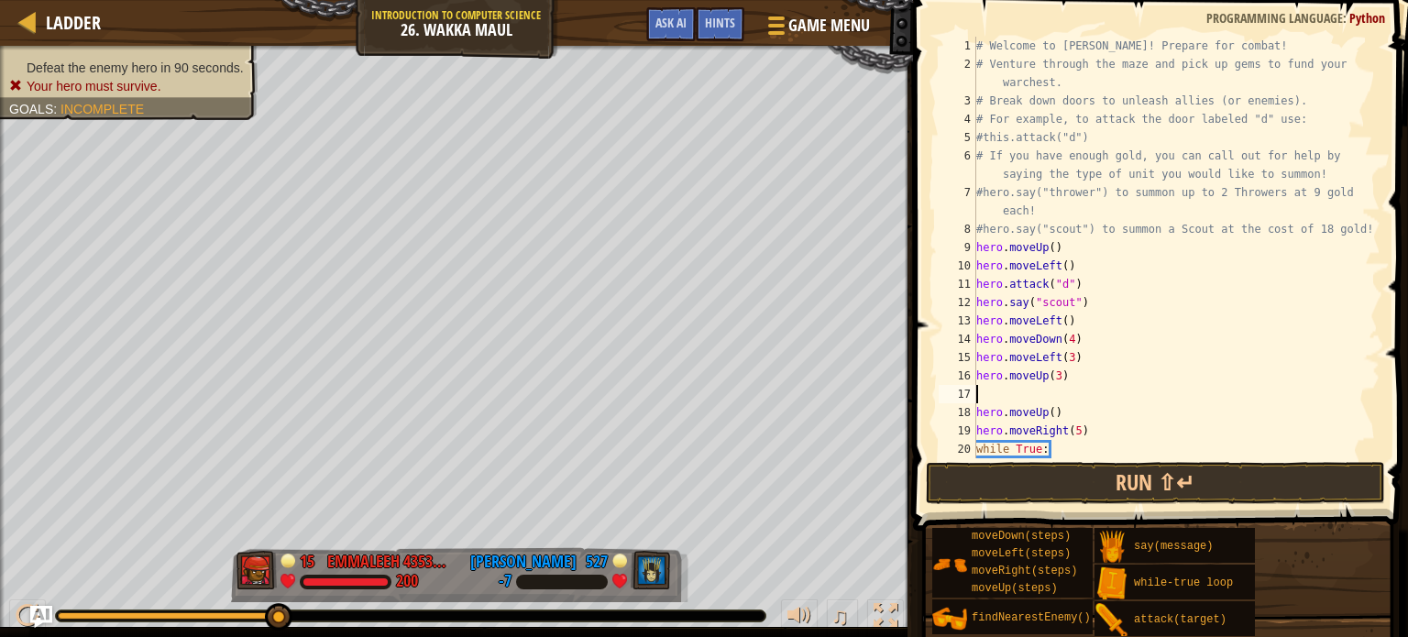
type textarea "j"
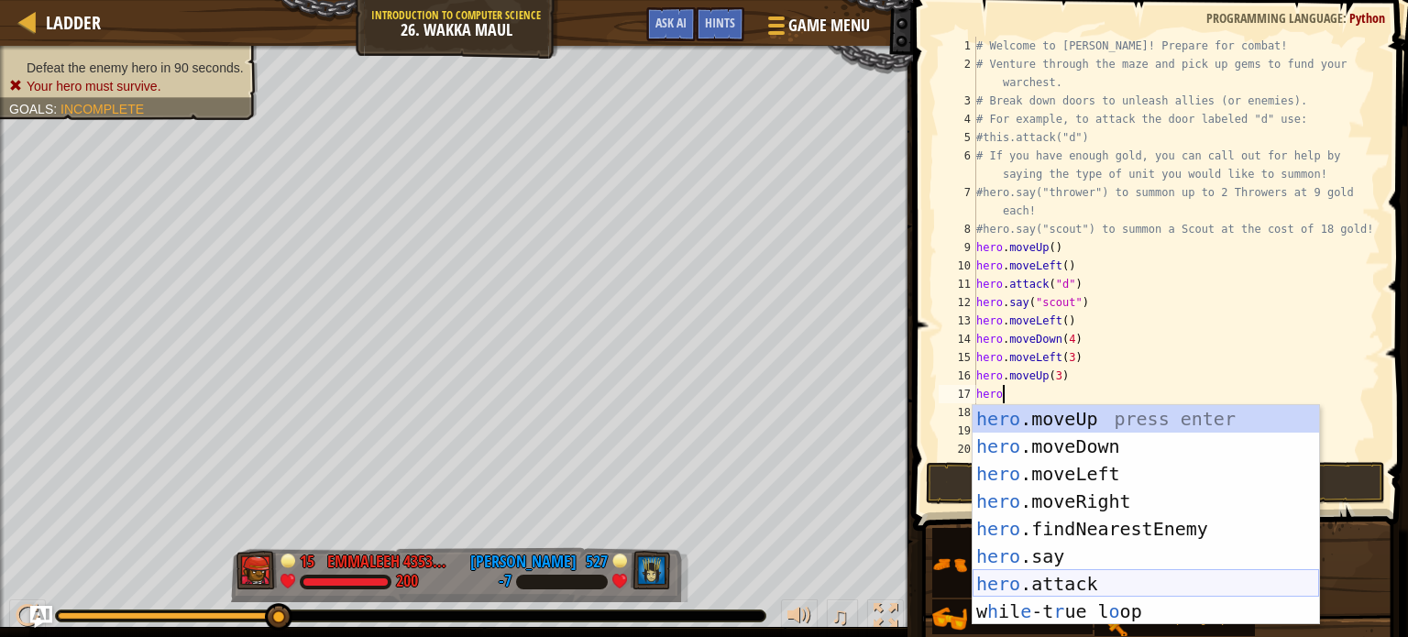
click at [1106, 583] on div "hero .moveUp press enter hero .moveDown press enter hero .moveLeft press enter …" at bounding box center [1146, 542] width 347 height 275
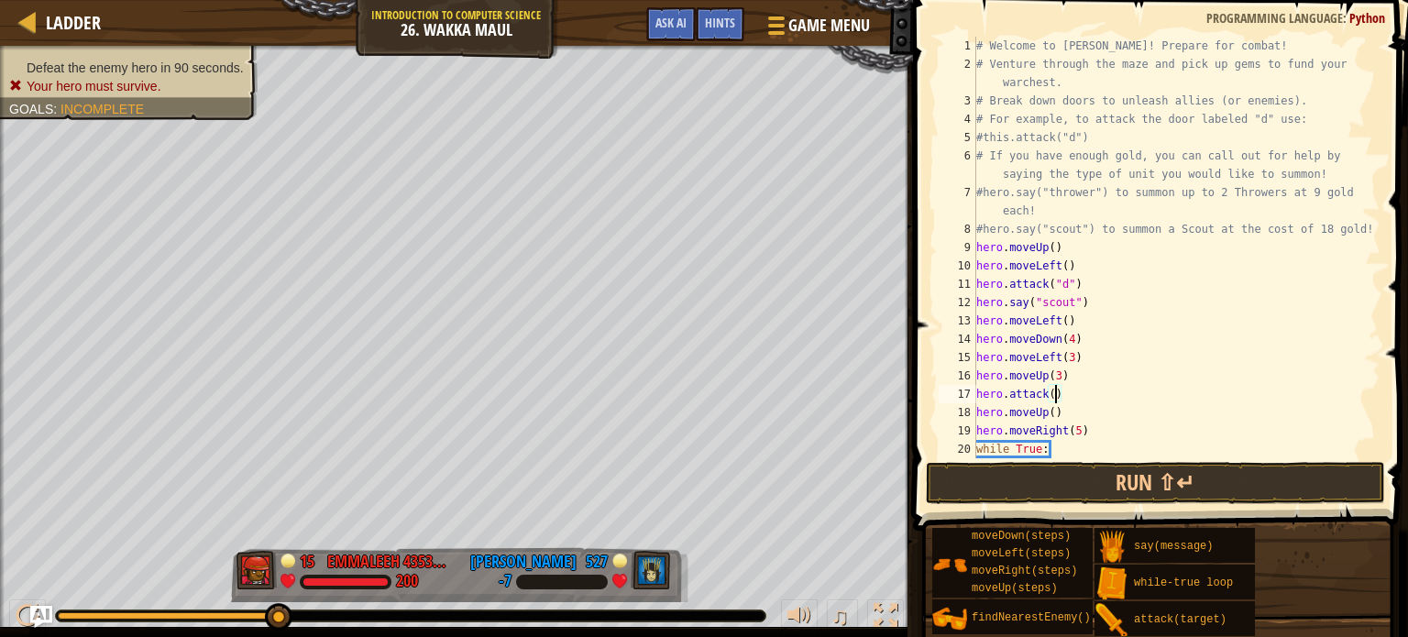
scroll to position [8, 6]
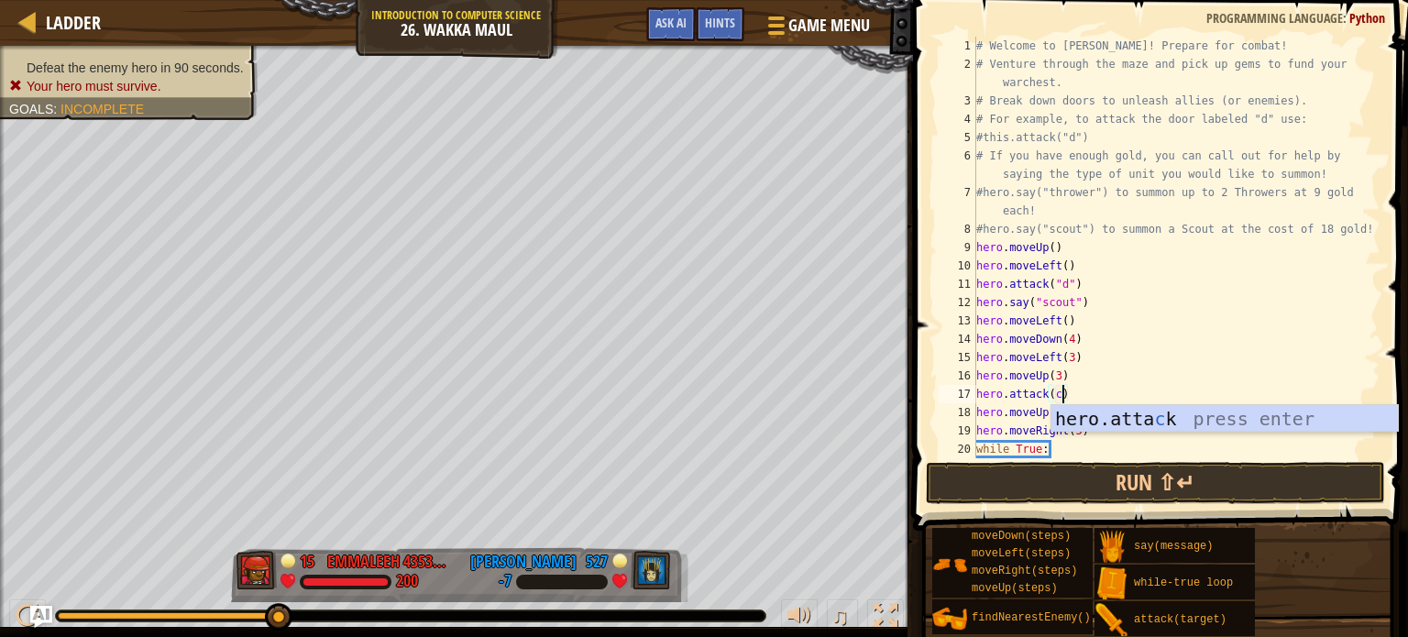
click at [1201, 358] on div "# Welcome to [PERSON_NAME]! Prepare for combat! # Venture through the maze and …" at bounding box center [1177, 266] width 408 height 458
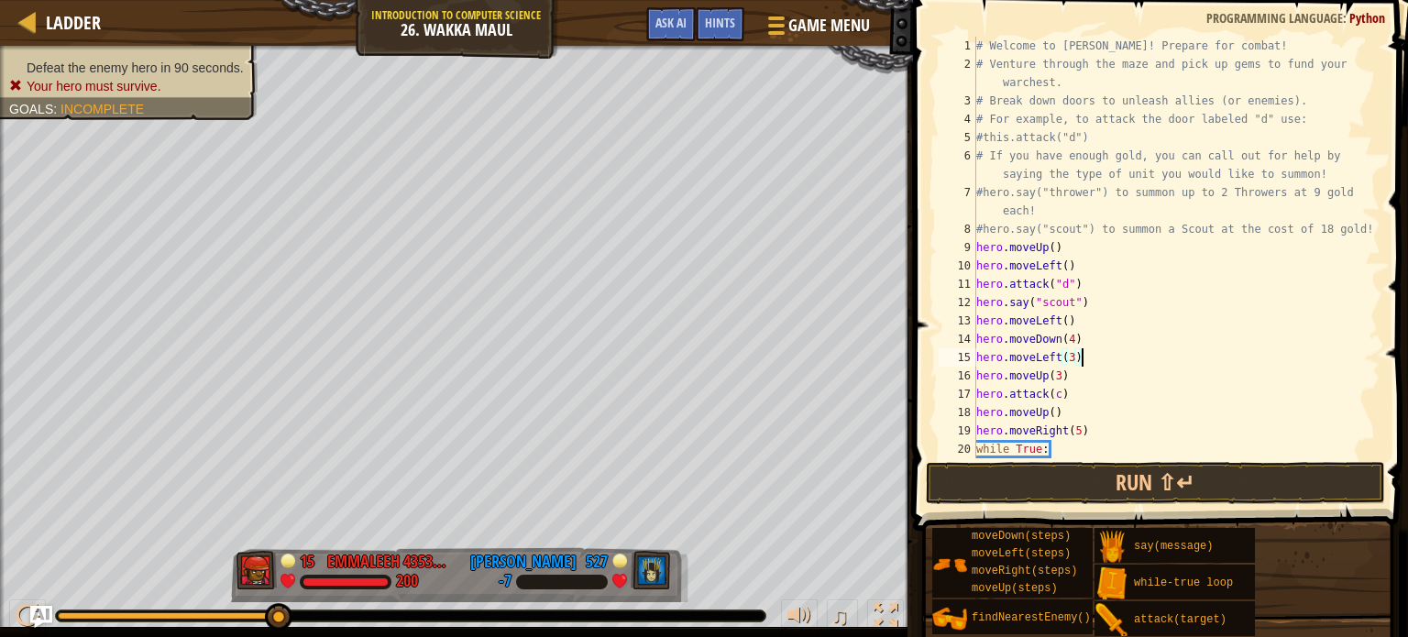
click at [1160, 390] on div "# Welcome to [PERSON_NAME]! Prepare for combat! # Venture through the maze and …" at bounding box center [1177, 266] width 408 height 458
type textarea "hero.attack(c)"
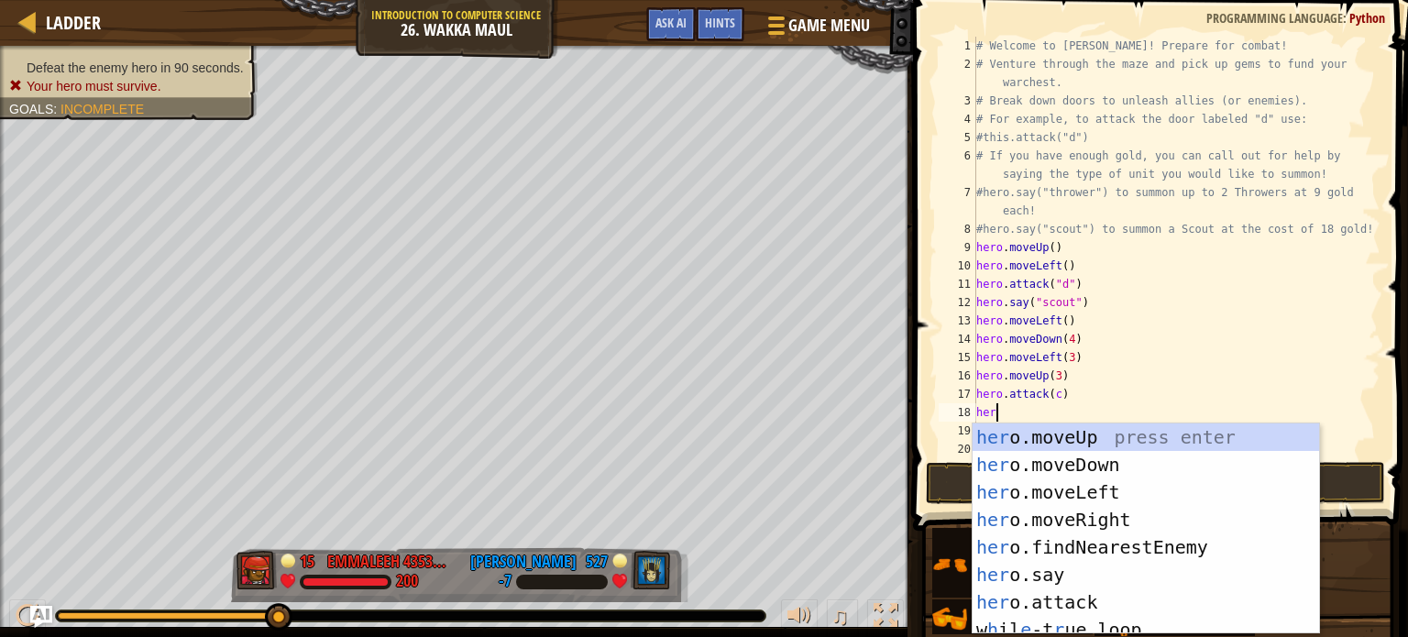
scroll to position [8, 0]
click at [1103, 592] on div "hero .moveUp press enter hero .moveDown press enter hero .moveLeft press enter …" at bounding box center [1146, 557] width 347 height 266
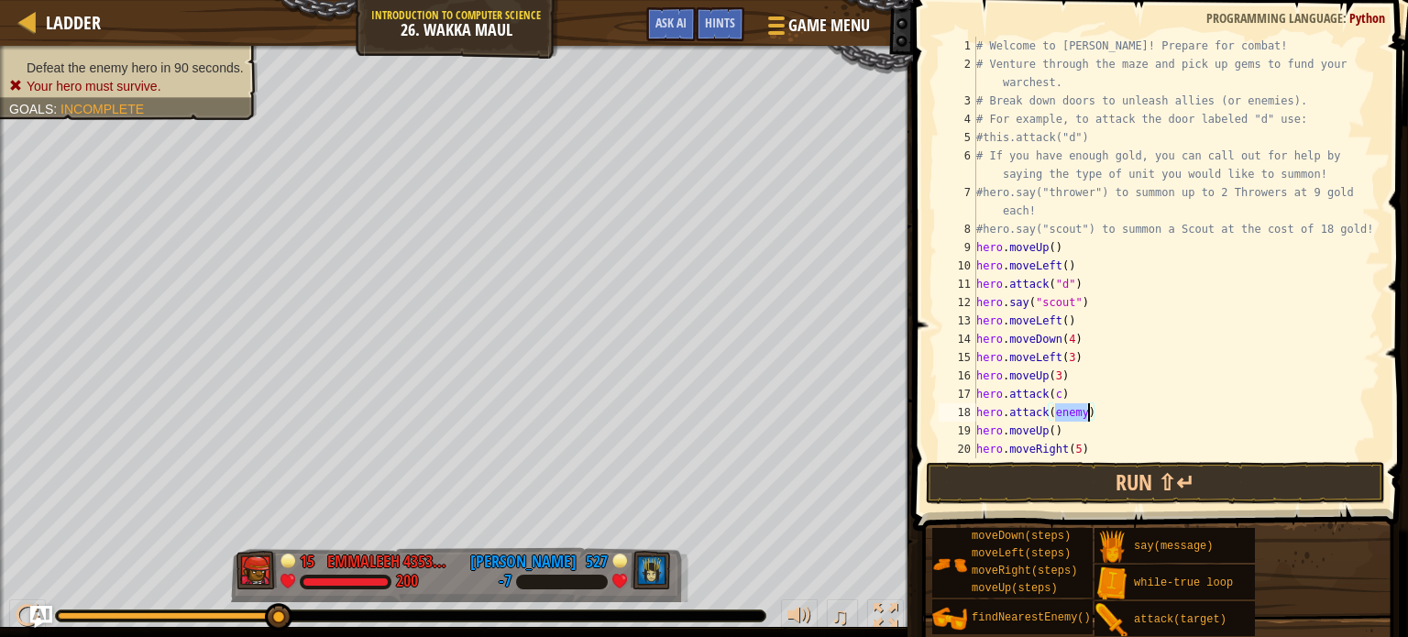
scroll to position [8, 6]
click at [1098, 487] on button "Run ⇧↵" at bounding box center [1155, 483] width 459 height 42
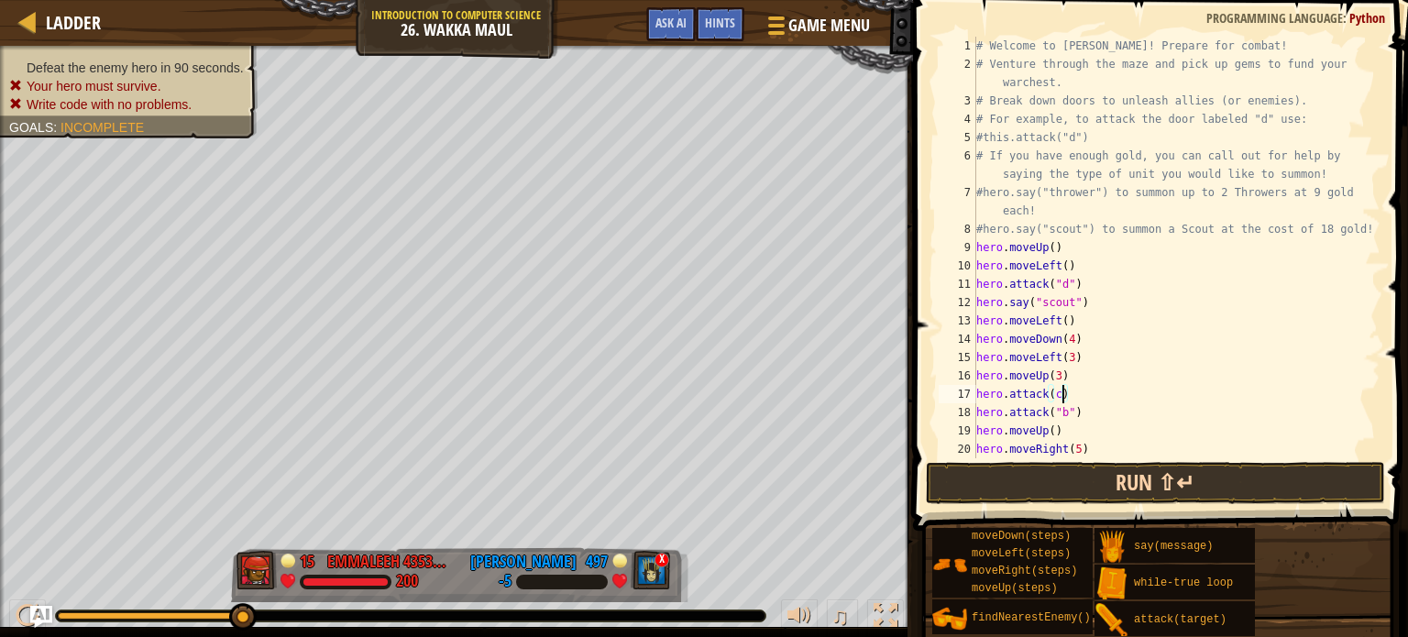
scroll to position [8, 7]
click at [1077, 482] on button "Run ⇧↵" at bounding box center [1155, 483] width 459 height 42
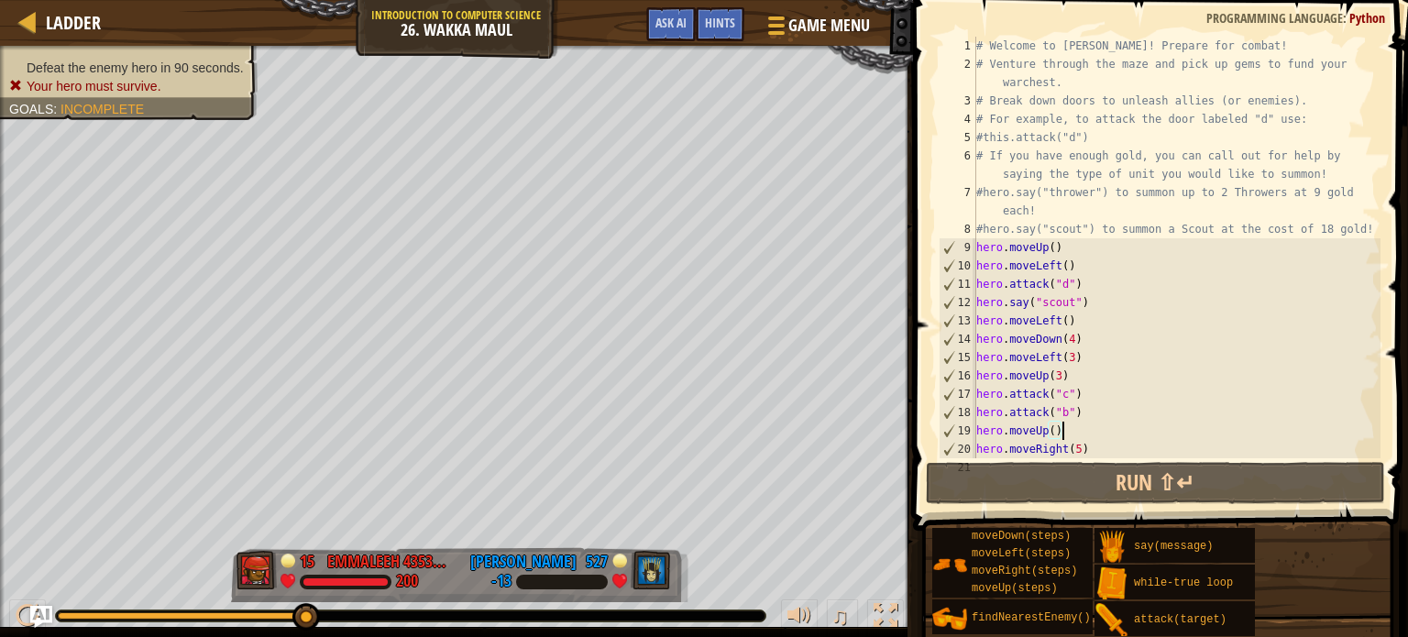
click at [1110, 433] on div "# Welcome to [PERSON_NAME]! Prepare for combat! # Venture through the maze and …" at bounding box center [1177, 266] width 408 height 458
click at [1119, 443] on div "# Welcome to [PERSON_NAME]! Prepare for combat! # Venture through the maze and …" at bounding box center [1177, 266] width 408 height 458
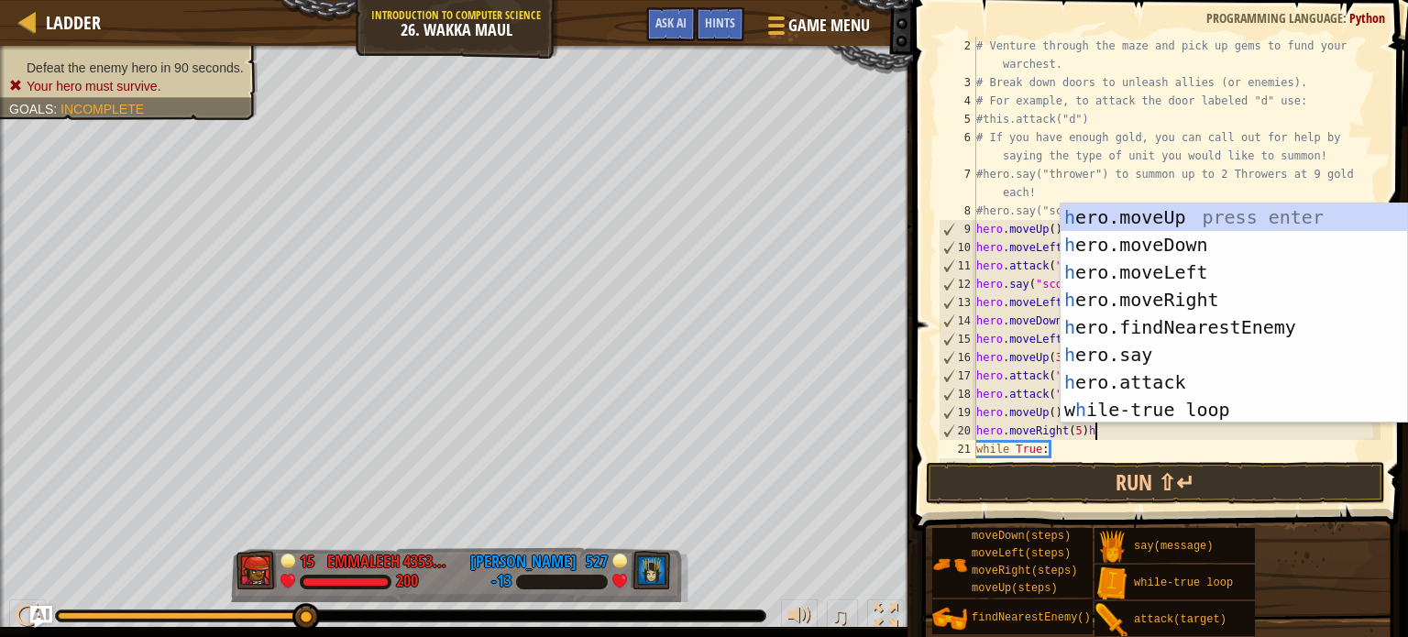
scroll to position [8, 9]
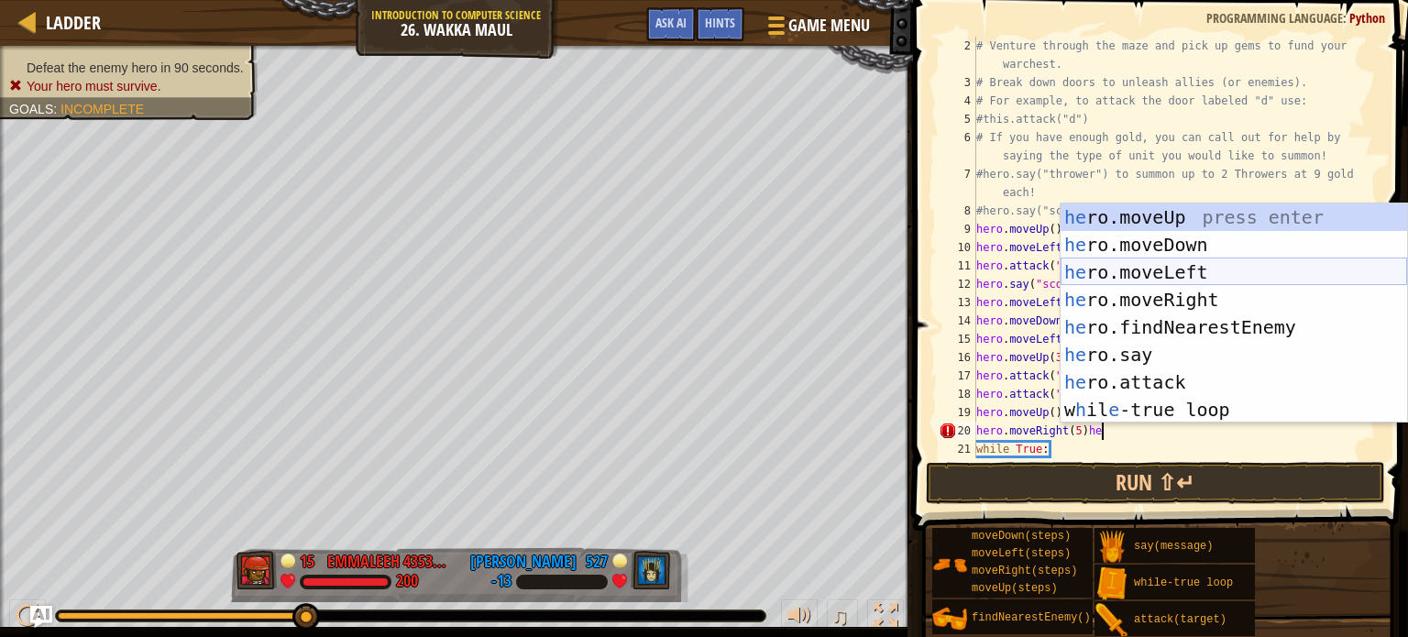
click at [1195, 276] on div "he ro.moveUp press enter he ro.moveDown press enter he ro.moveLeft press enter …" at bounding box center [1234, 341] width 347 height 275
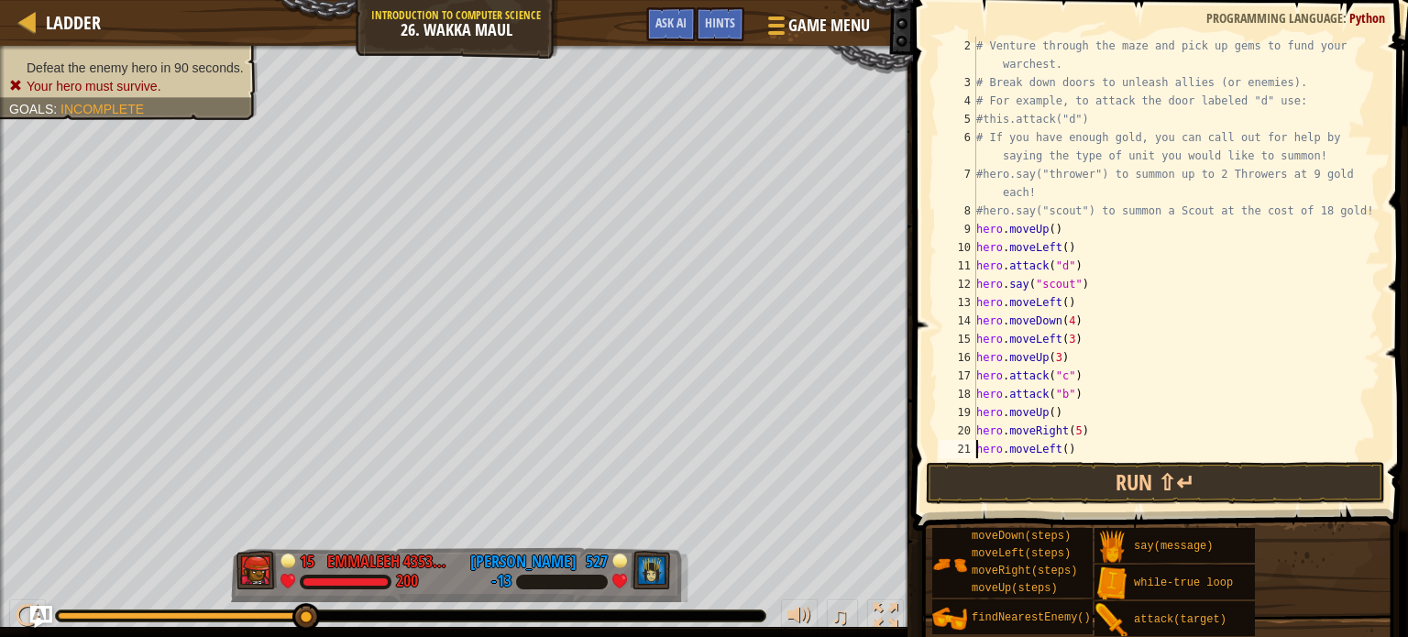
scroll to position [8, 7]
click at [1241, 481] on button "Run ⇧↵" at bounding box center [1155, 483] width 459 height 42
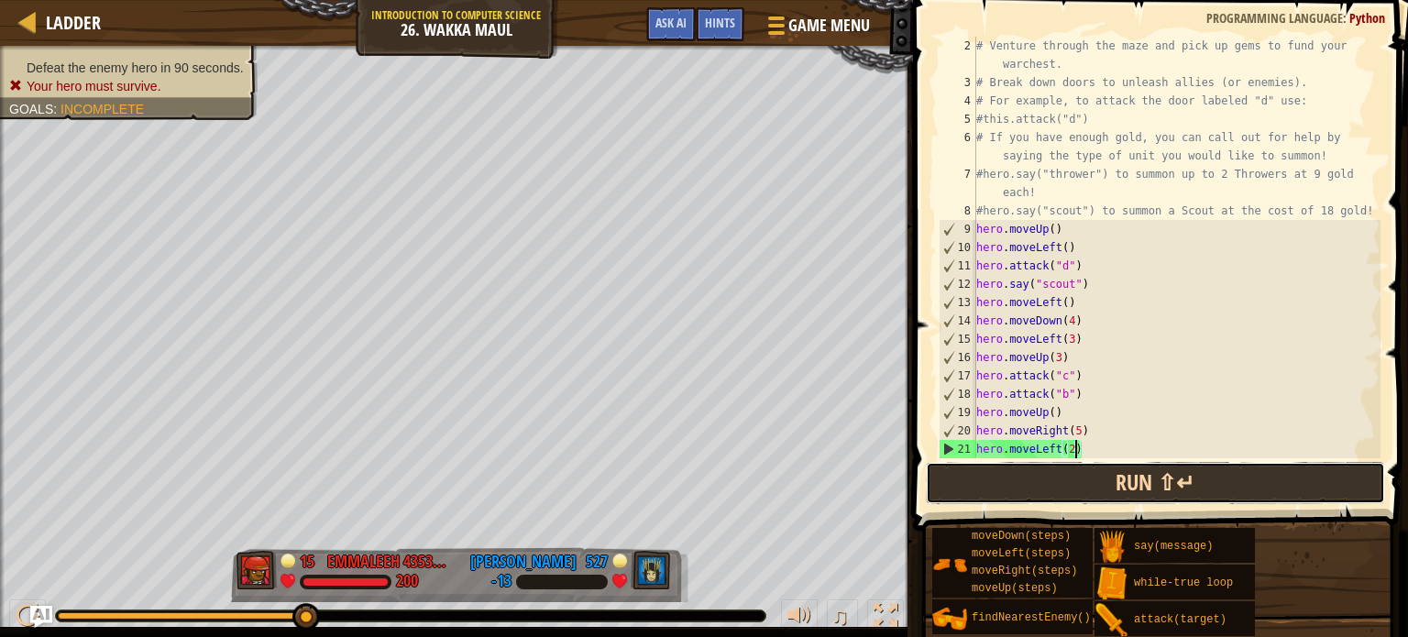
click at [1040, 473] on button "Run ⇧↵" at bounding box center [1155, 483] width 459 height 42
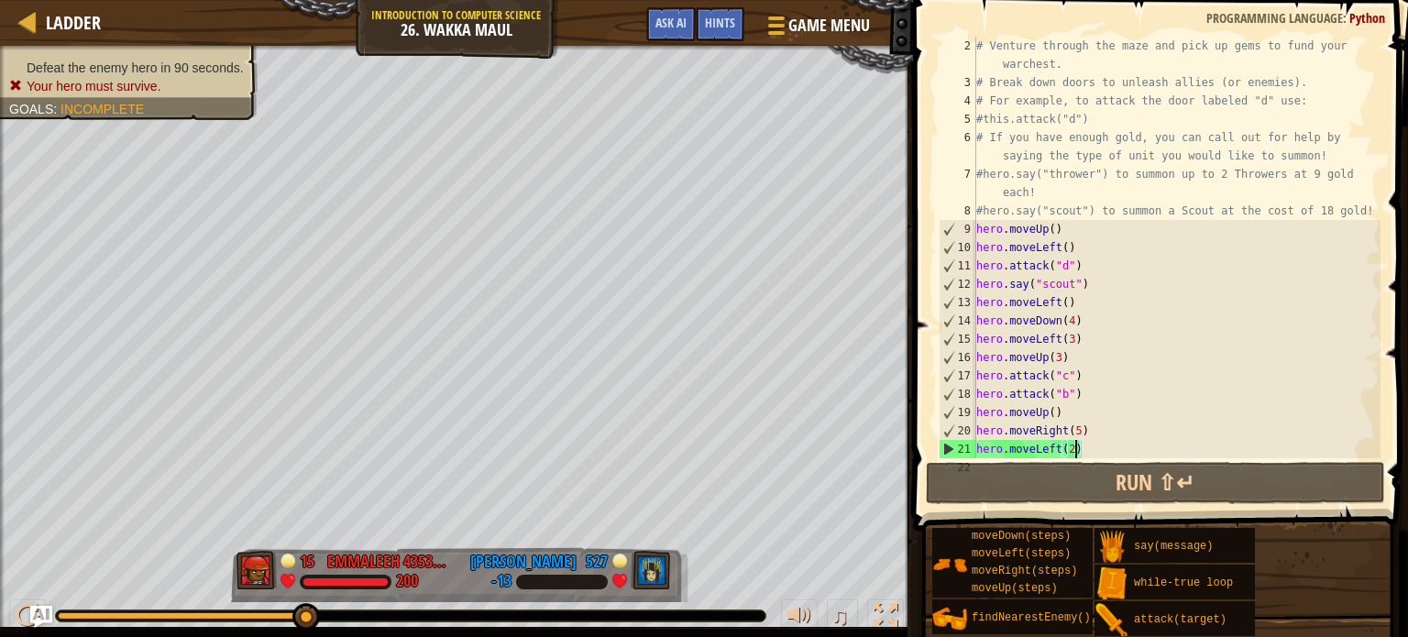
click at [1102, 425] on div "# Venture through the maze and pick up gems to fund your warchest. # Break down…" at bounding box center [1177, 275] width 408 height 477
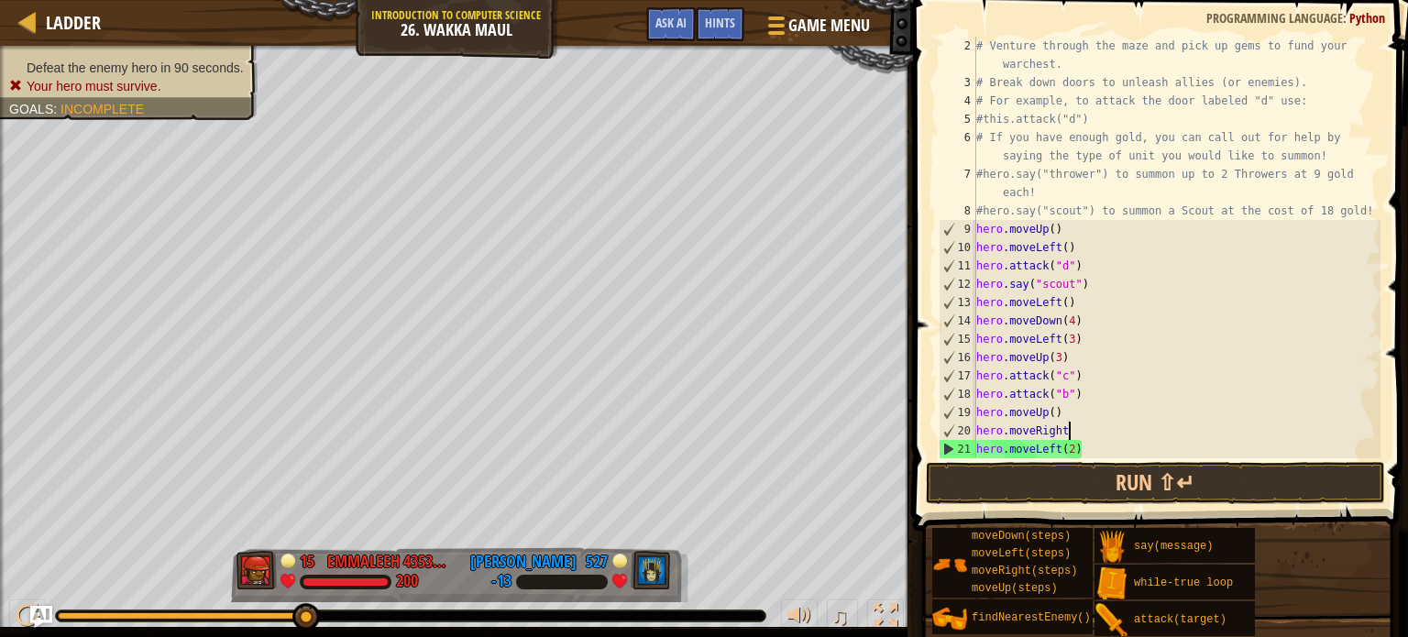
scroll to position [8, 1]
type textarea "hero"
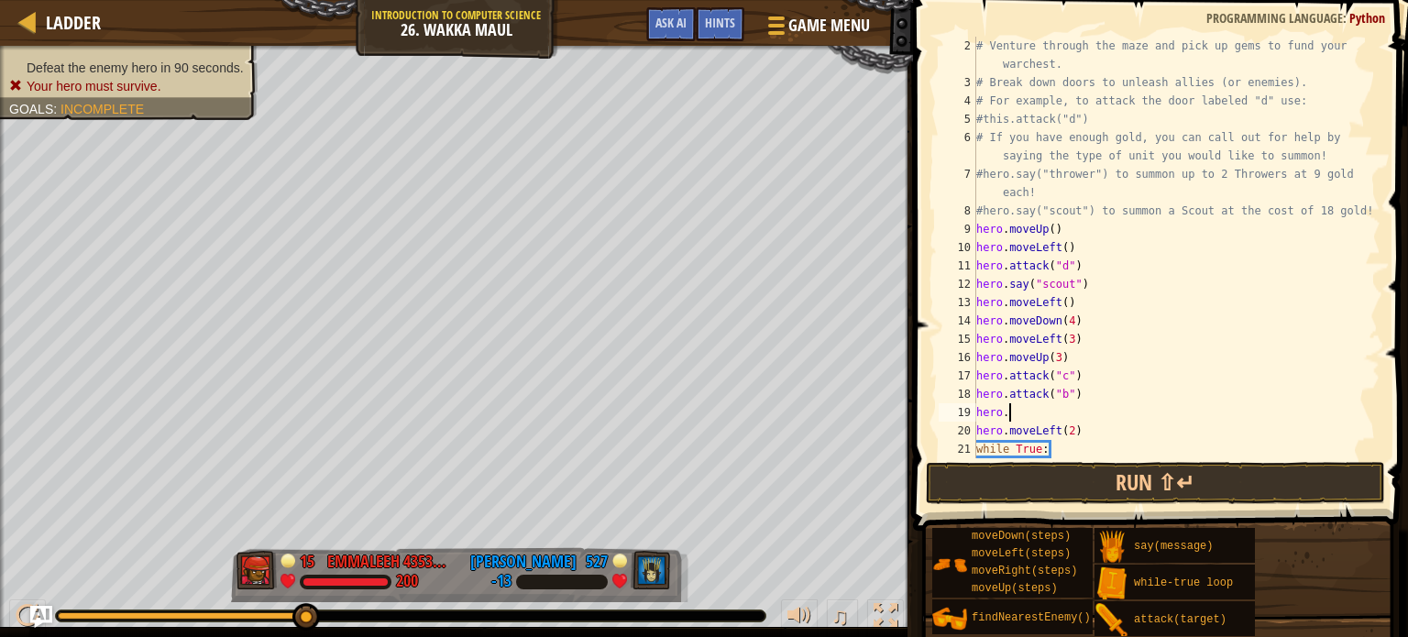
type textarea "hero"
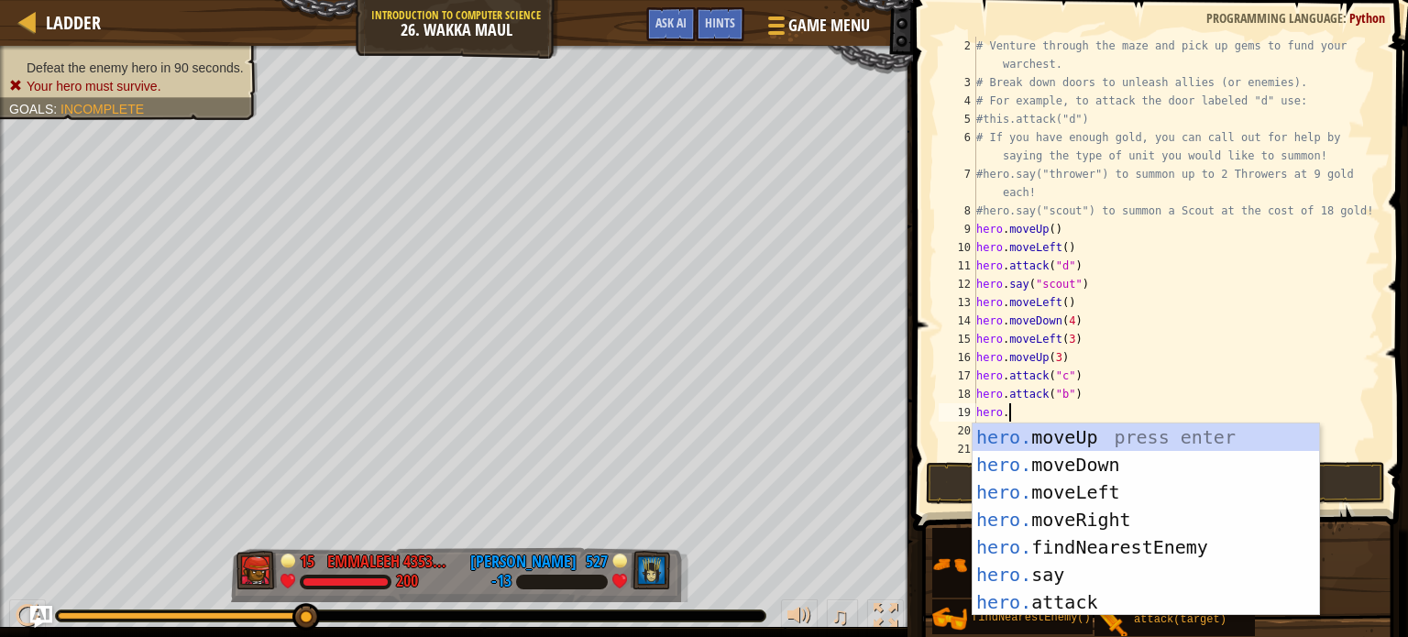
scroll to position [8, 2]
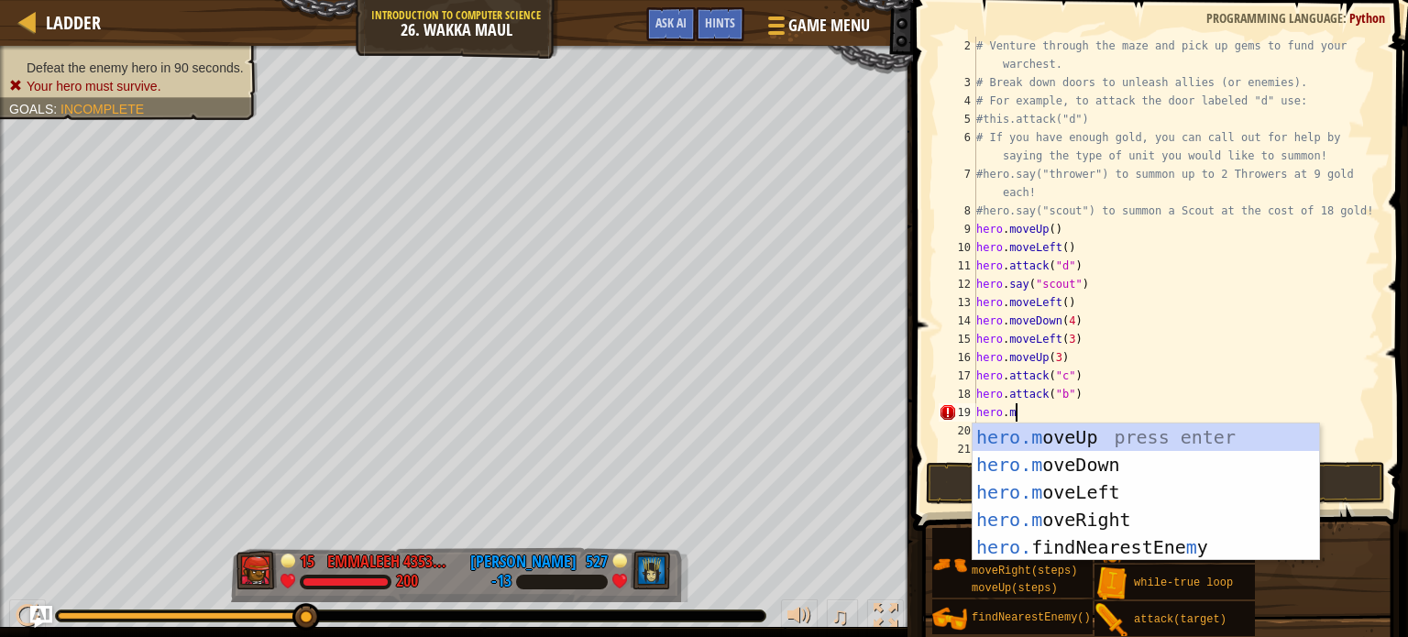
type textarea "[DOMAIN_NAME]"
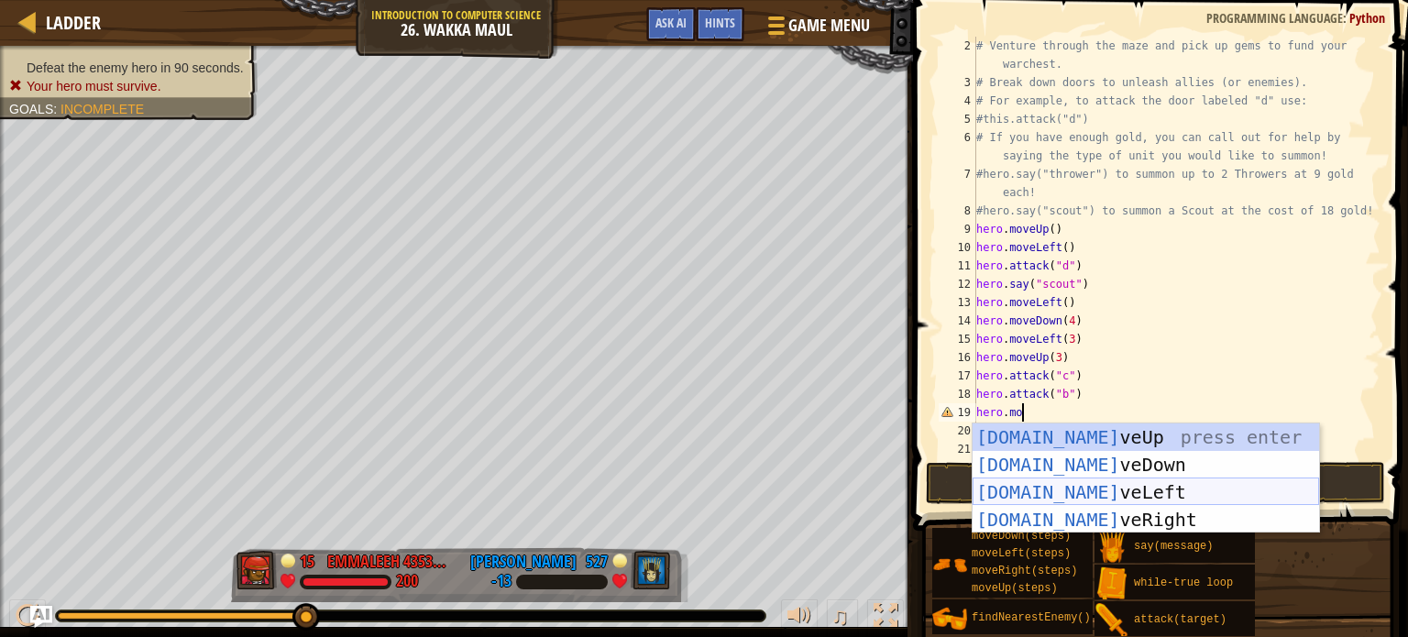
click at [1154, 493] on div "[DOMAIN_NAME] veUp press enter [DOMAIN_NAME] veDown press enter [DOMAIN_NAME] v…" at bounding box center [1146, 506] width 347 height 165
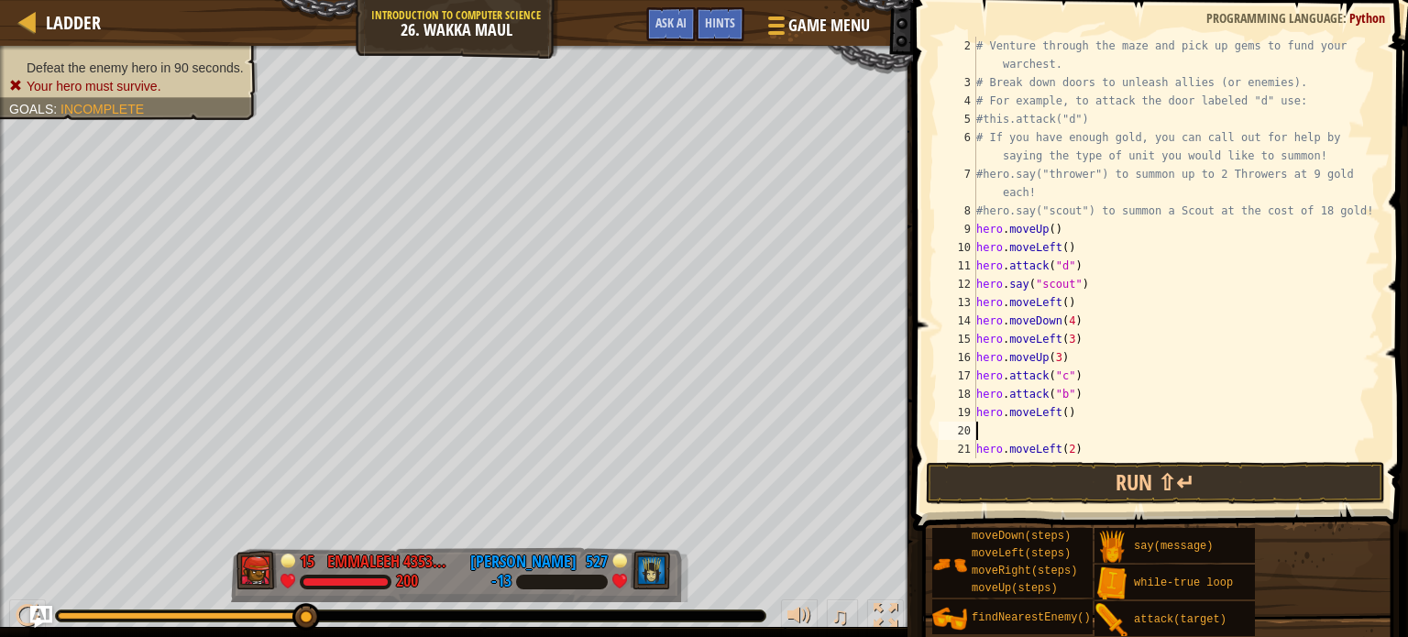
scroll to position [8, 0]
click at [1154, 493] on button "Run ⇧↵" at bounding box center [1155, 483] width 459 height 42
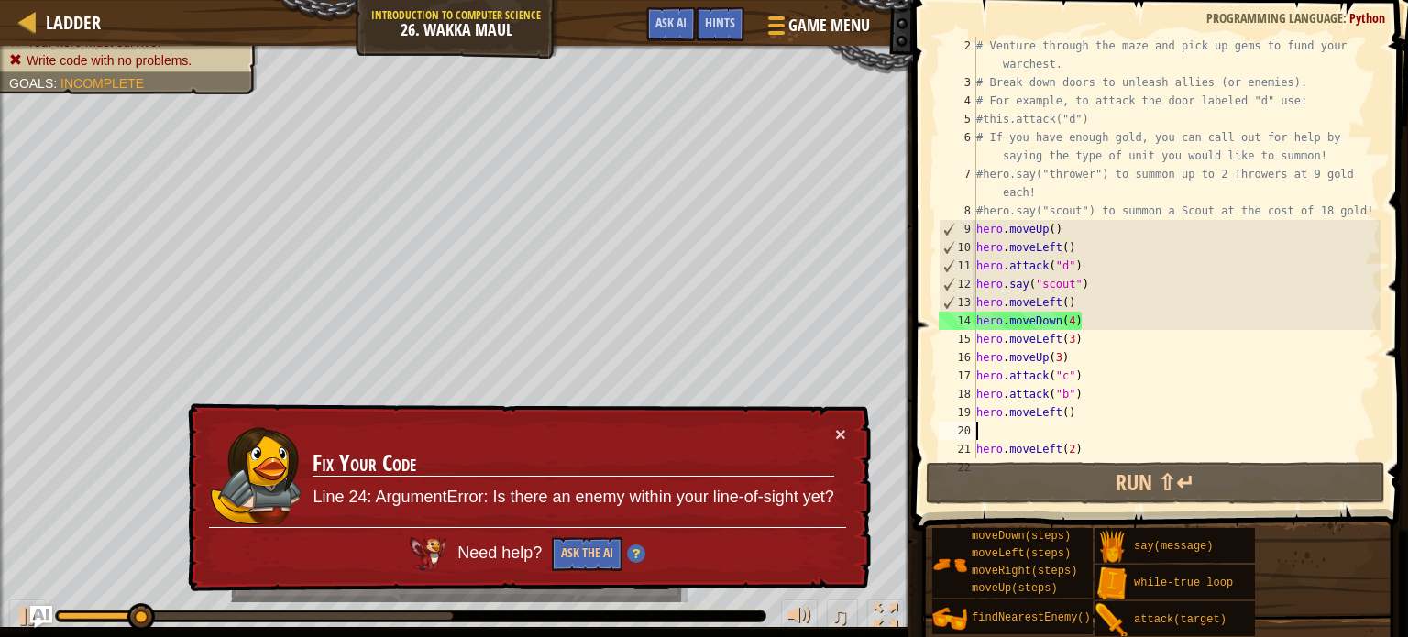
type textarea "hero.moveLeft()"
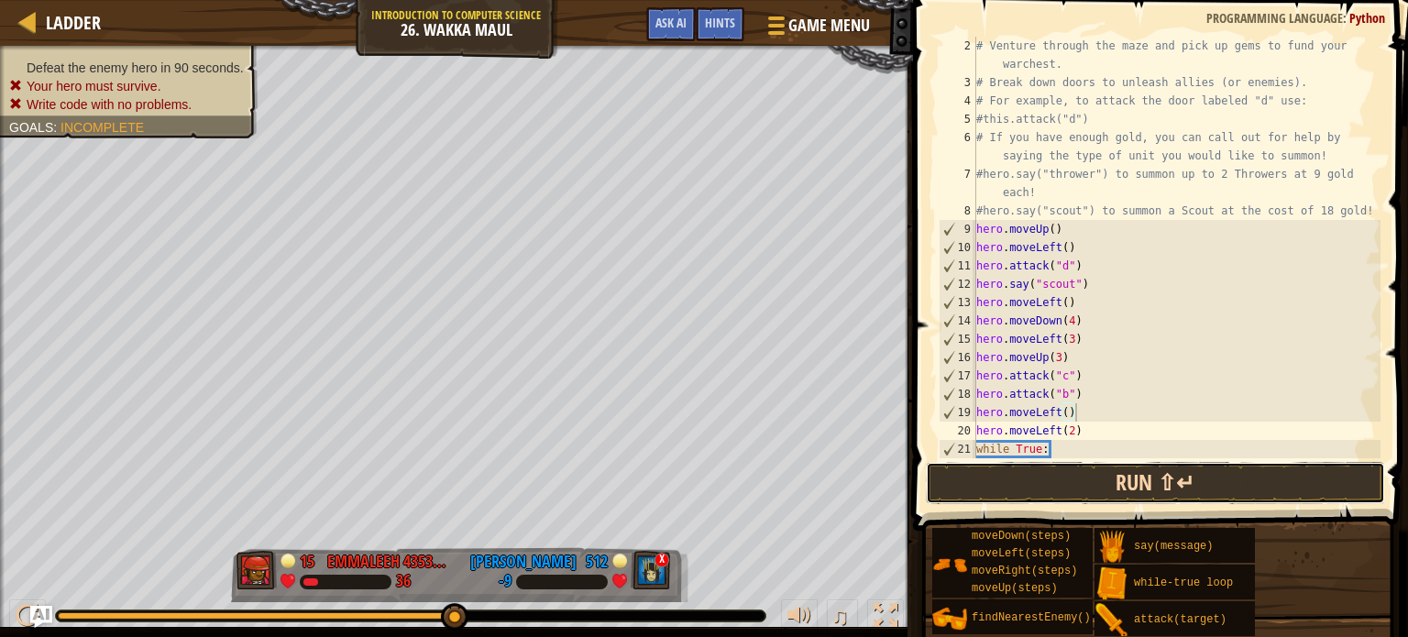
click at [1096, 474] on button "Run ⇧↵" at bounding box center [1155, 483] width 459 height 42
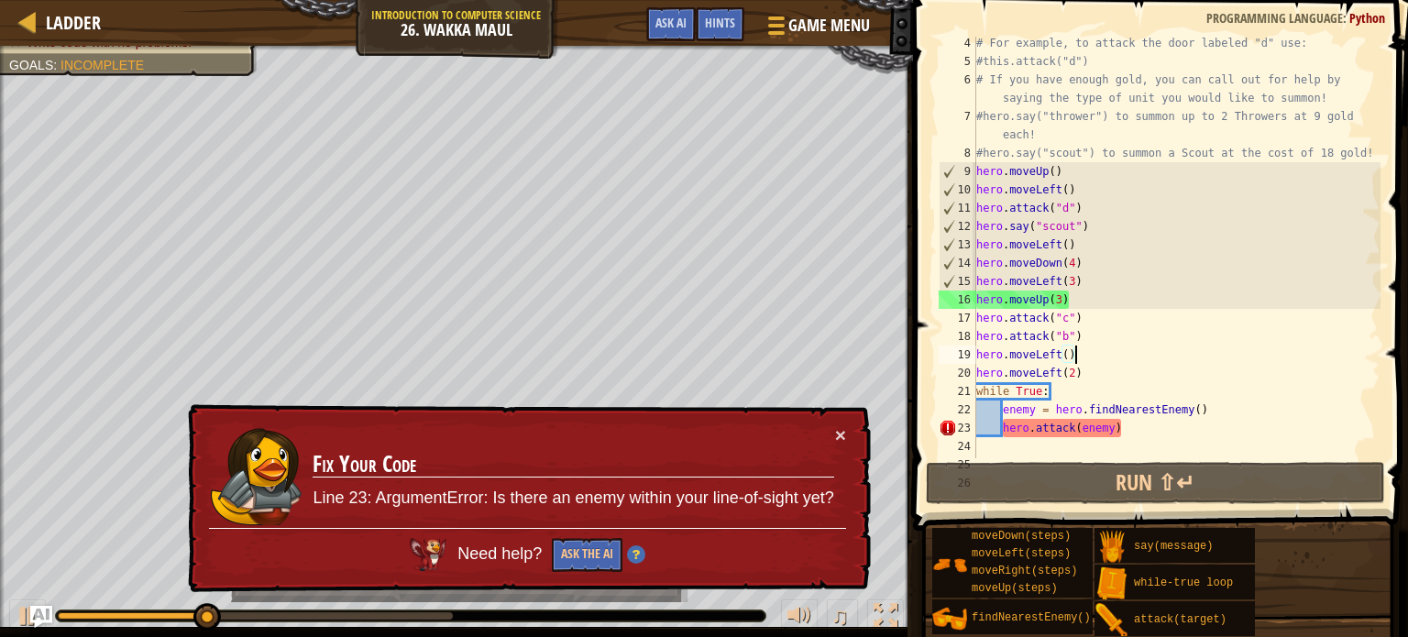
scroll to position [110, 0]
